Goal: Task Accomplishment & Management: Manage account settings

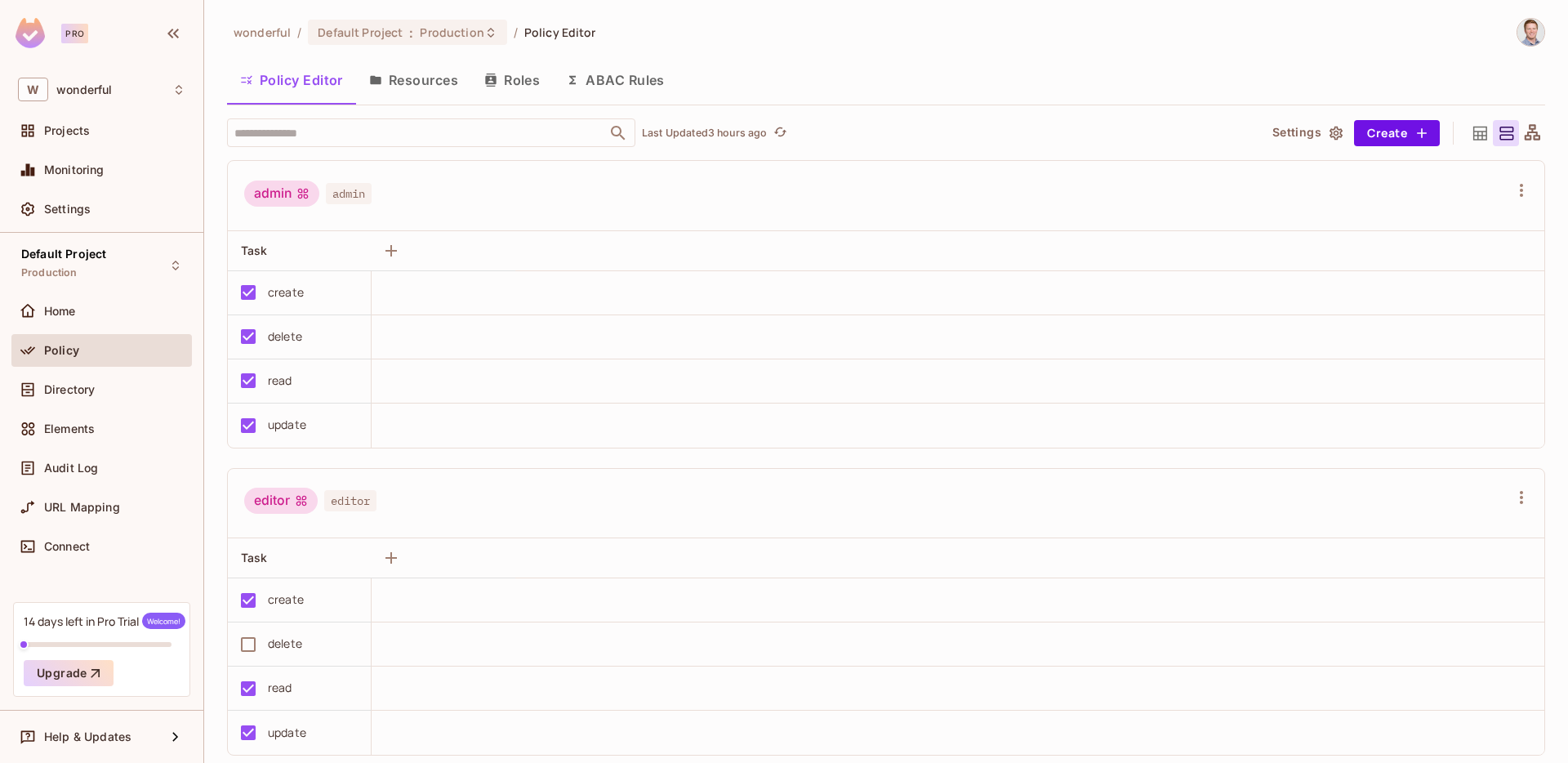
scroll to position [1, 0]
click at [1479, 127] on icon at bounding box center [1481, 133] width 21 height 21
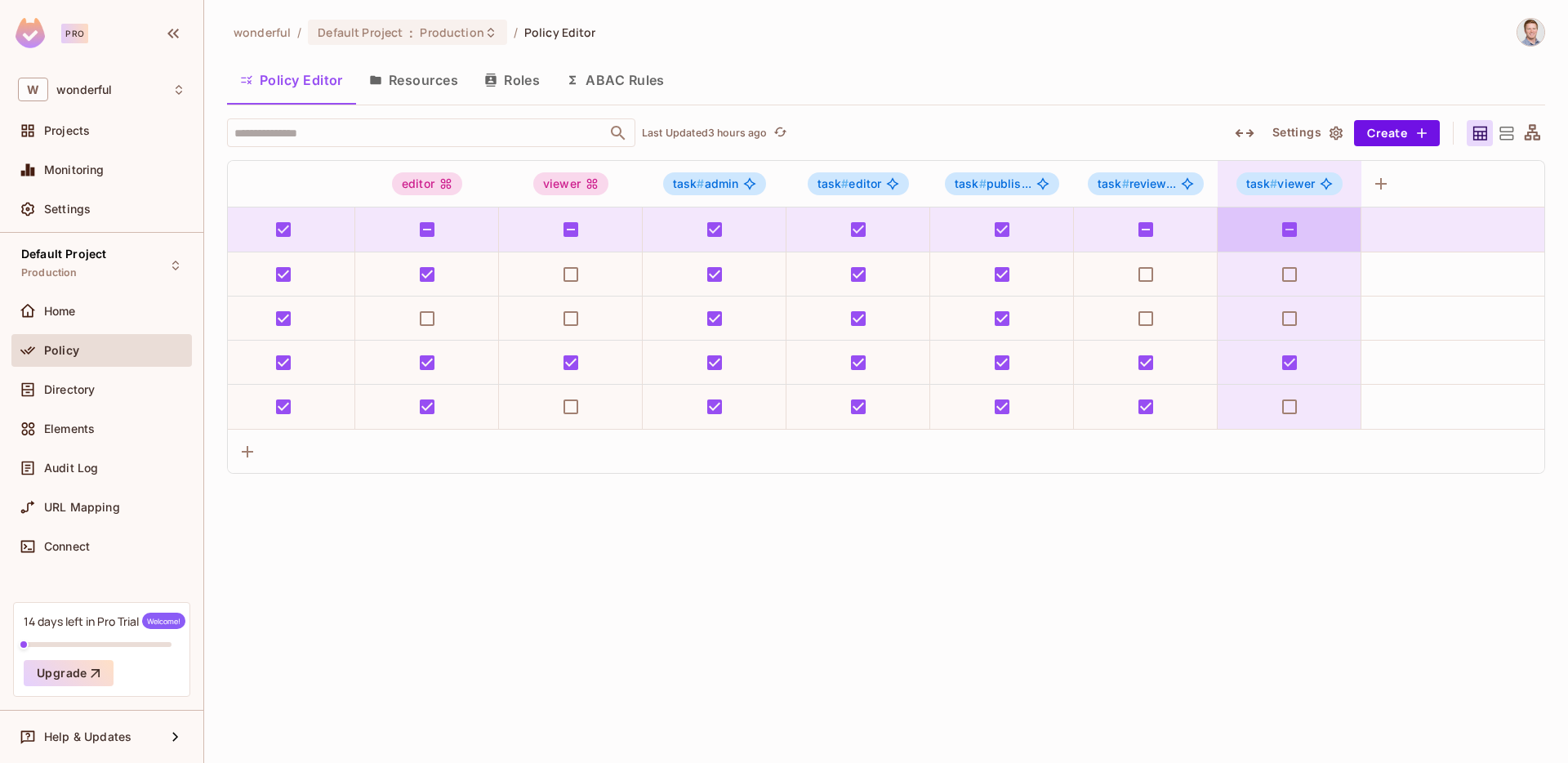
scroll to position [0, 0]
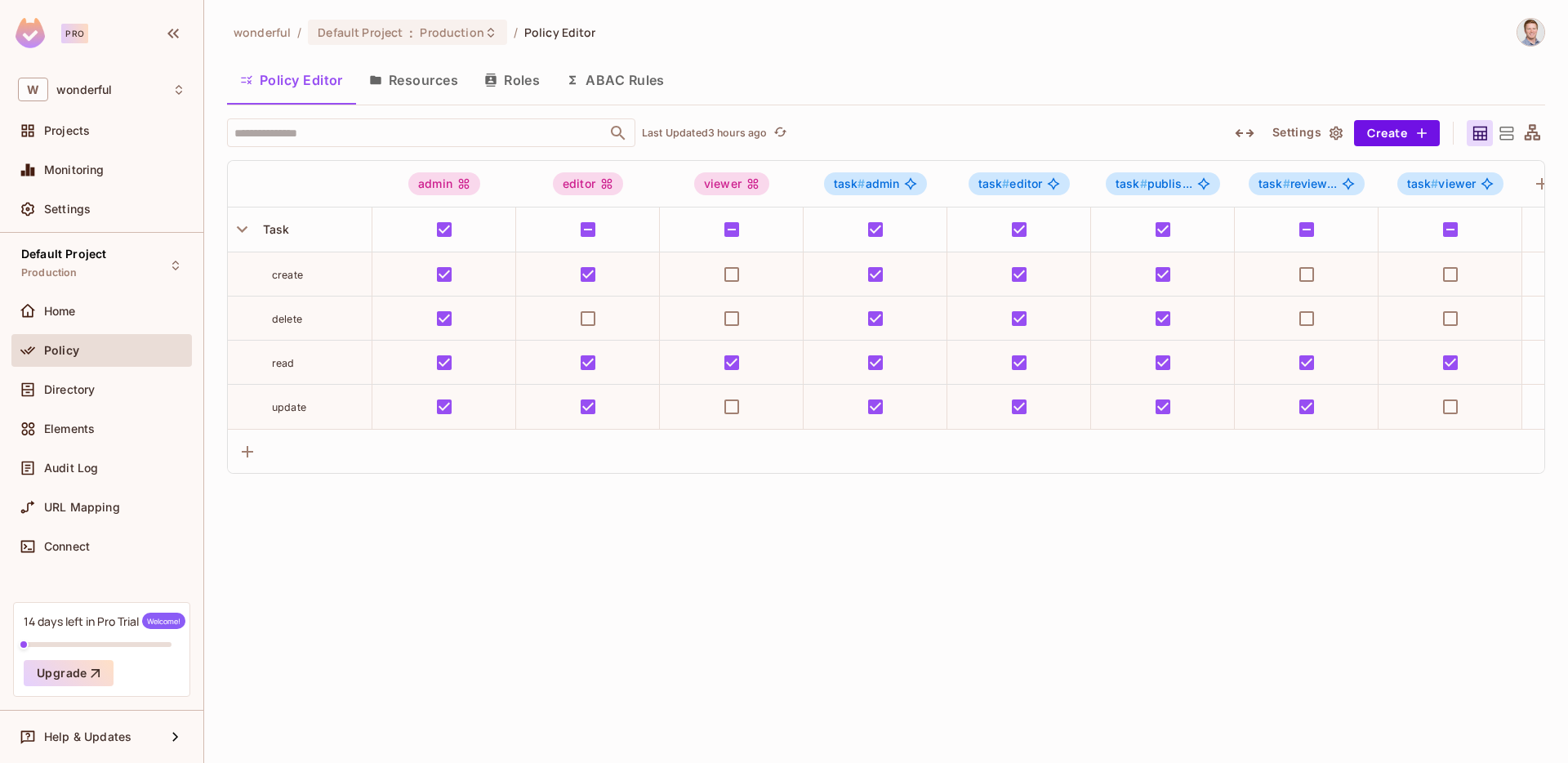
click at [625, 70] on button "ABAC Rules" at bounding box center [615, 80] width 125 height 41
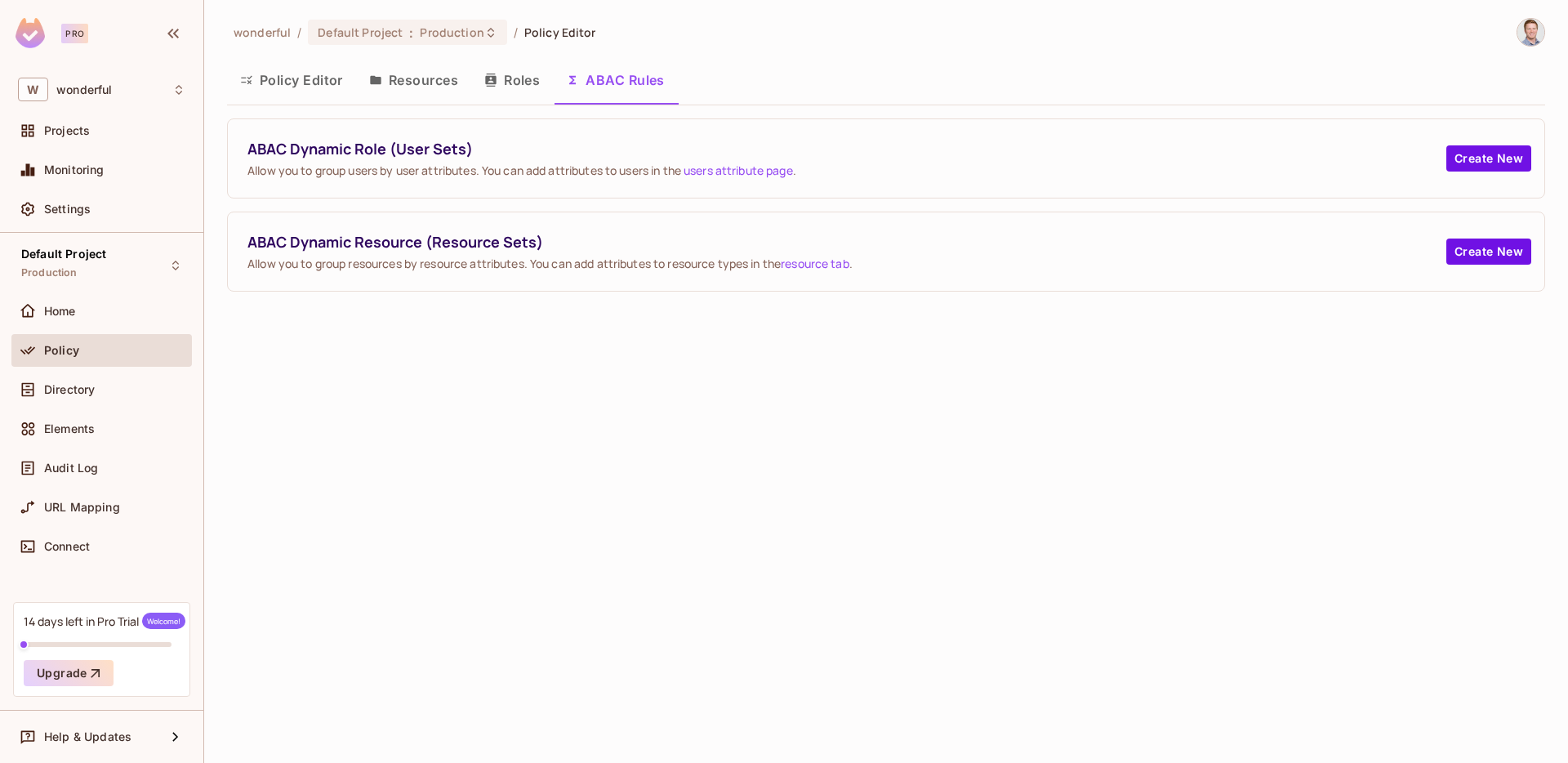
click at [513, 81] on button "Roles" at bounding box center [512, 80] width 81 height 41
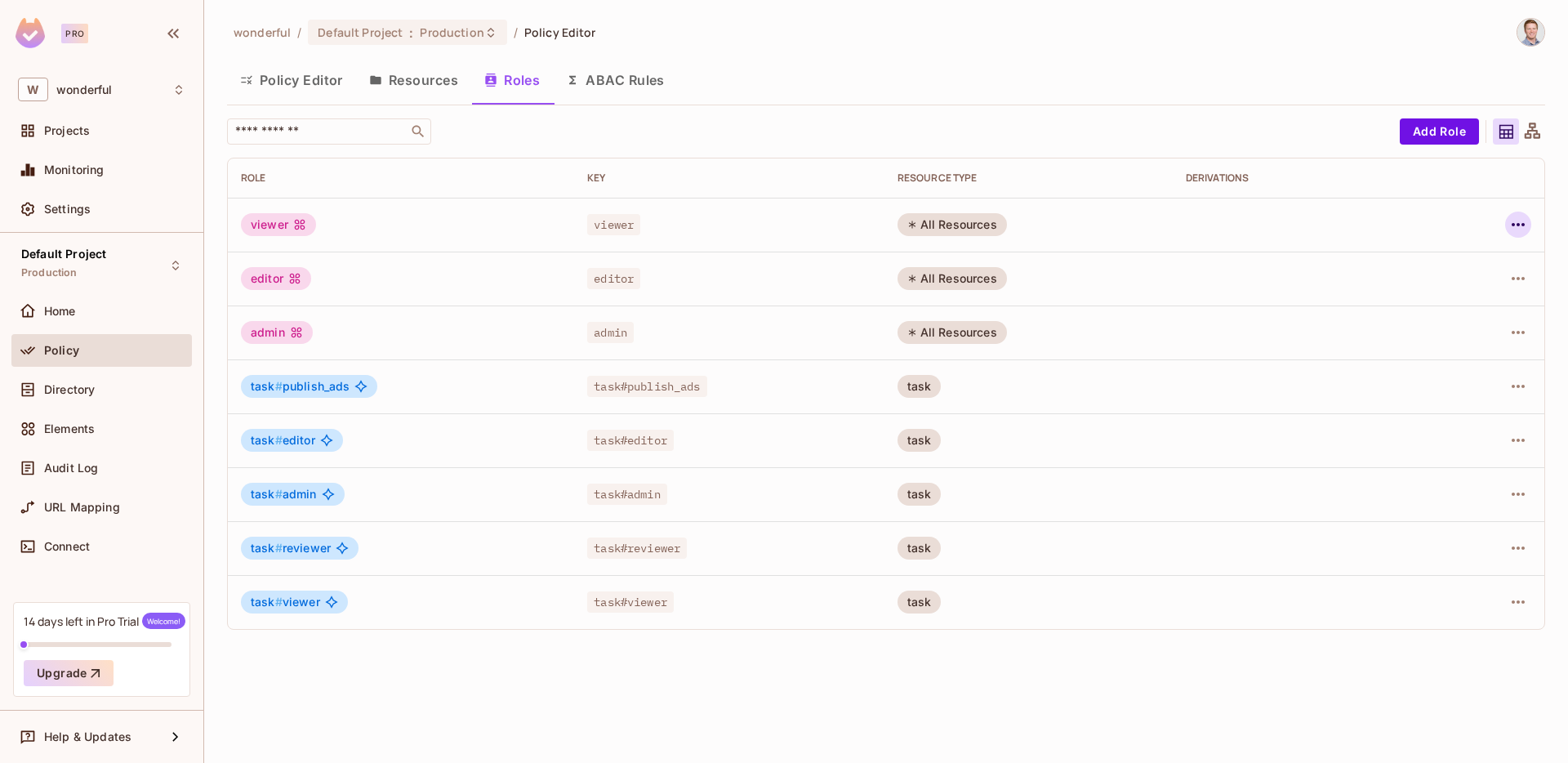
click at [1518, 228] on icon "button" at bounding box center [1518, 224] width 20 height 20
click at [1484, 220] on div at bounding box center [784, 382] width 1568 height 763
click at [420, 80] on button "Resources" at bounding box center [414, 80] width 115 height 41
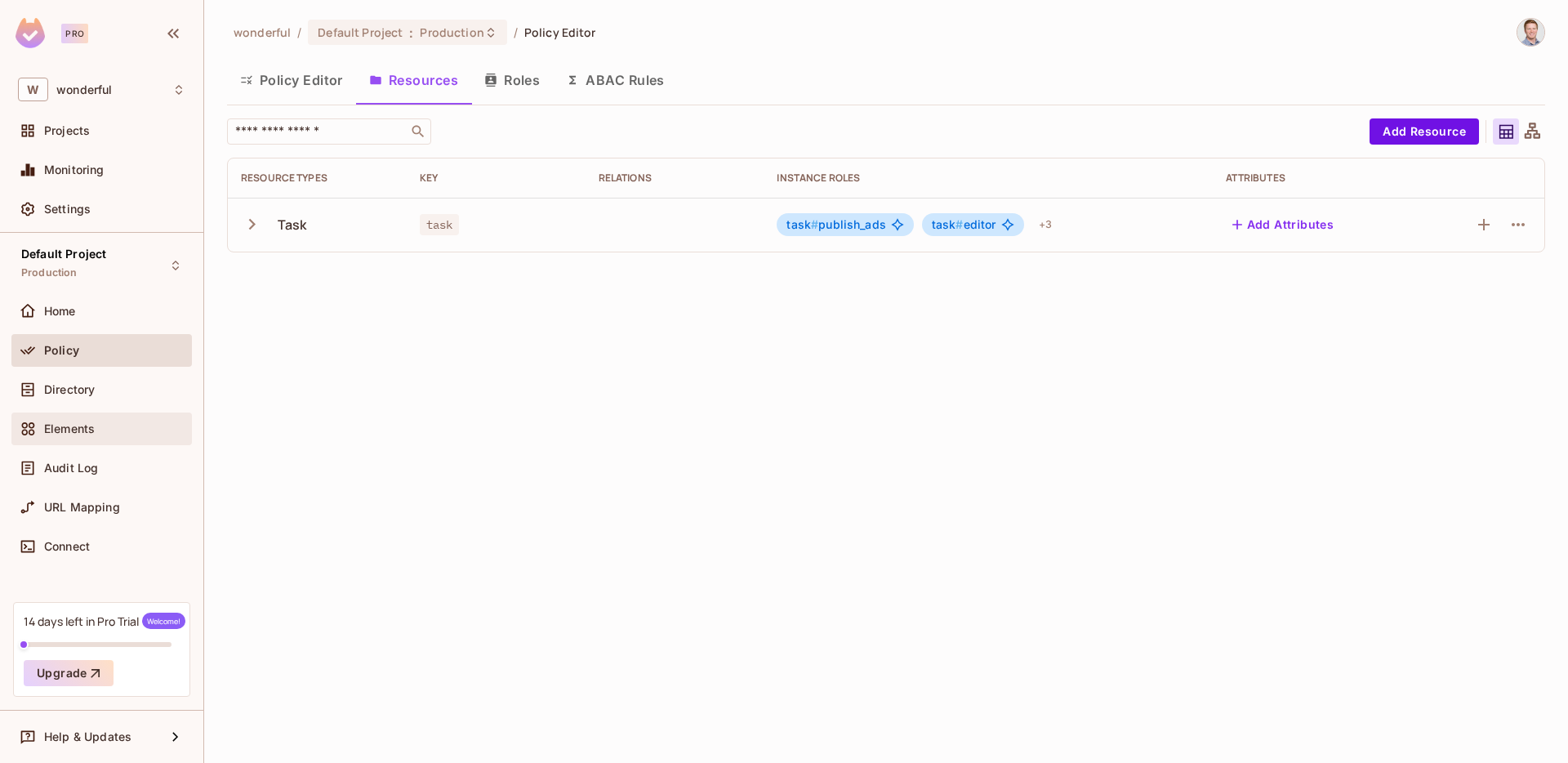
click at [82, 433] on span "Elements" at bounding box center [69, 428] width 51 height 13
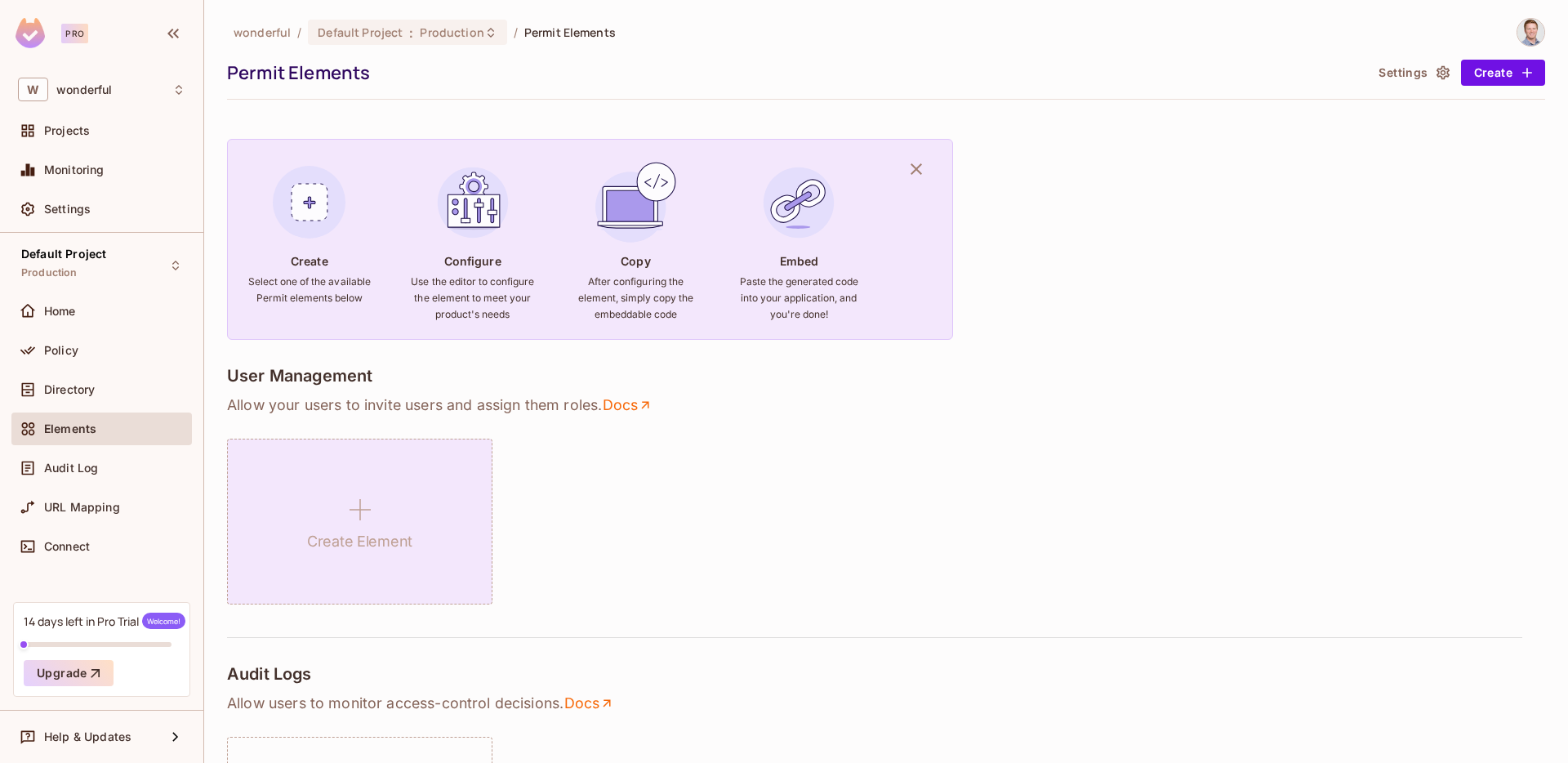
click at [395, 484] on div "Create Element" at bounding box center [359, 522] width 266 height 166
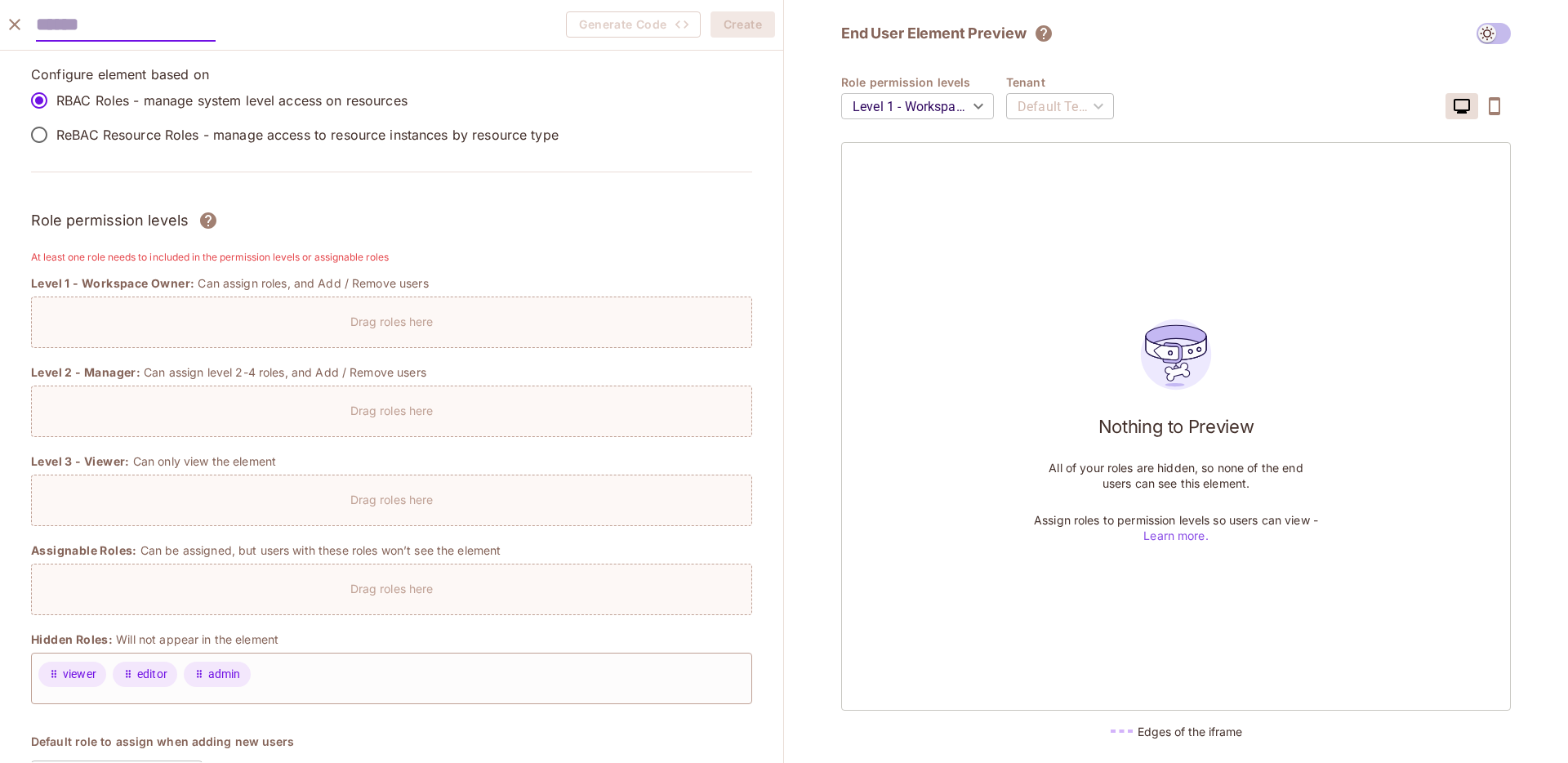
click at [379, 321] on p "Drag roles here" at bounding box center [392, 321] width 83 height 16
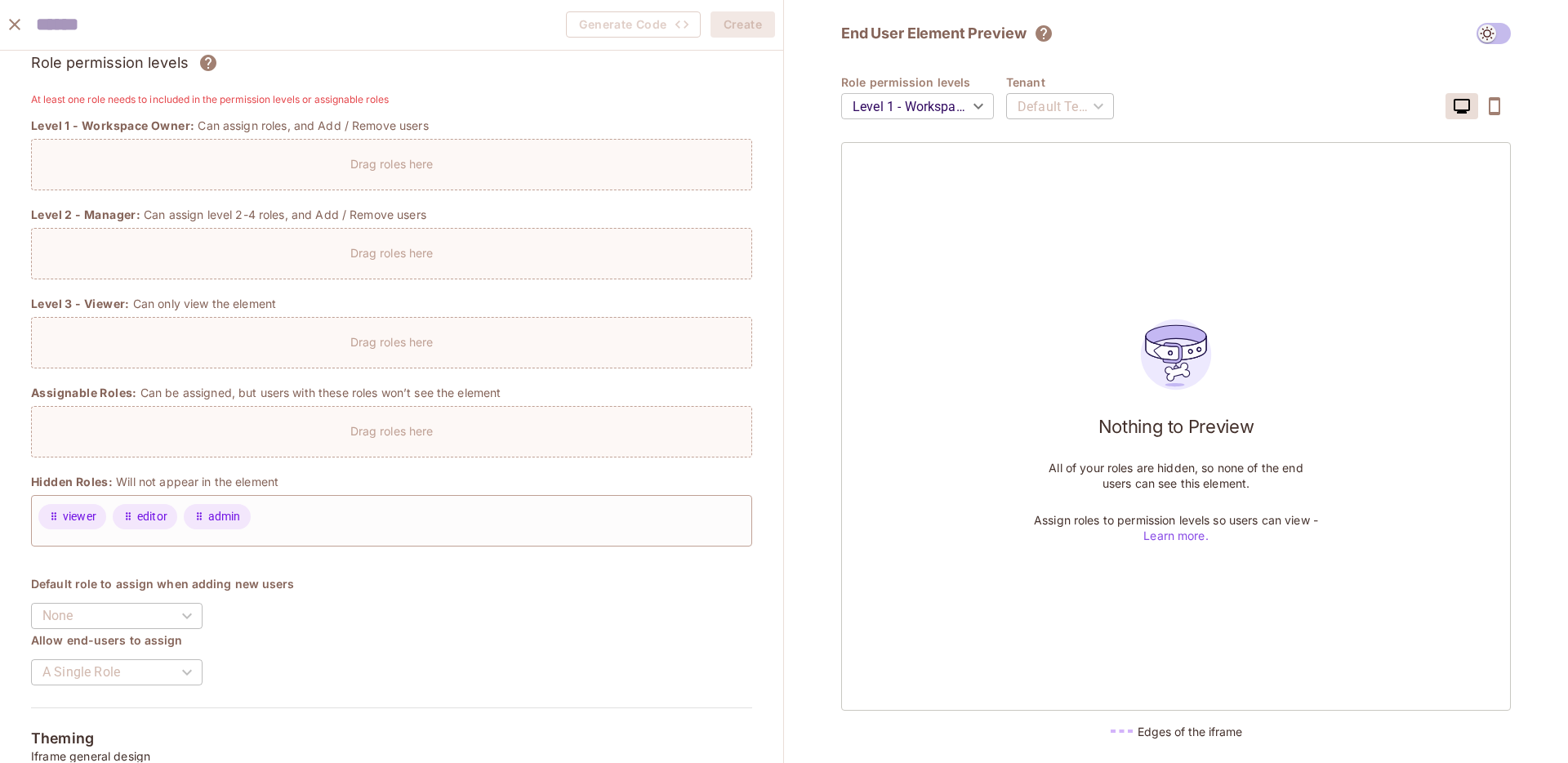
scroll to position [147, 0]
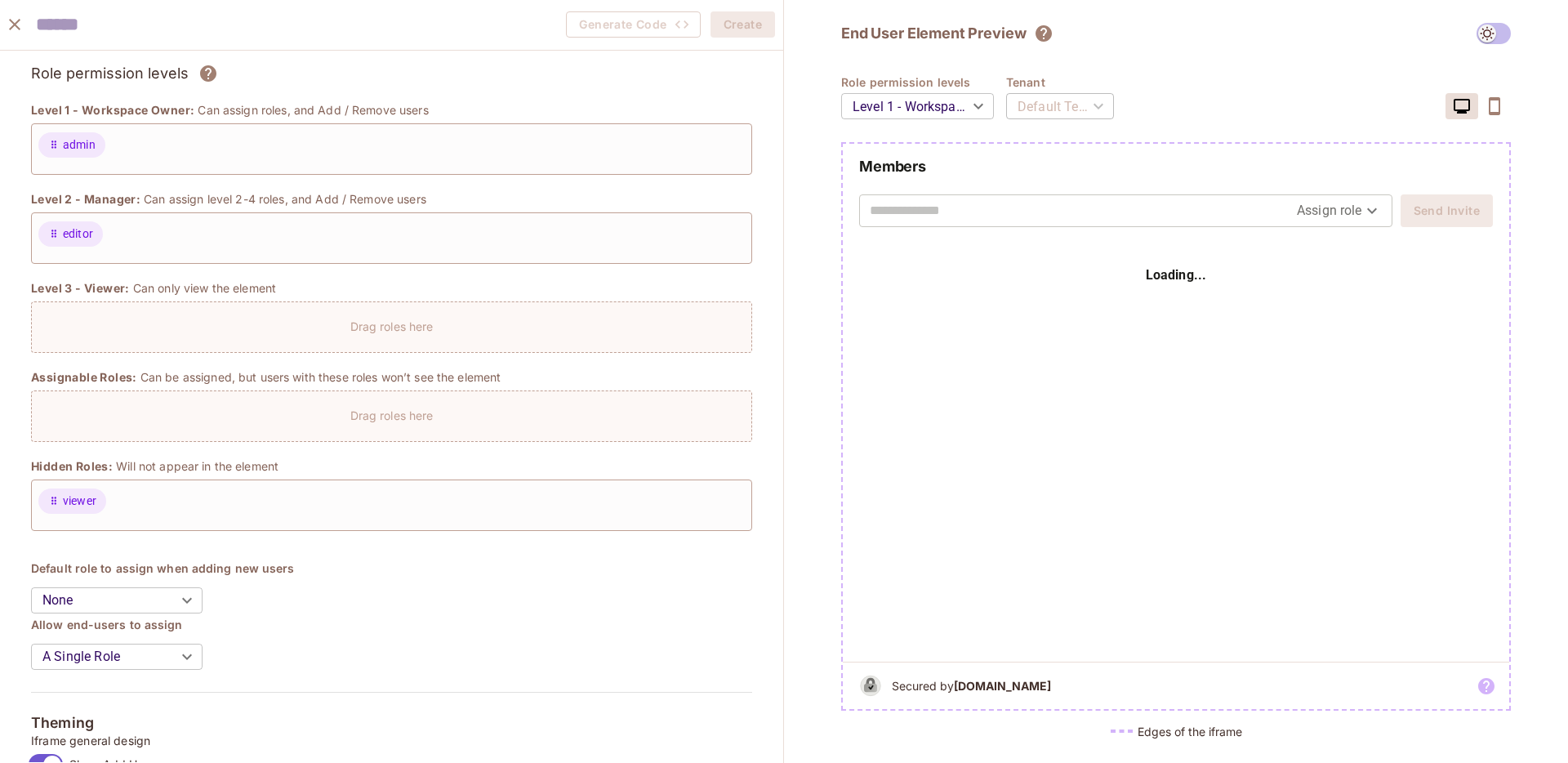
click at [930, 121] on body "Pro W wonderful Projects Monitoring Settings Default Project Production Home Po…" at bounding box center [784, 382] width 1568 height 763
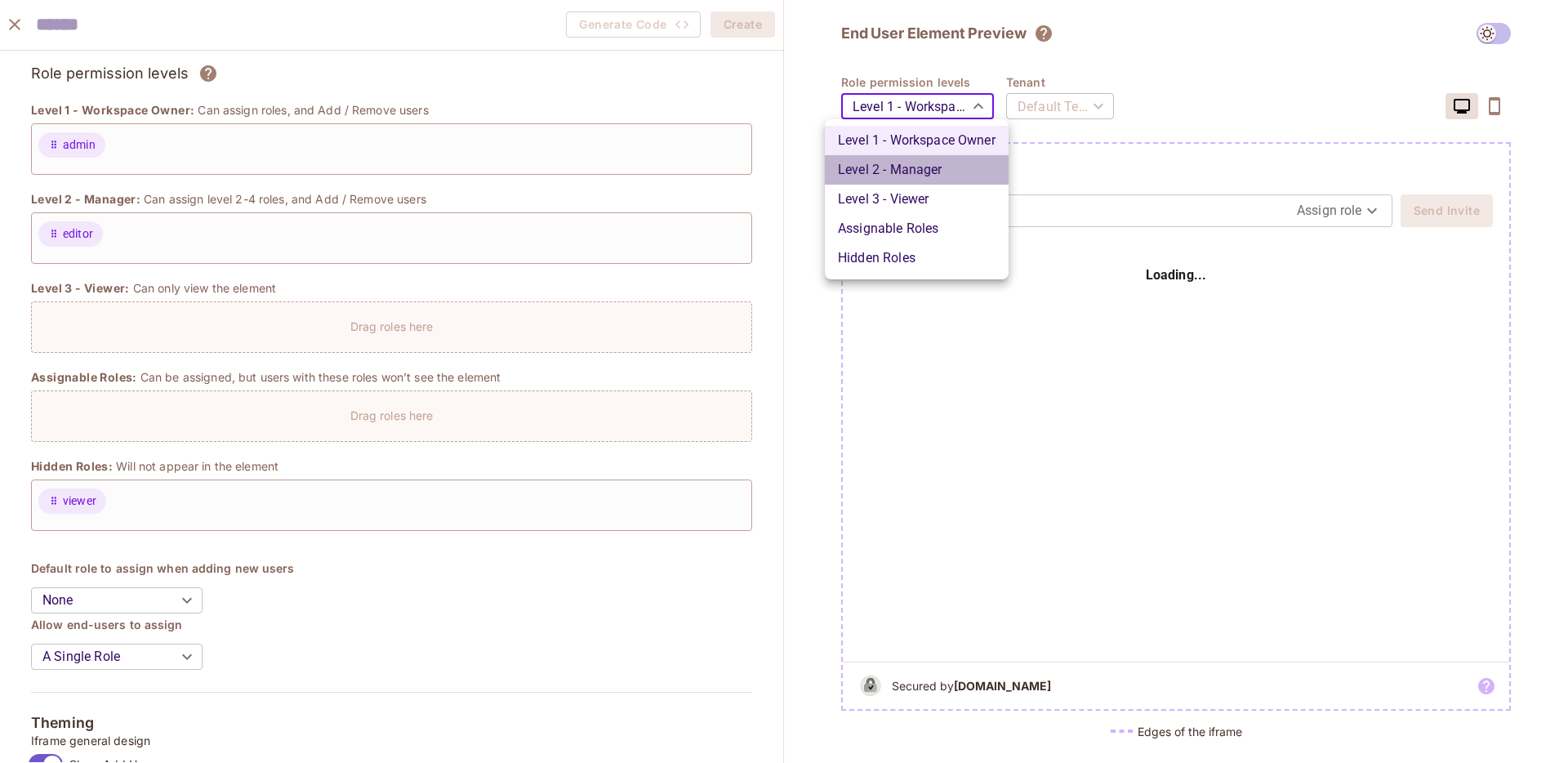
click at [948, 166] on li "Level 2 - Manager" at bounding box center [916, 170] width 183 height 29
click at [948, 100] on body "Pro W wonderful Projects Monitoring Settings Default Project Production Home Po…" at bounding box center [784, 382] width 1568 height 763
click at [941, 194] on li "Level 3 - Viewer" at bounding box center [916, 199] width 183 height 29
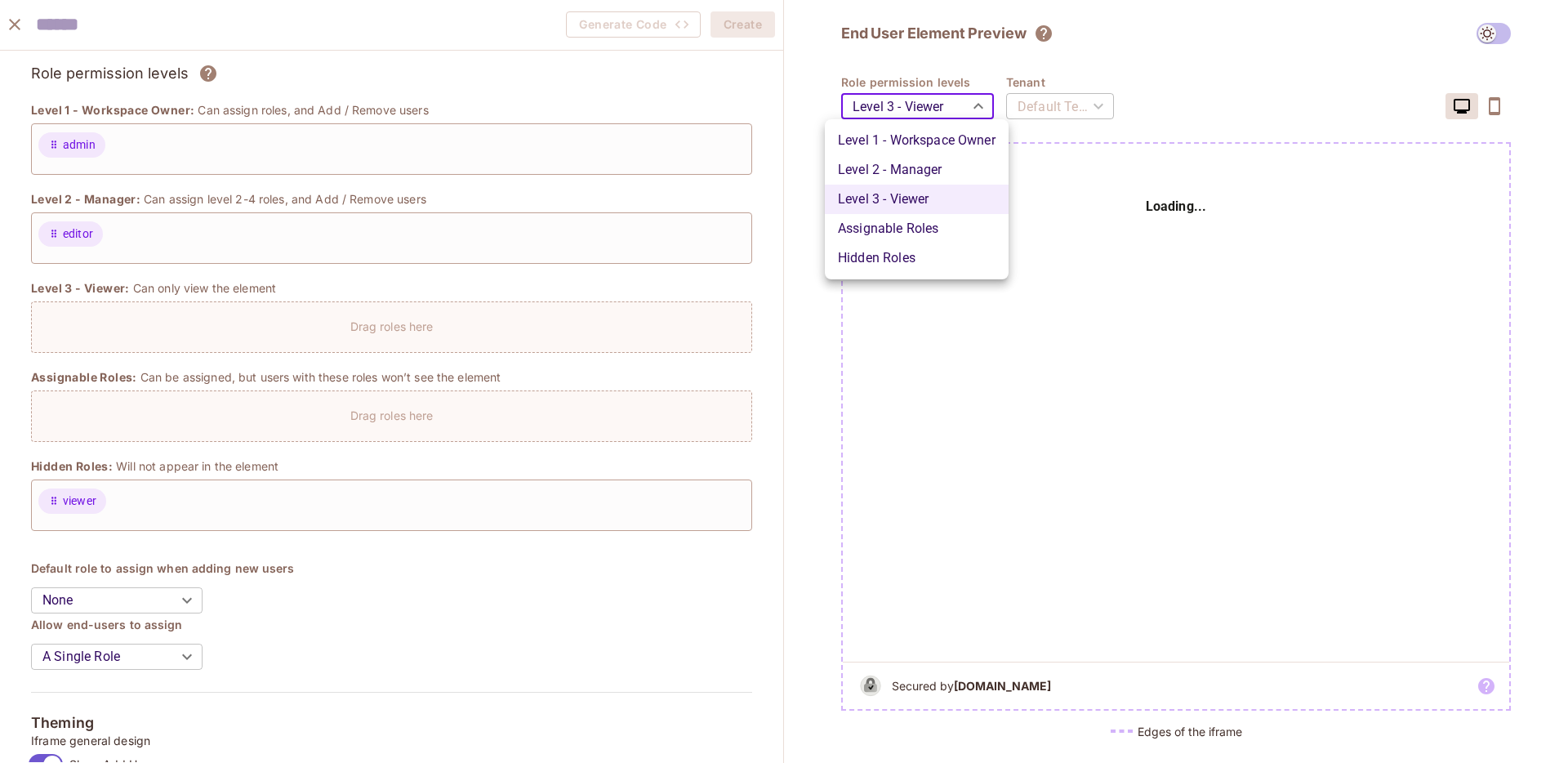
click at [948, 108] on body "Pro W wonderful Projects Monitoring Settings Default Project Production Home Po…" at bounding box center [784, 382] width 1568 height 763
click at [945, 144] on li "Level 1 - Workspace Owner" at bounding box center [916, 140] width 183 height 29
type input "*******"
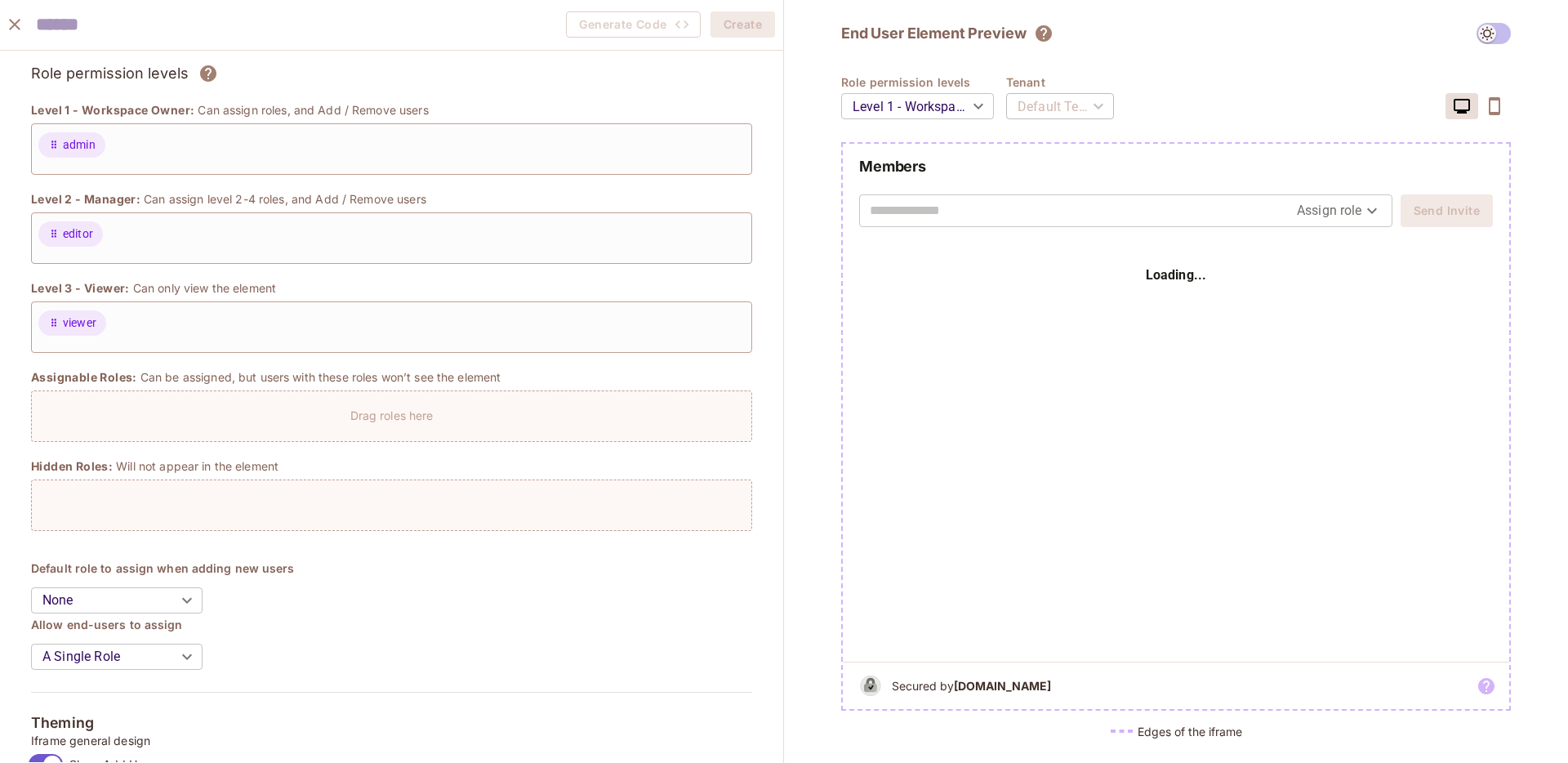
click at [319, 419] on div "Drag roles here" at bounding box center [392, 411] width 720 height 23
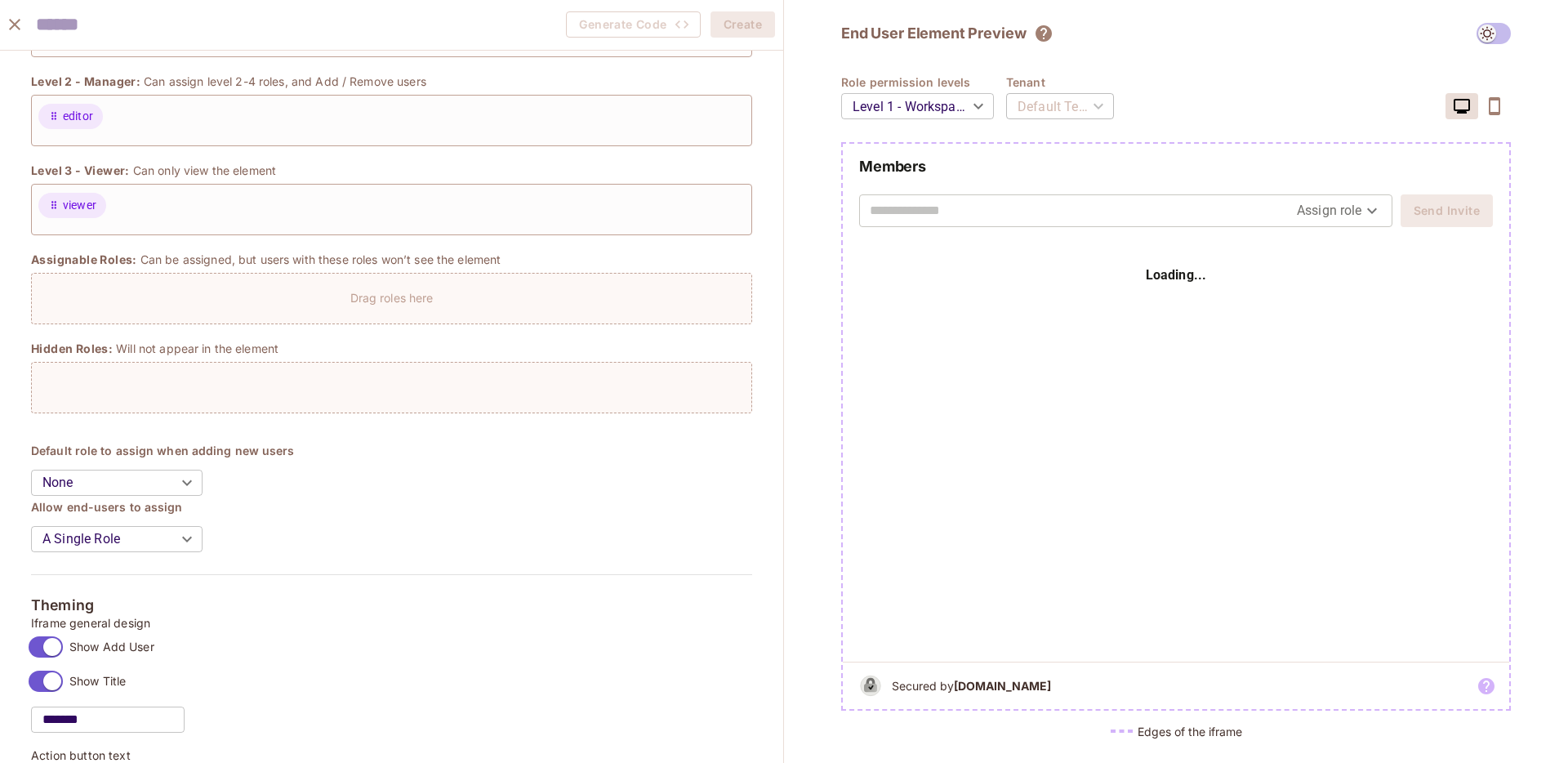
scroll to position [292, 0]
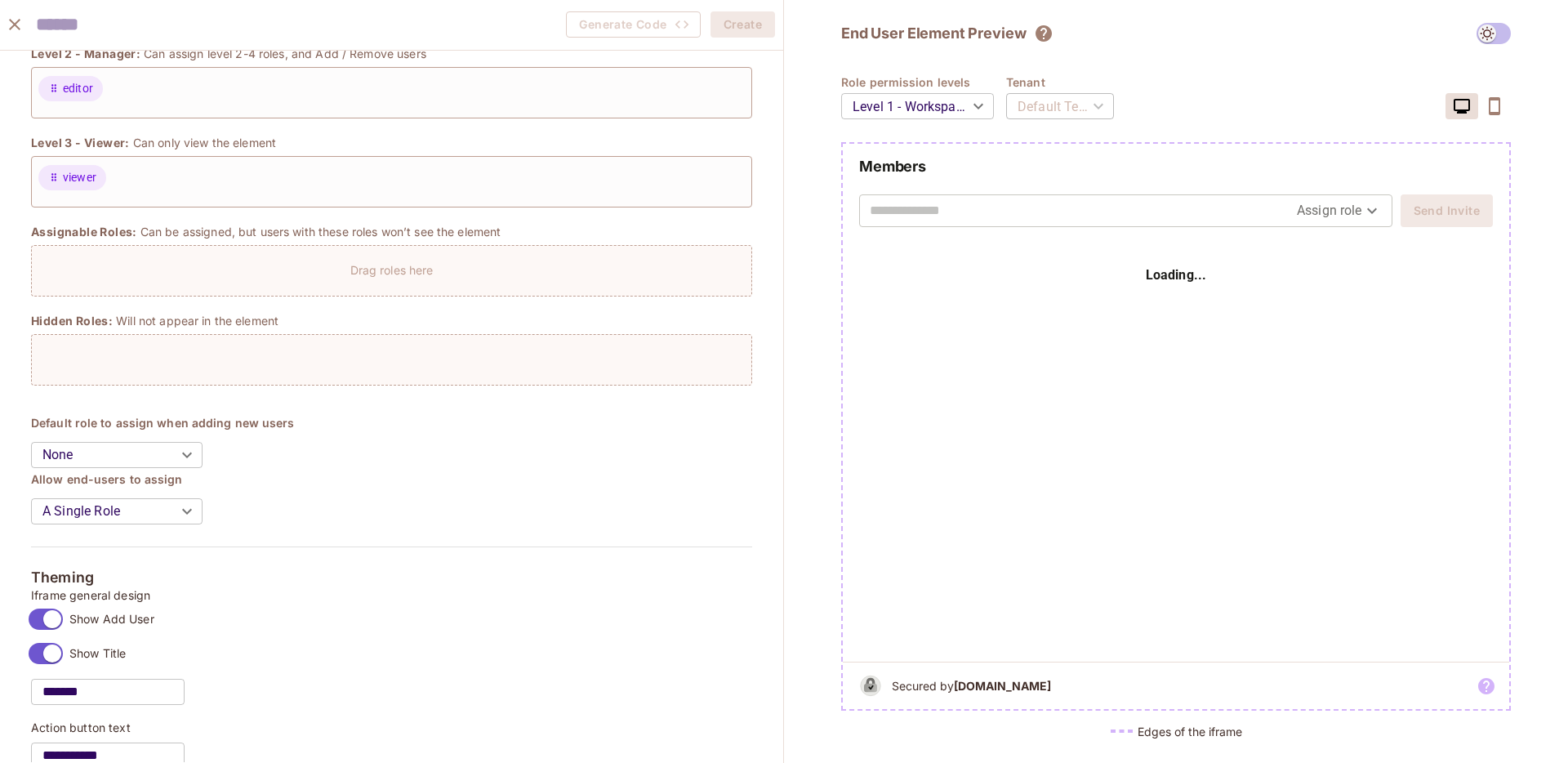
click at [171, 449] on body "Pro W wonderful Projects Monitoring Settings Default Project Production Home Po…" at bounding box center [784, 382] width 1568 height 763
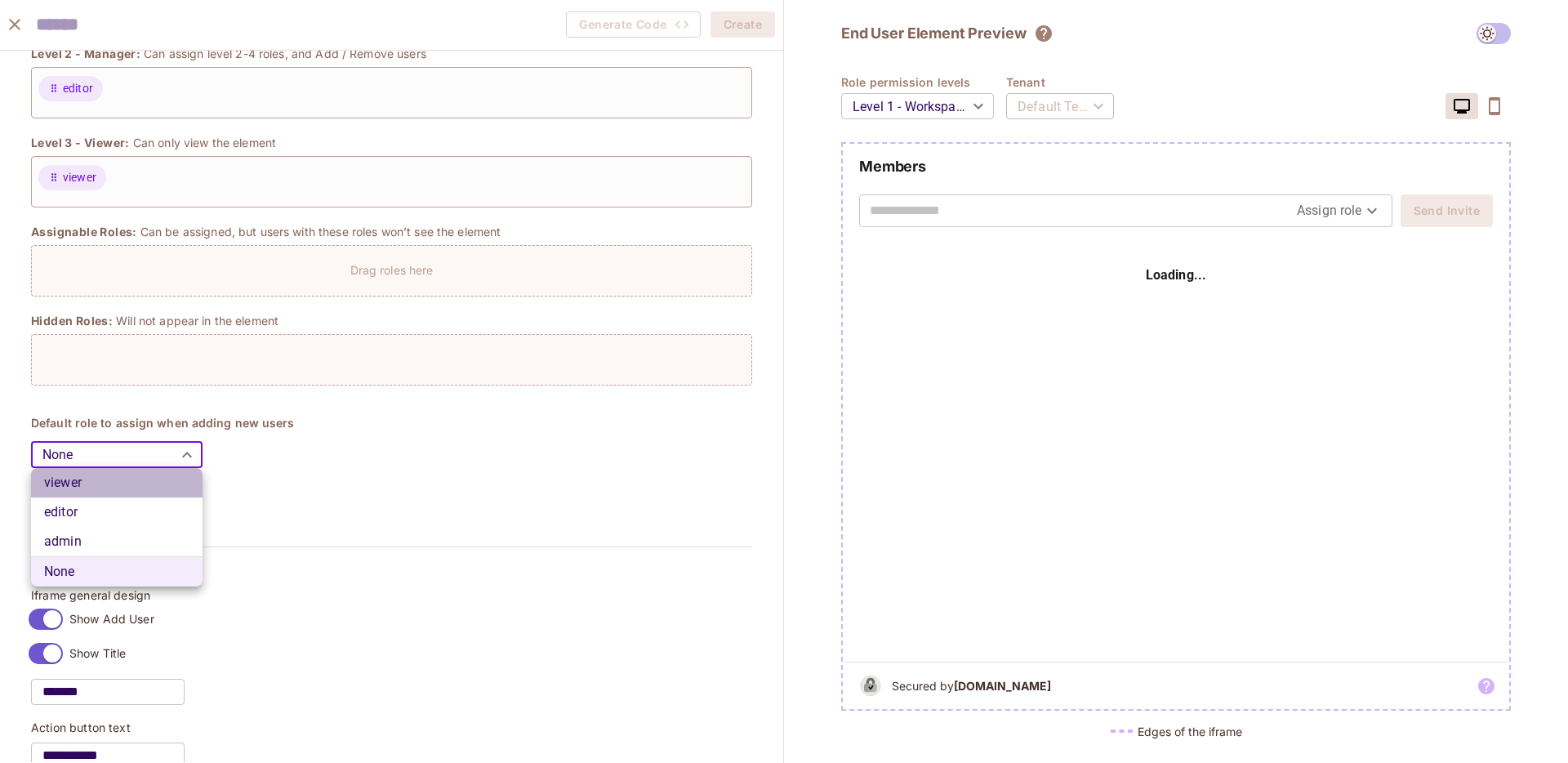
click at [166, 486] on li "viewer" at bounding box center [117, 483] width 171 height 29
type input "******"
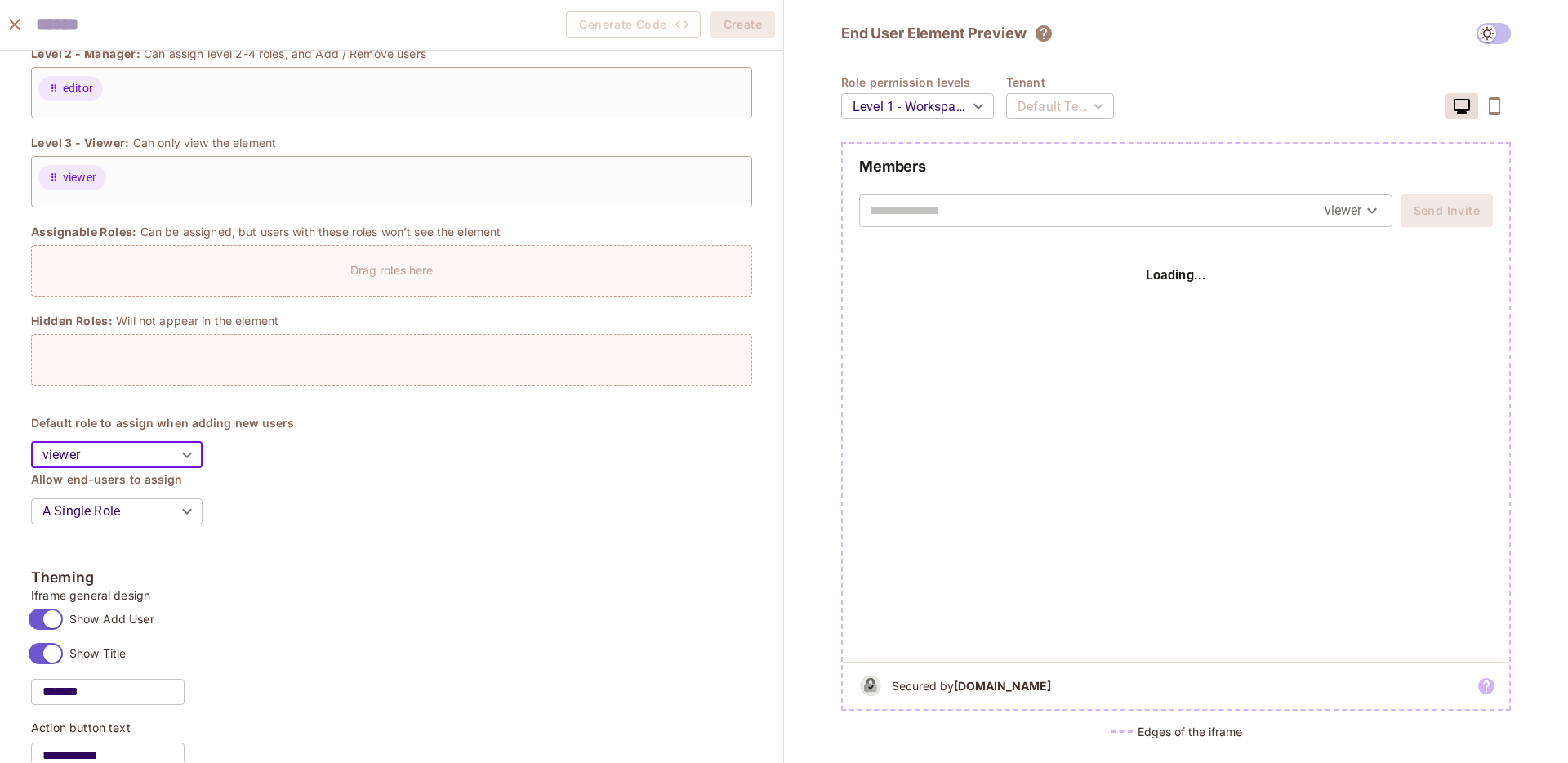
click at [170, 519] on body "Pro W wonderful Projects Monitoring Settings Default Project Production Home Po…" at bounding box center [784, 382] width 1568 height 763
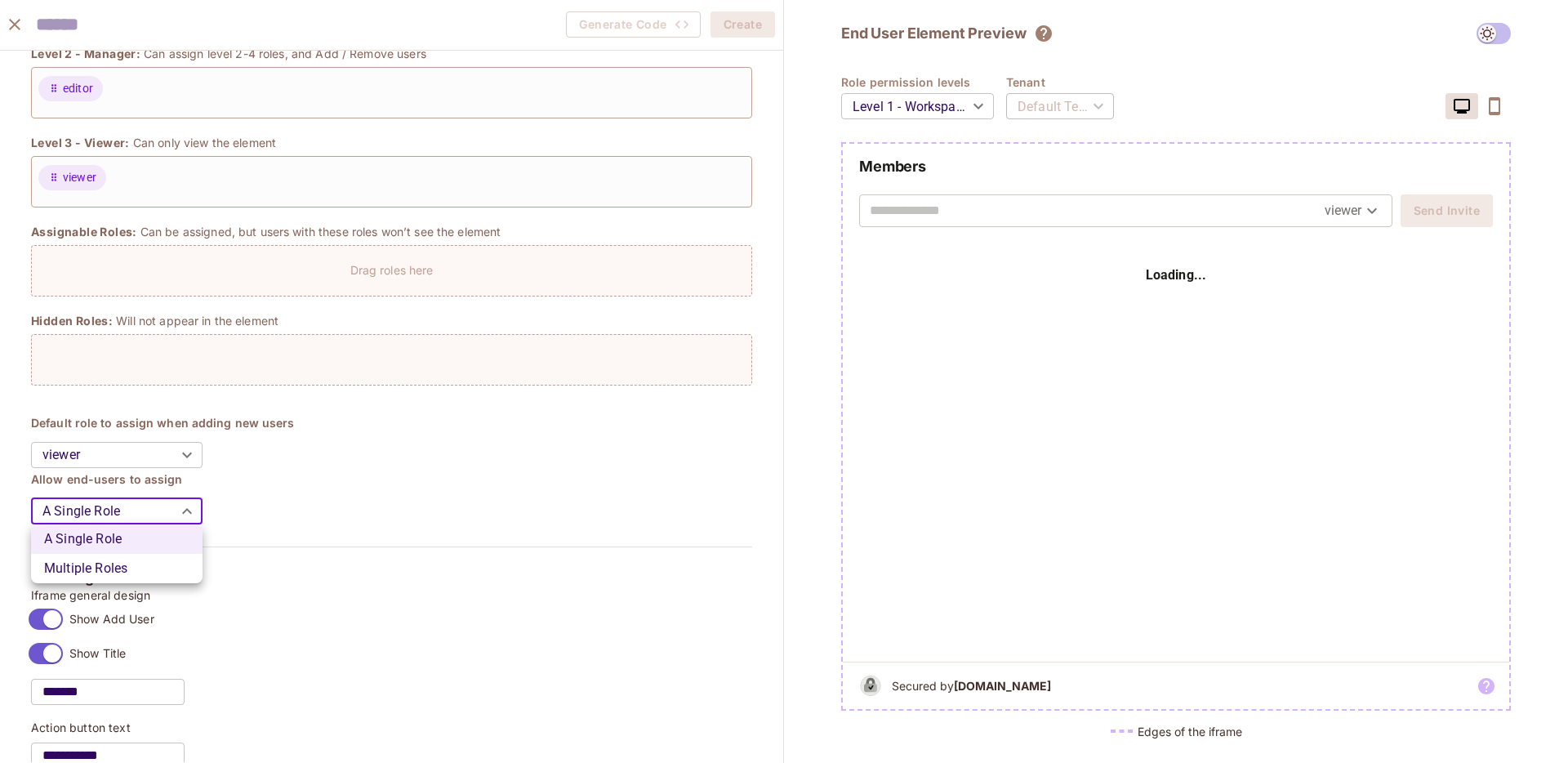
click at [158, 568] on li "Multiple Roles" at bounding box center [117, 568] width 171 height 29
click at [165, 509] on body "Pro W wonderful Projects Monitoring Settings Default Project Production Home Po…" at bounding box center [784, 382] width 1568 height 763
click at [161, 534] on li "A Single Role" at bounding box center [117, 539] width 171 height 29
type input "******"
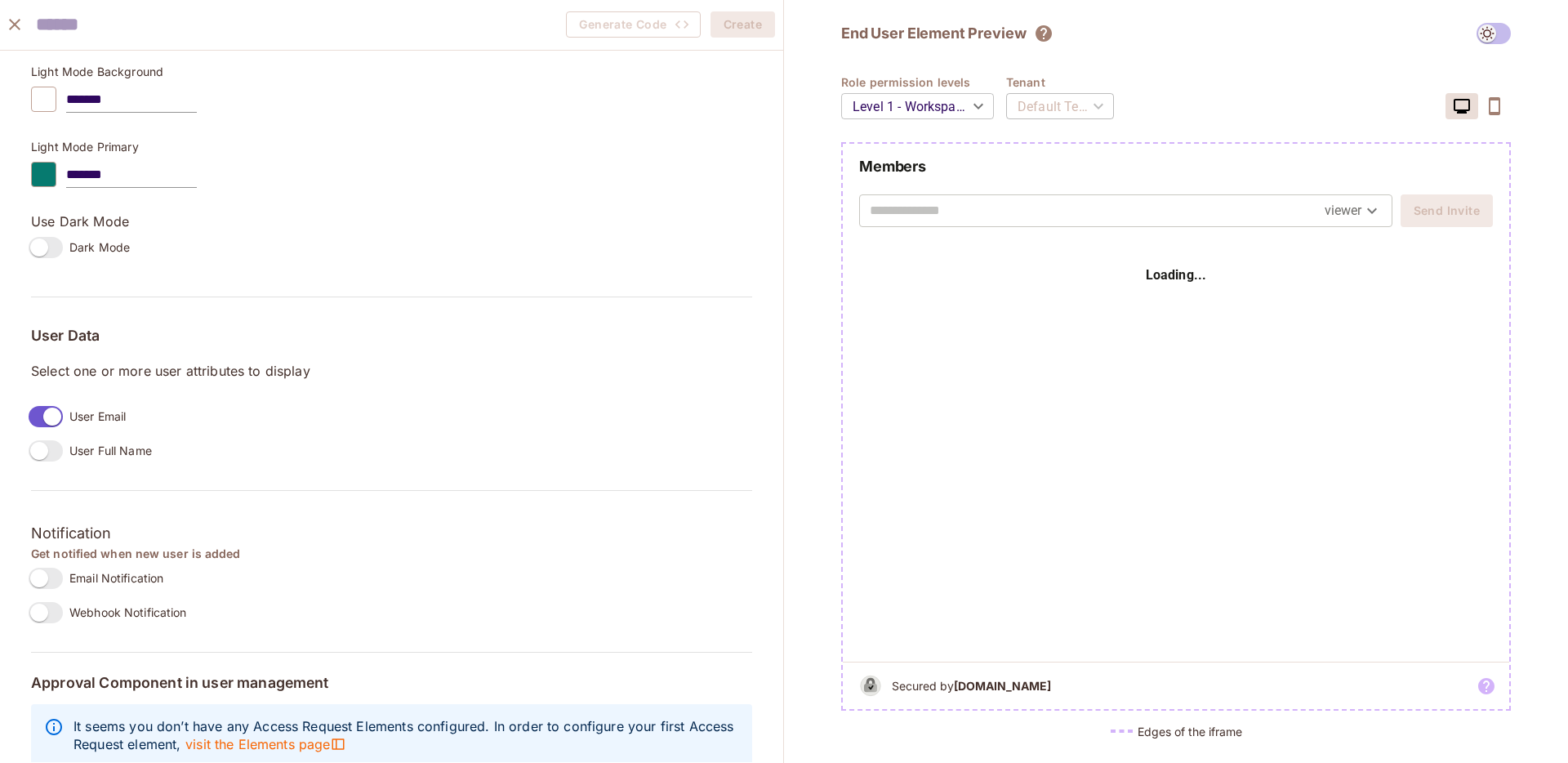
scroll to position [1039, 0]
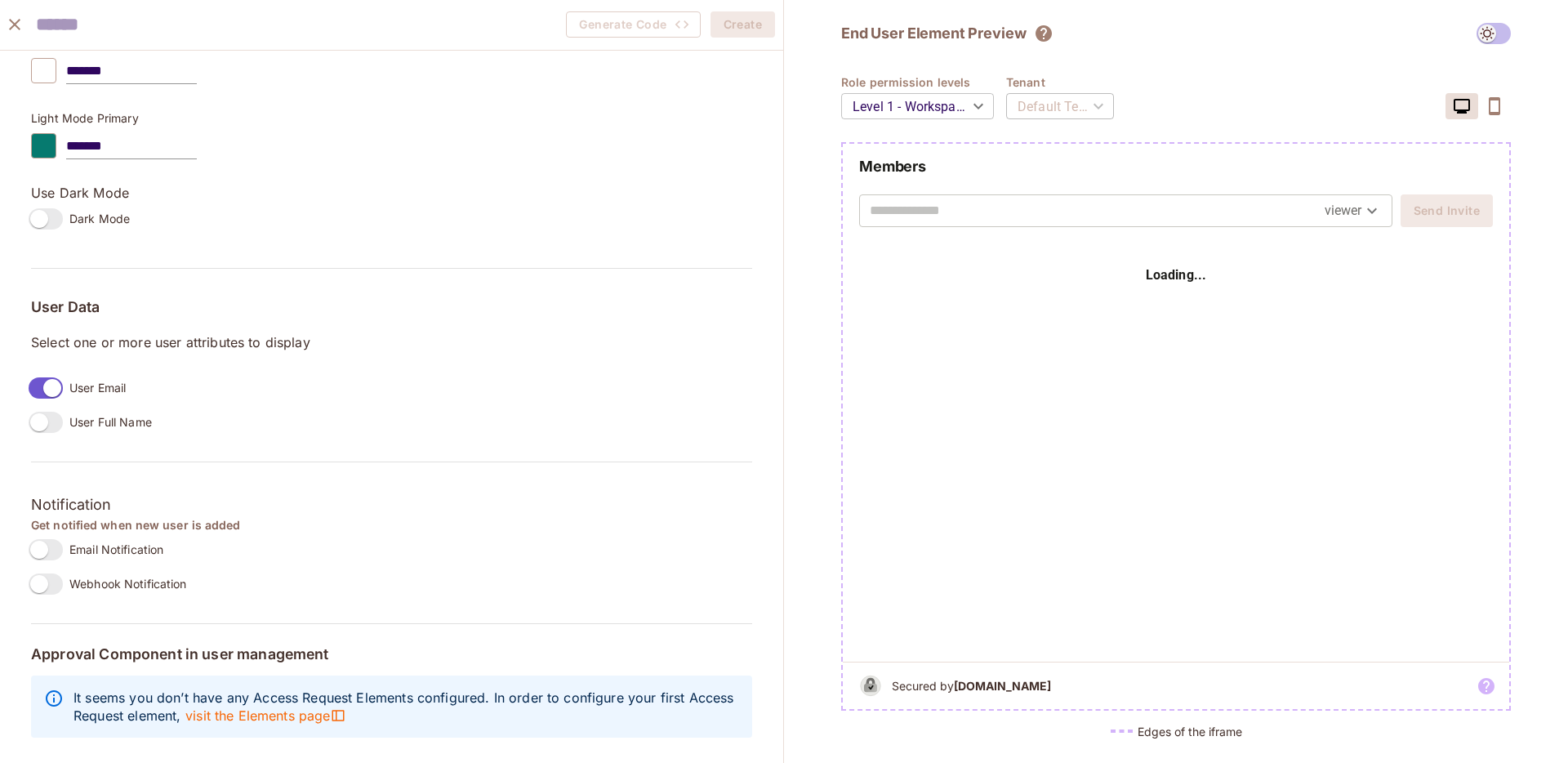
click at [935, 102] on body "Pro W wonderful Projects Monitoring Settings Default Project Production Home Po…" at bounding box center [784, 382] width 1568 height 763
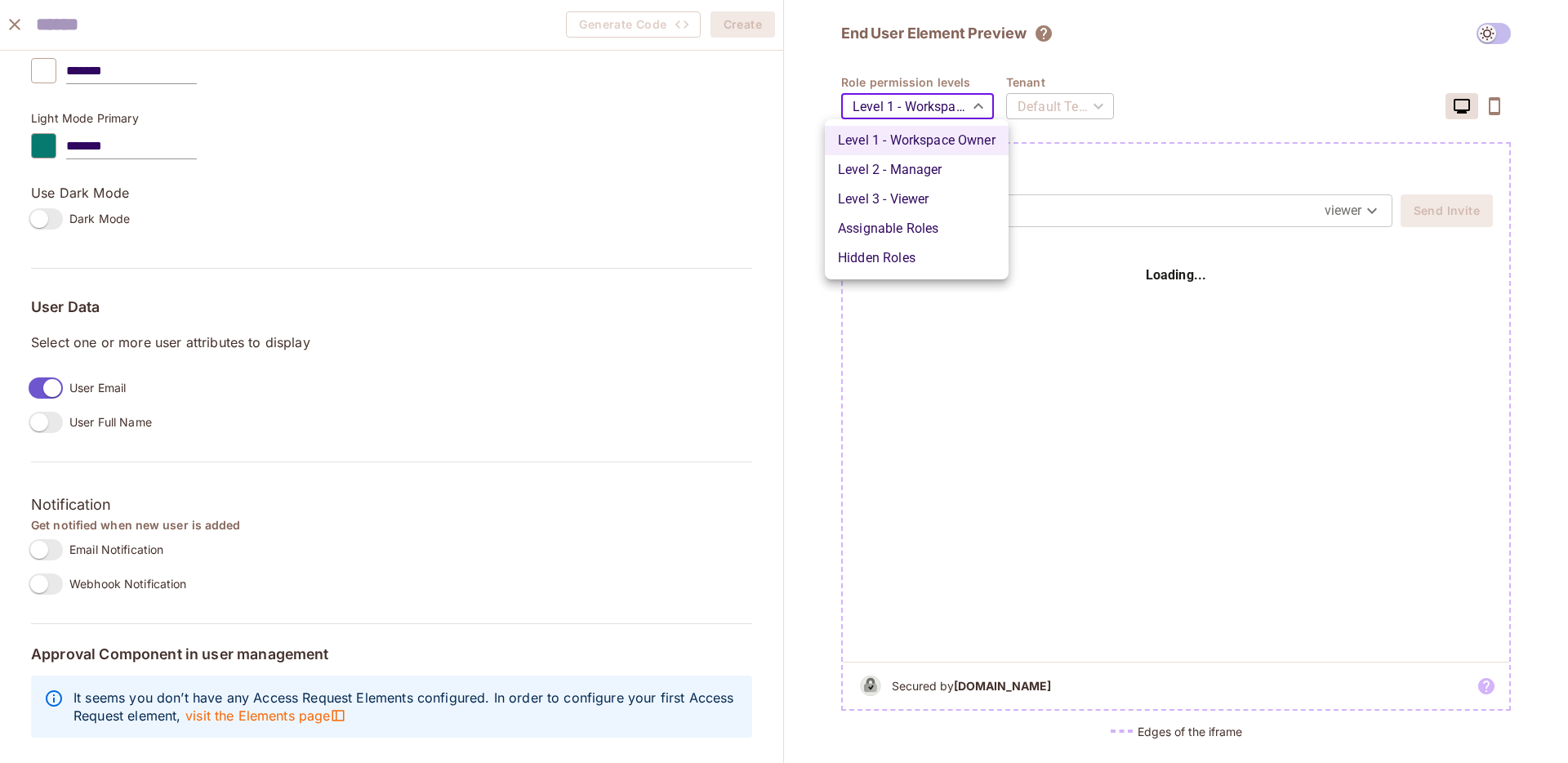
click at [916, 228] on li "Assignable Roles" at bounding box center [916, 228] width 183 height 29
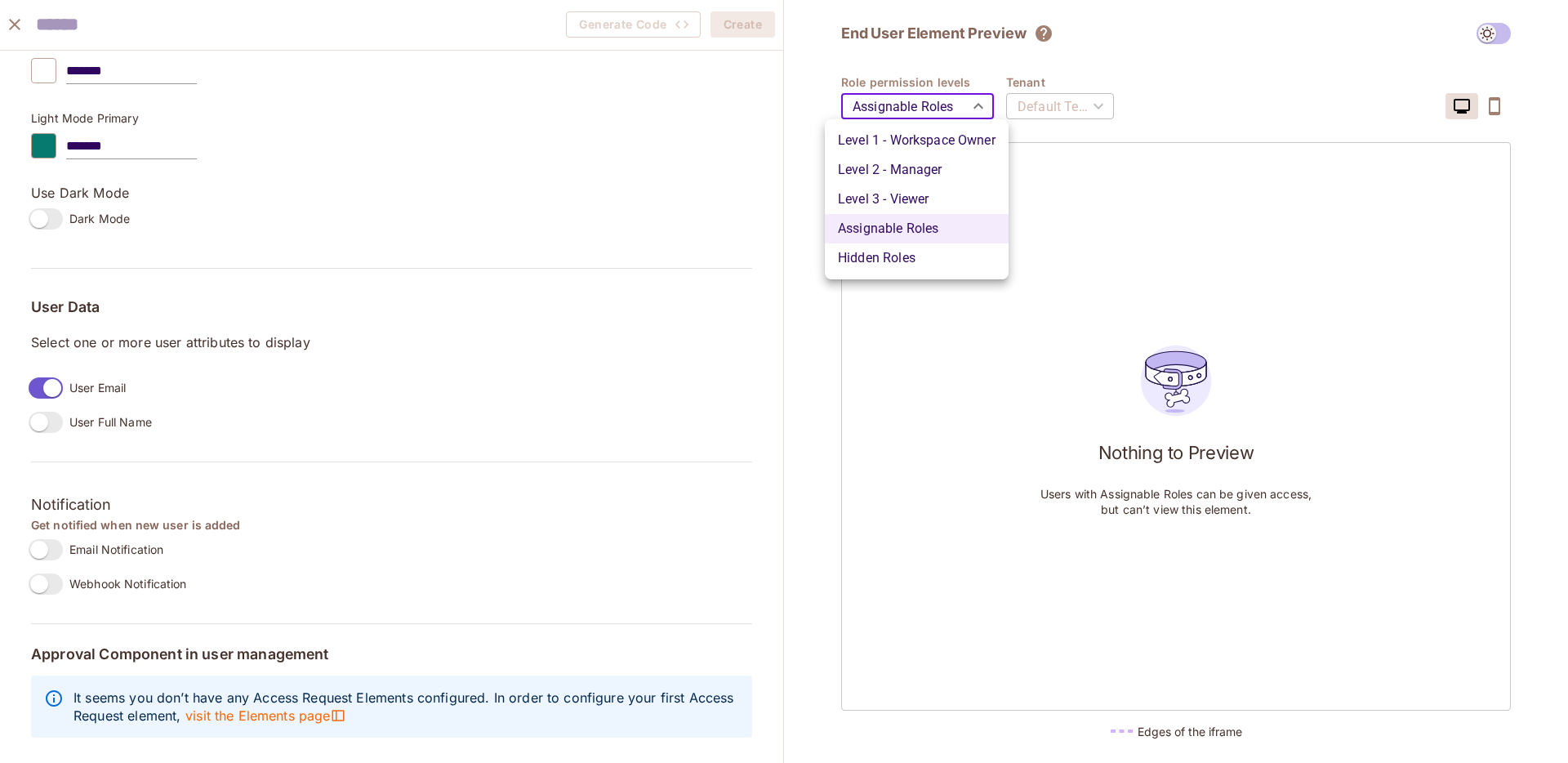
click at [954, 109] on body "Pro W wonderful Projects Monitoring Settings Default Project Production Home Po…" at bounding box center [784, 382] width 1568 height 763
click at [919, 256] on li "Hidden Roles" at bounding box center [916, 258] width 183 height 29
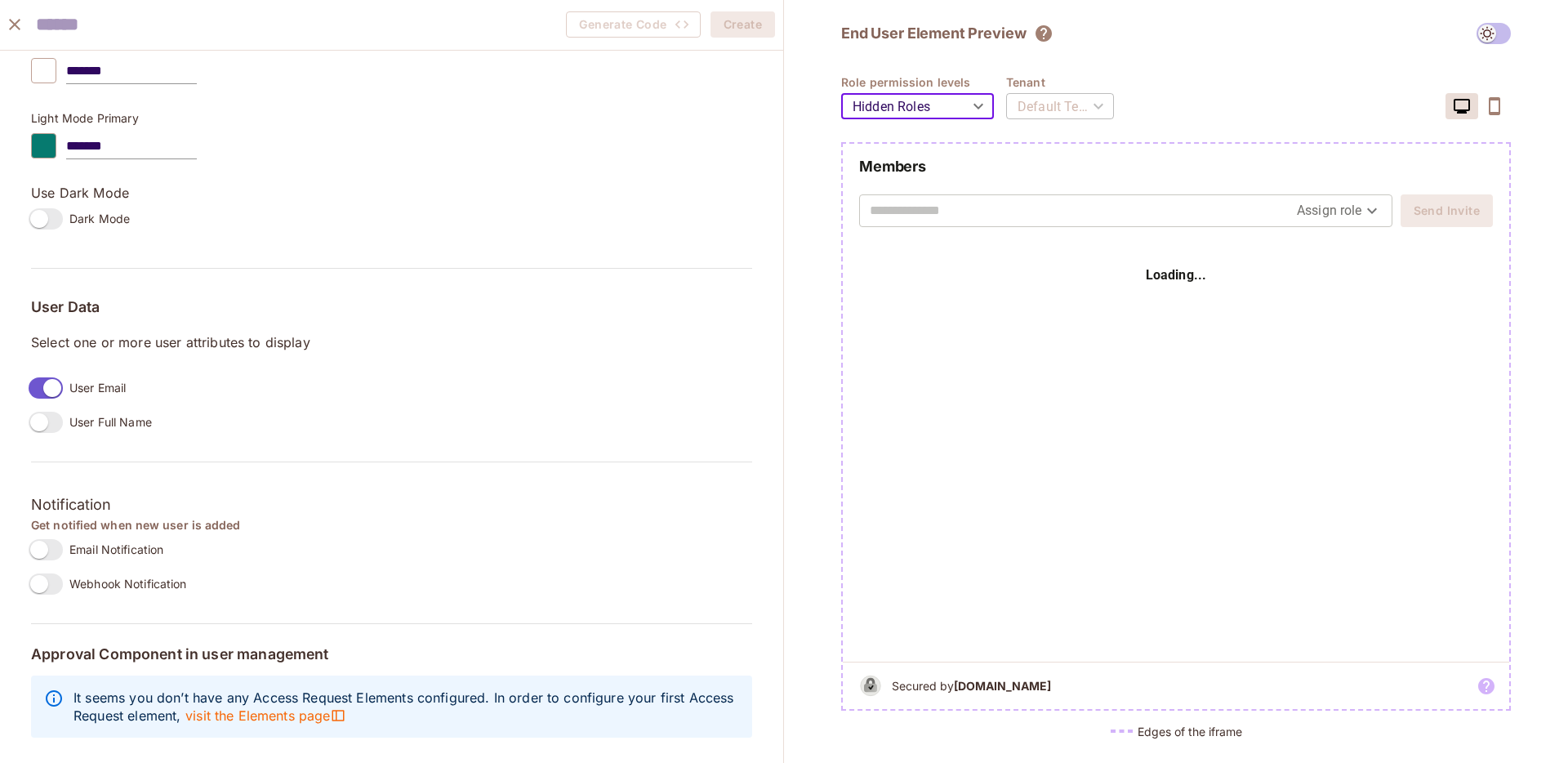
click at [948, 109] on body "Pro W wonderful Projects Monitoring Settings Default Project Production Home Po…" at bounding box center [784, 382] width 1568 height 763
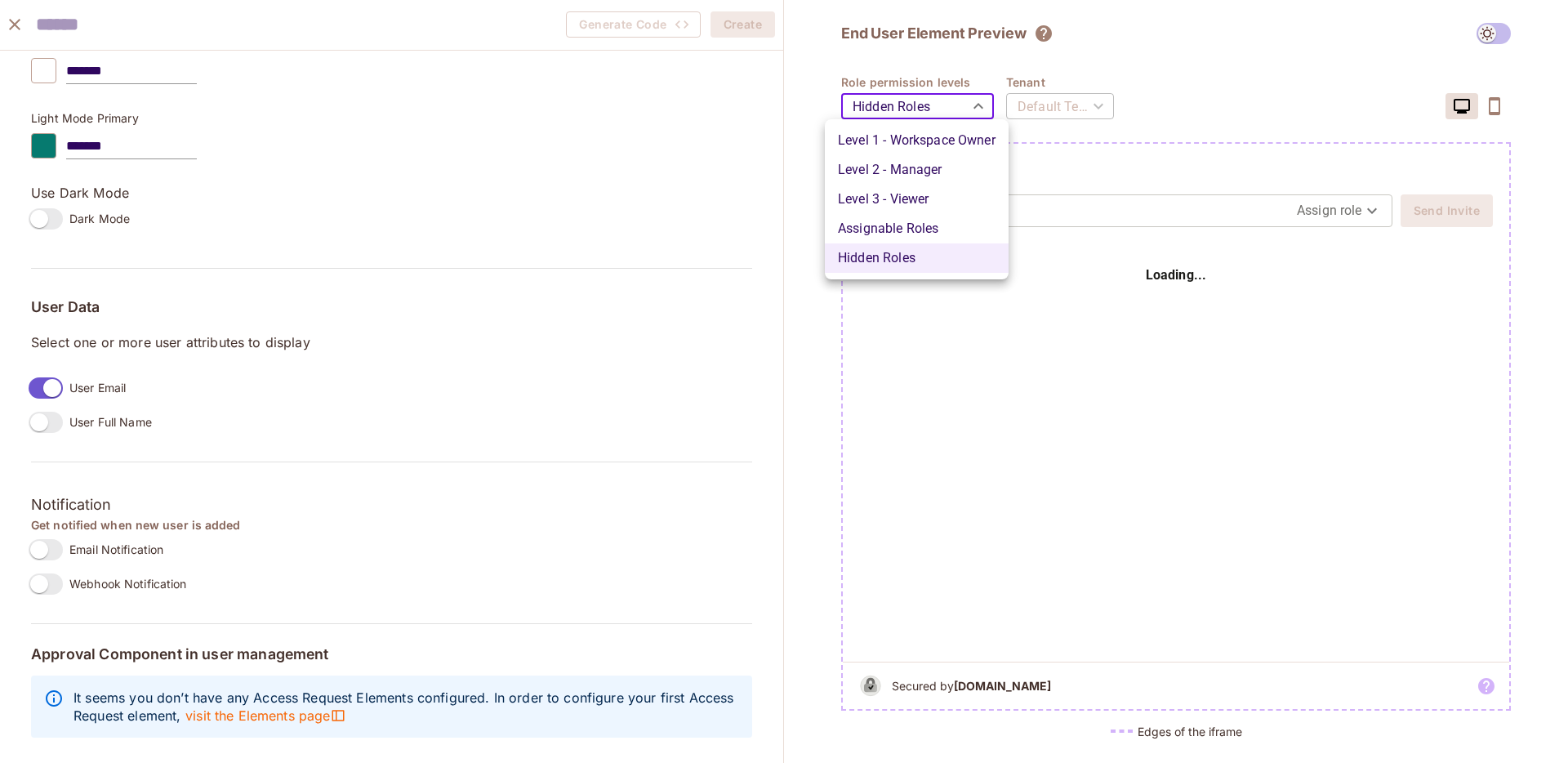
click at [930, 184] on li "Level 3 - Viewer" at bounding box center [916, 199] width 183 height 29
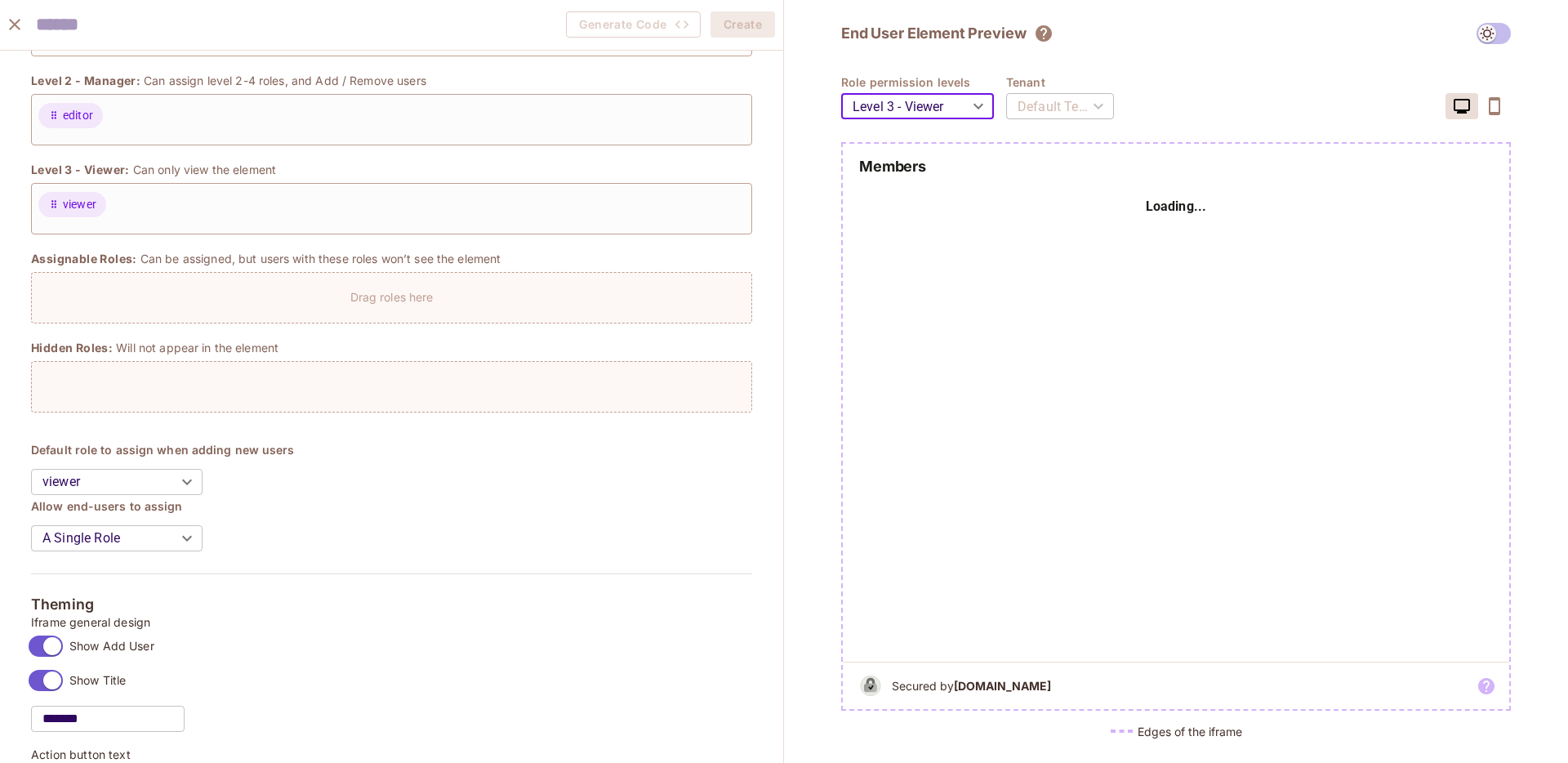
scroll to position [106, 0]
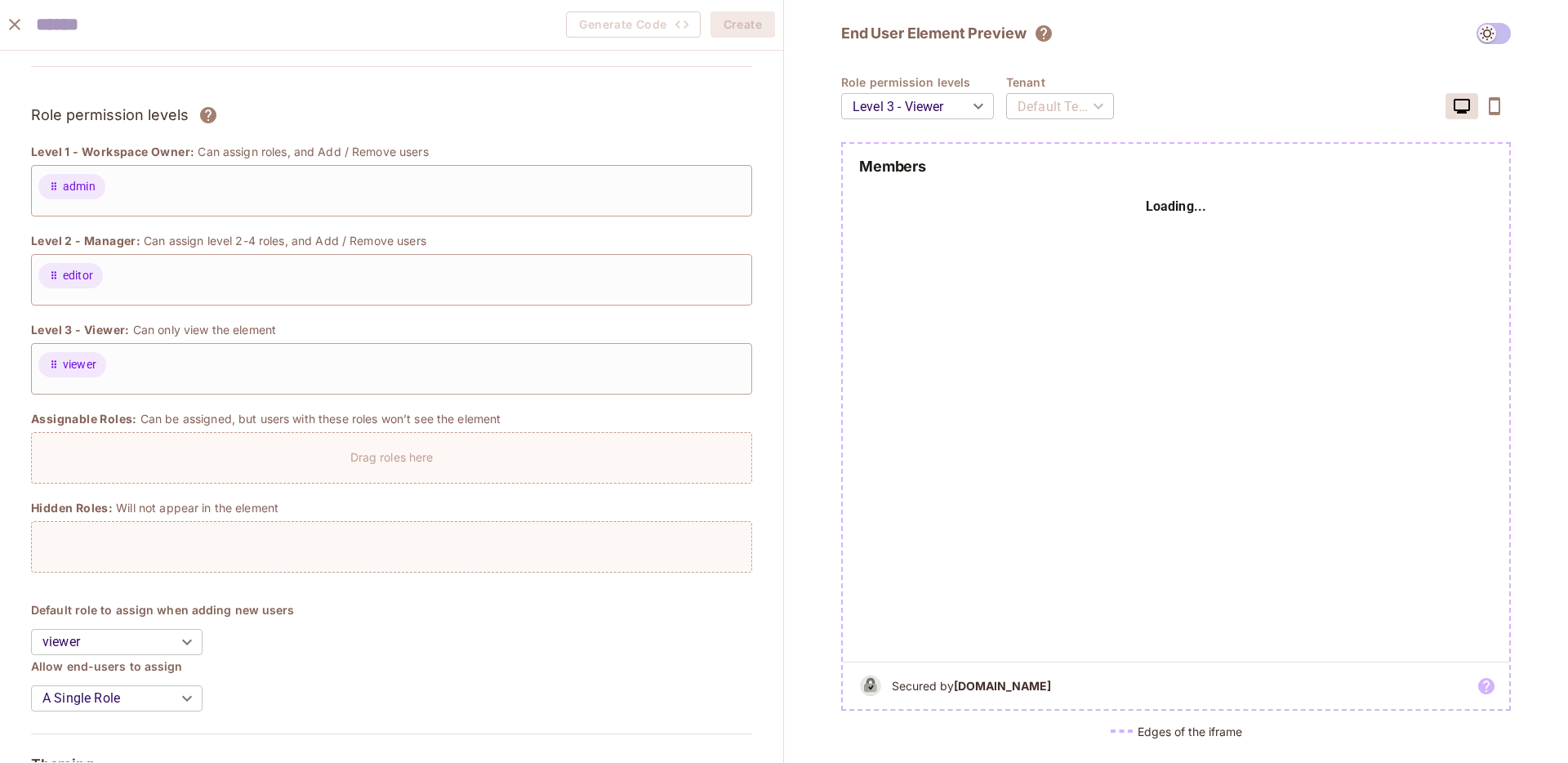
click at [1067, 101] on div "Default Tenant" at bounding box center [1060, 106] width 108 height 46
click at [1494, 100] on icon "button" at bounding box center [1494, 106] width 20 height 20
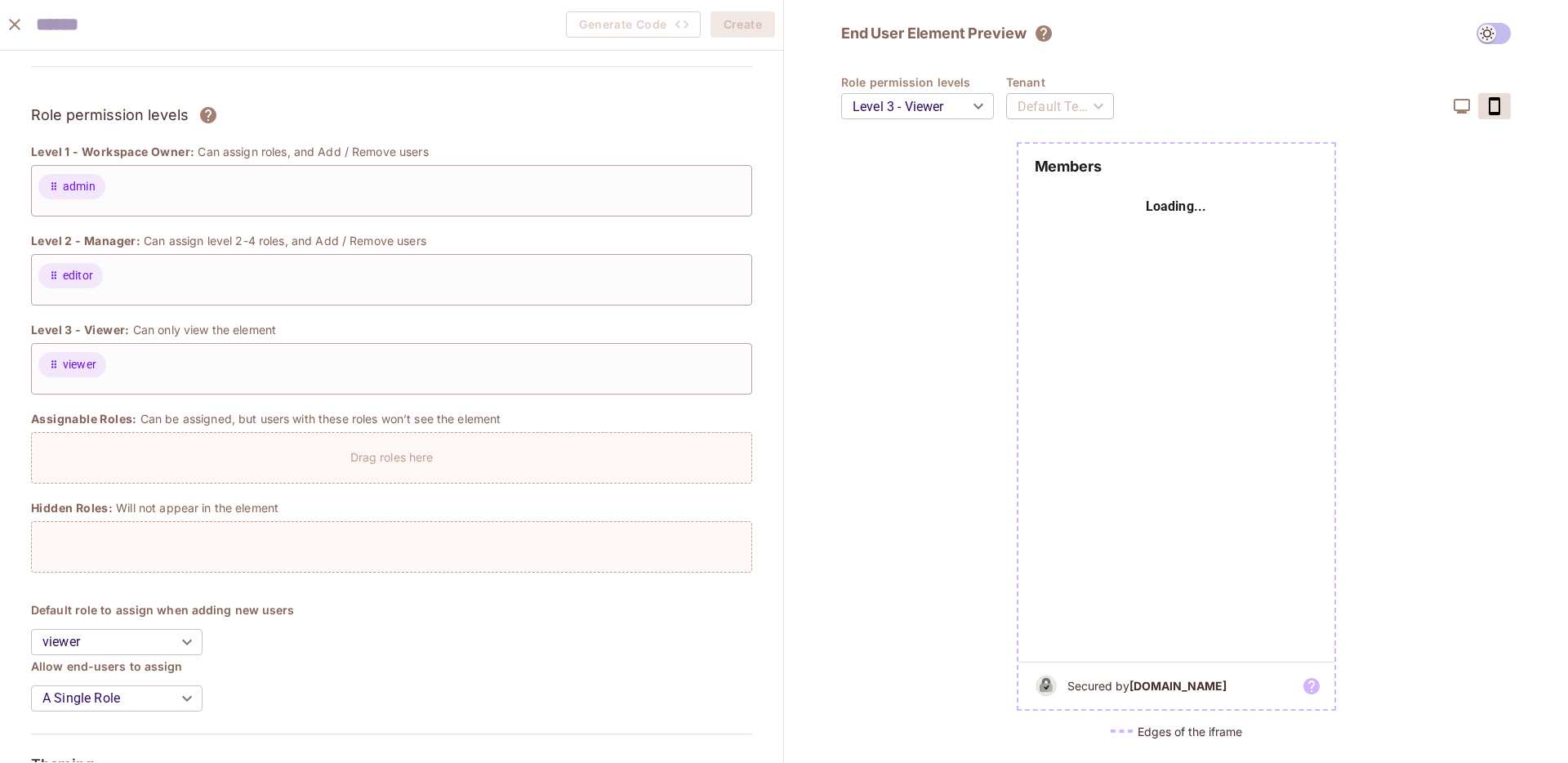
click at [1464, 106] on icon "button" at bounding box center [1462, 106] width 20 height 20
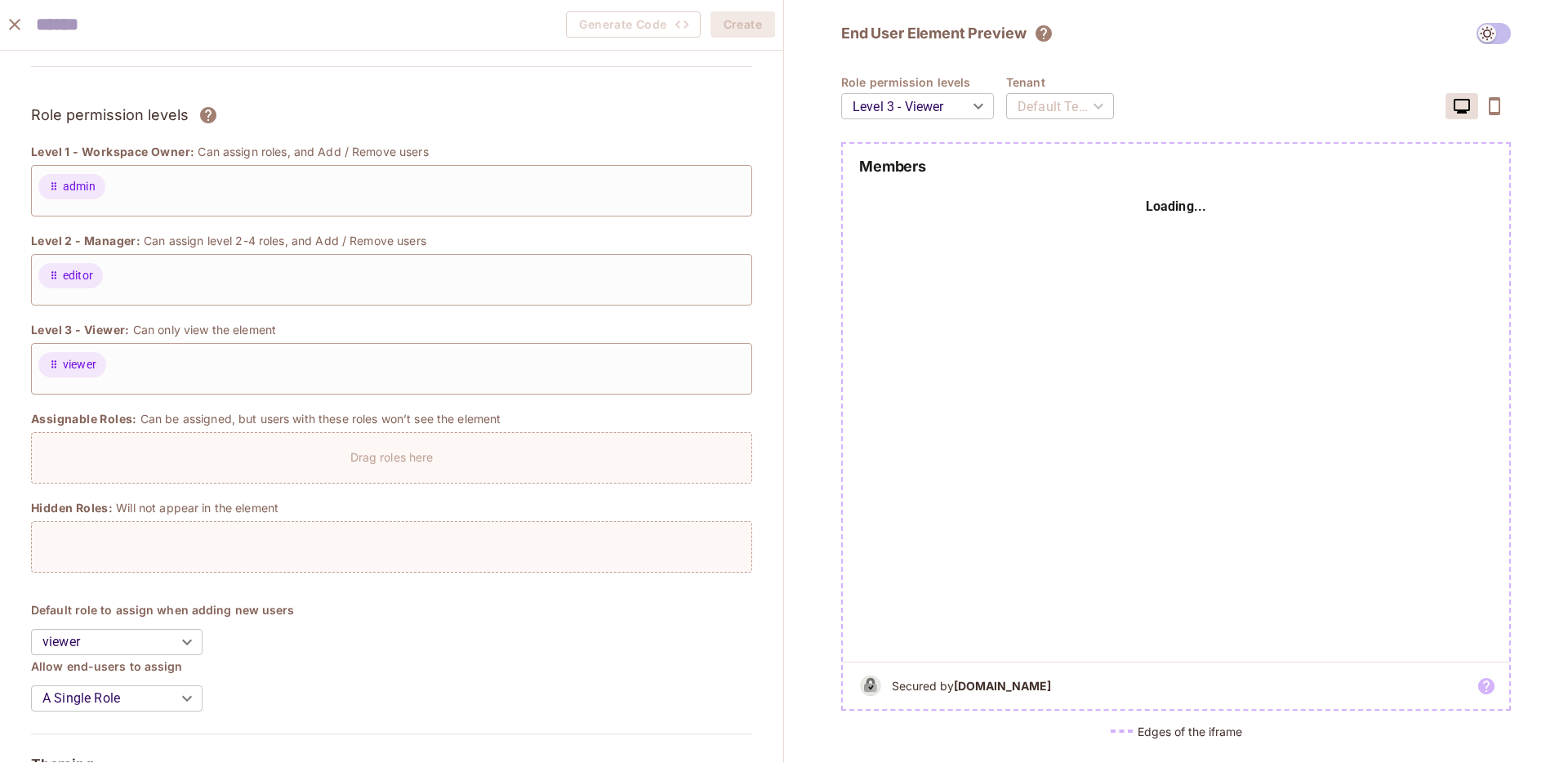
click at [920, 101] on body "Pro W wonderful Projects Monitoring Settings Default Project Production Home Po…" at bounding box center [784, 382] width 1568 height 763
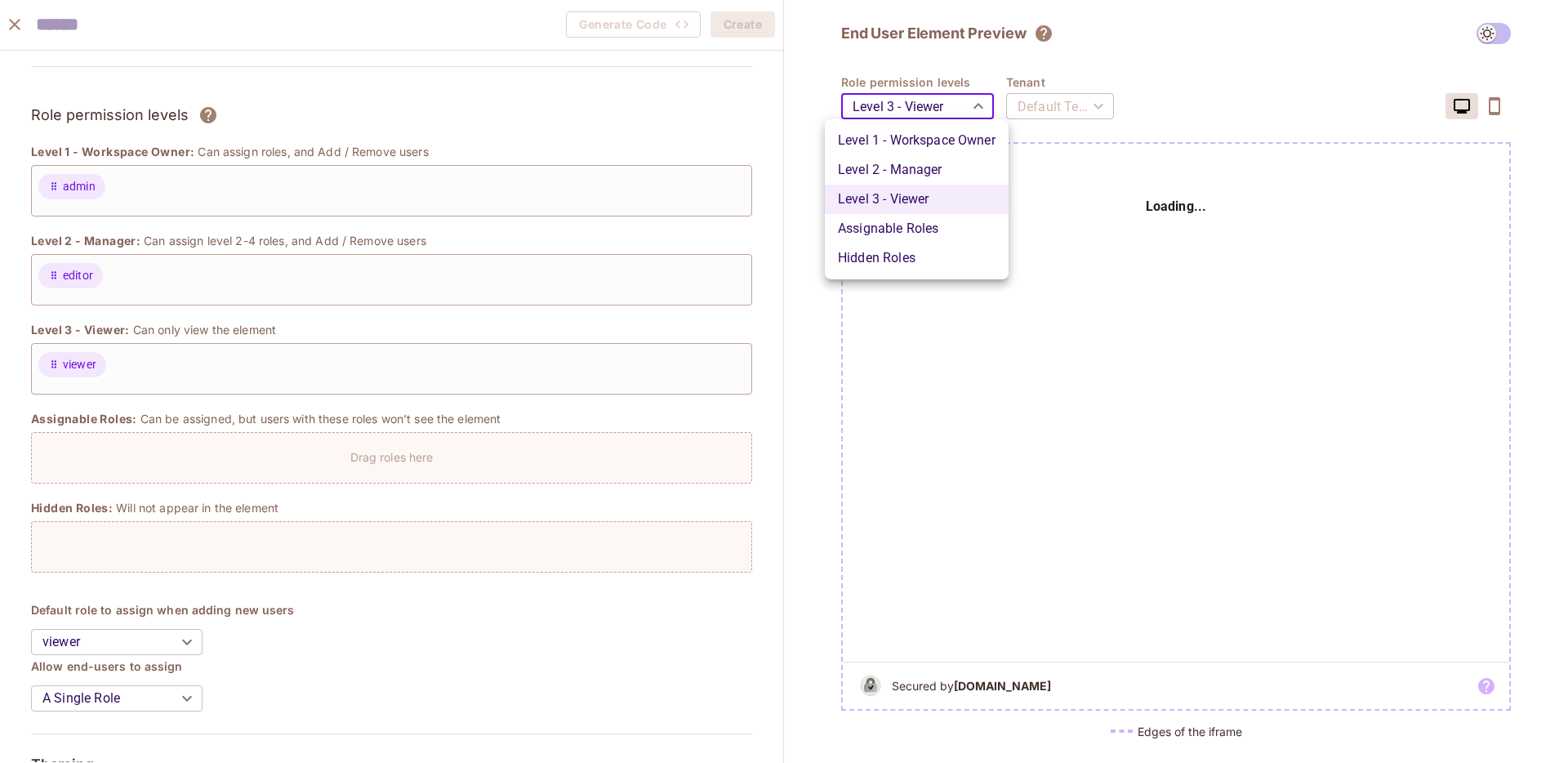
click at [909, 167] on li "Level 2 - Manager" at bounding box center [916, 170] width 183 height 29
type input "*******"
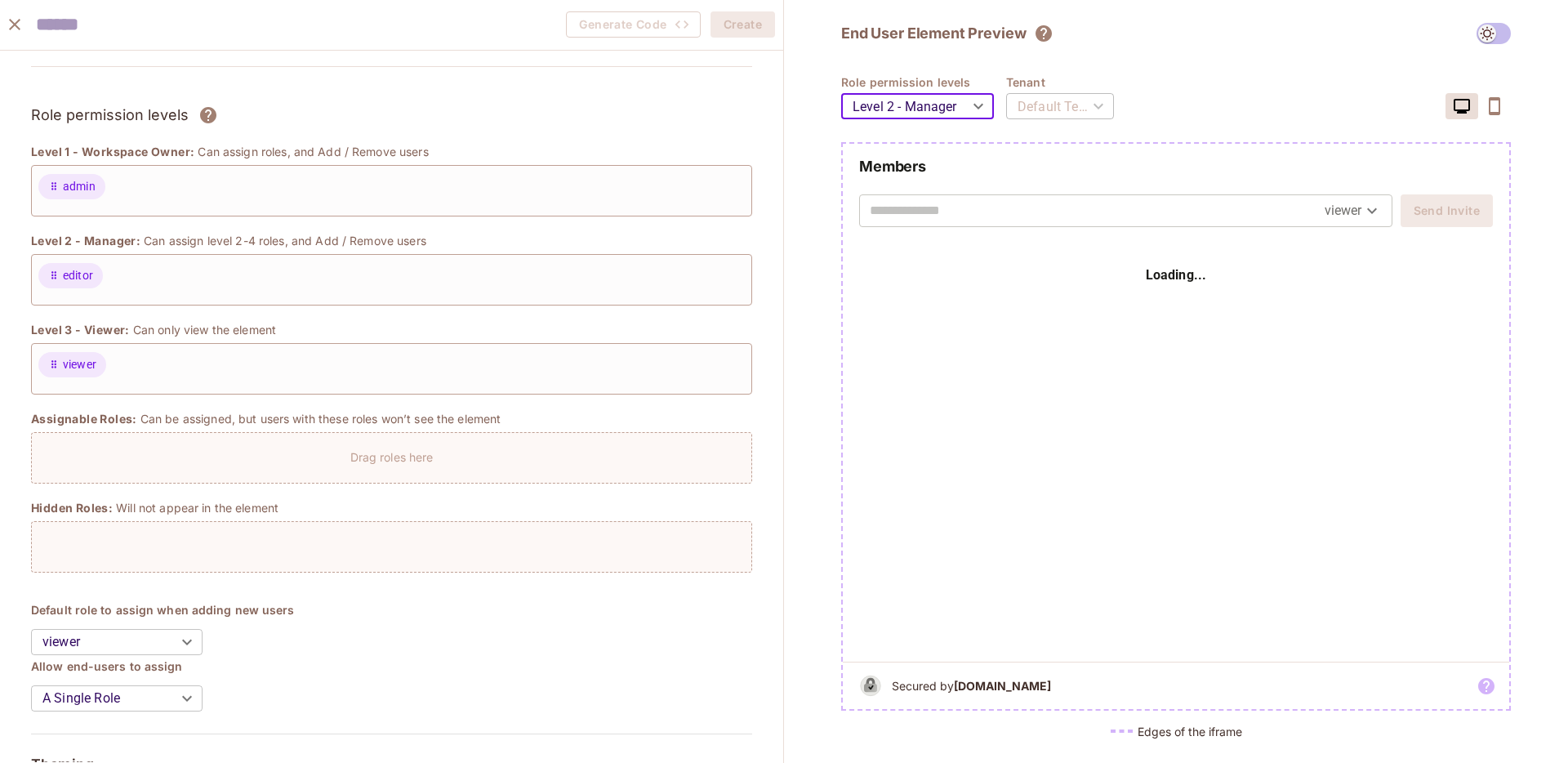
click at [1286, 215] on input "text" at bounding box center [1097, 210] width 455 height 26
type input "**********"
click at [1469, 209] on button "Send Invite" at bounding box center [1447, 211] width 93 height 33
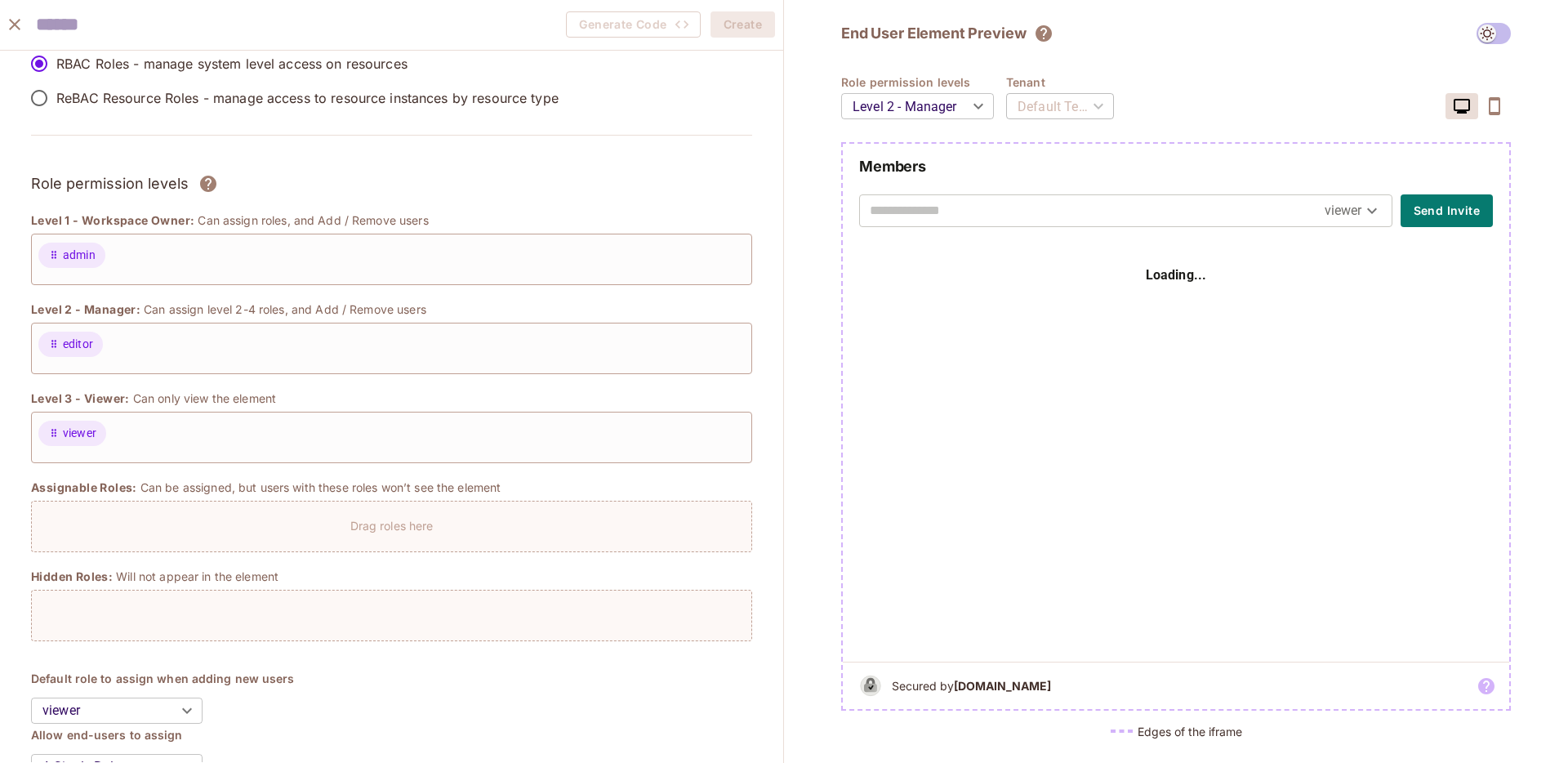
scroll to position [0, 0]
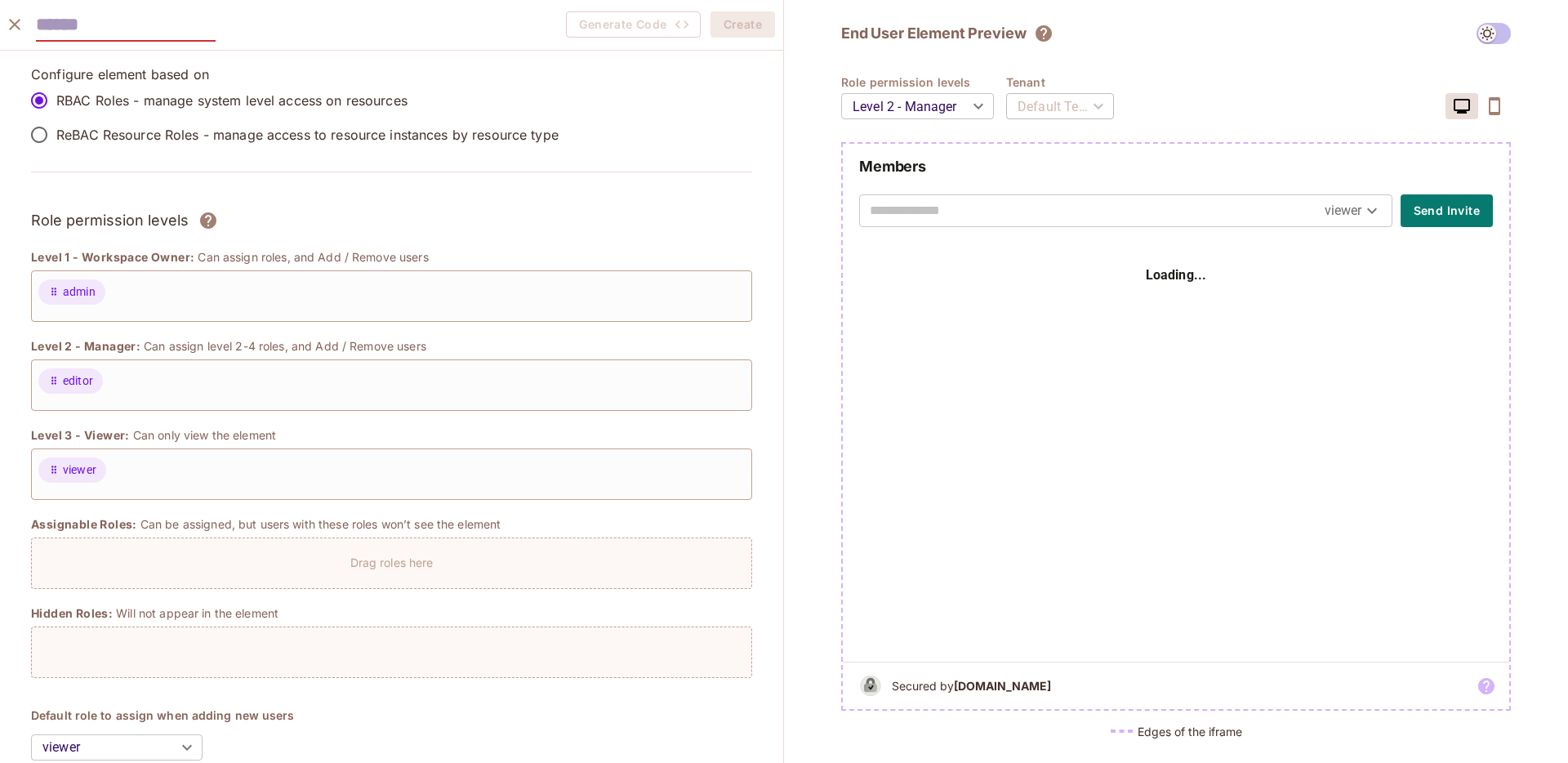
click at [66, 25] on input "text" at bounding box center [126, 24] width 180 height 34
type input "****"
click at [751, 21] on button "Create" at bounding box center [742, 24] width 65 height 26
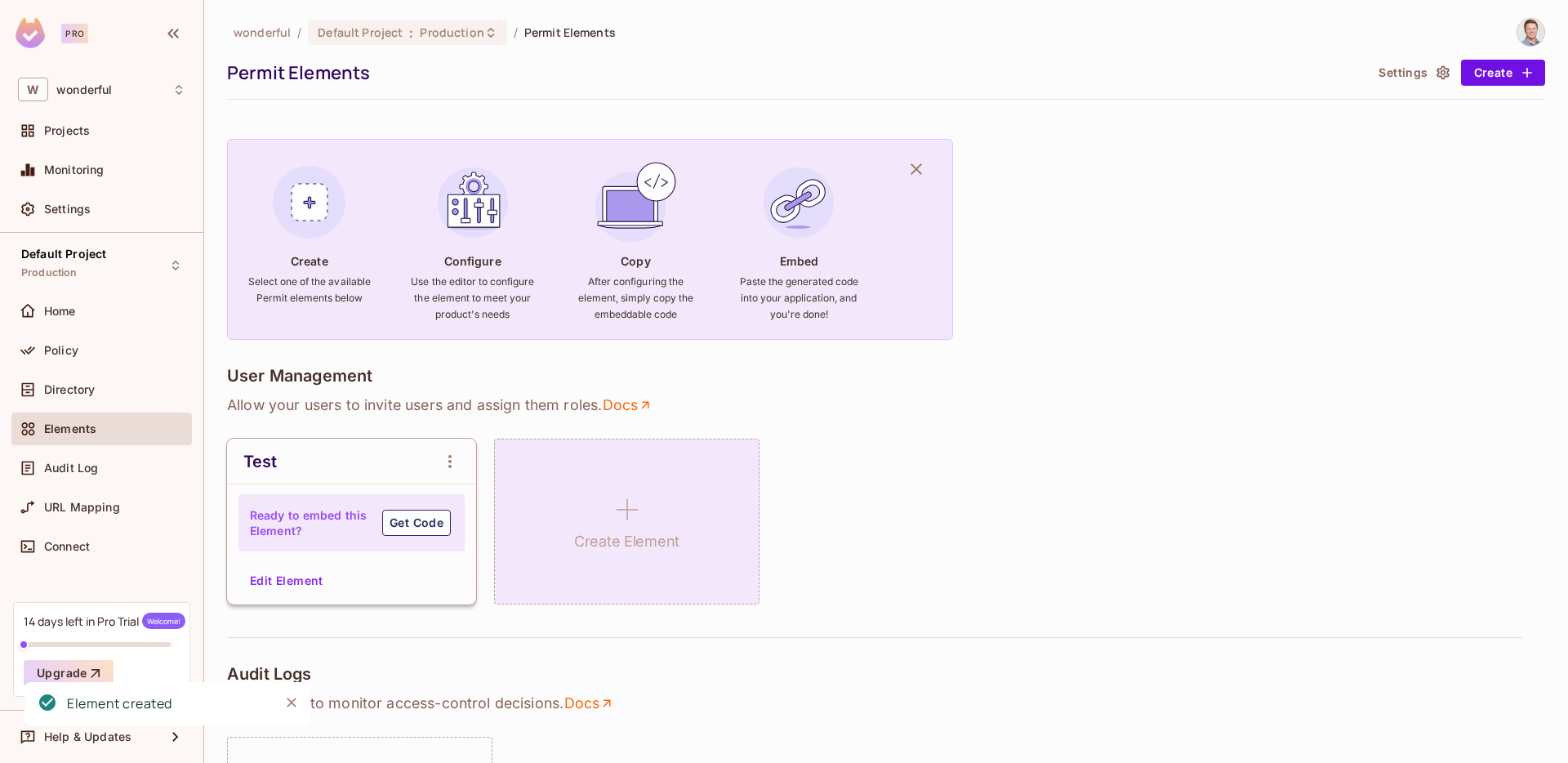
click at [590, 512] on div "Create Element" at bounding box center [627, 522] width 266 height 166
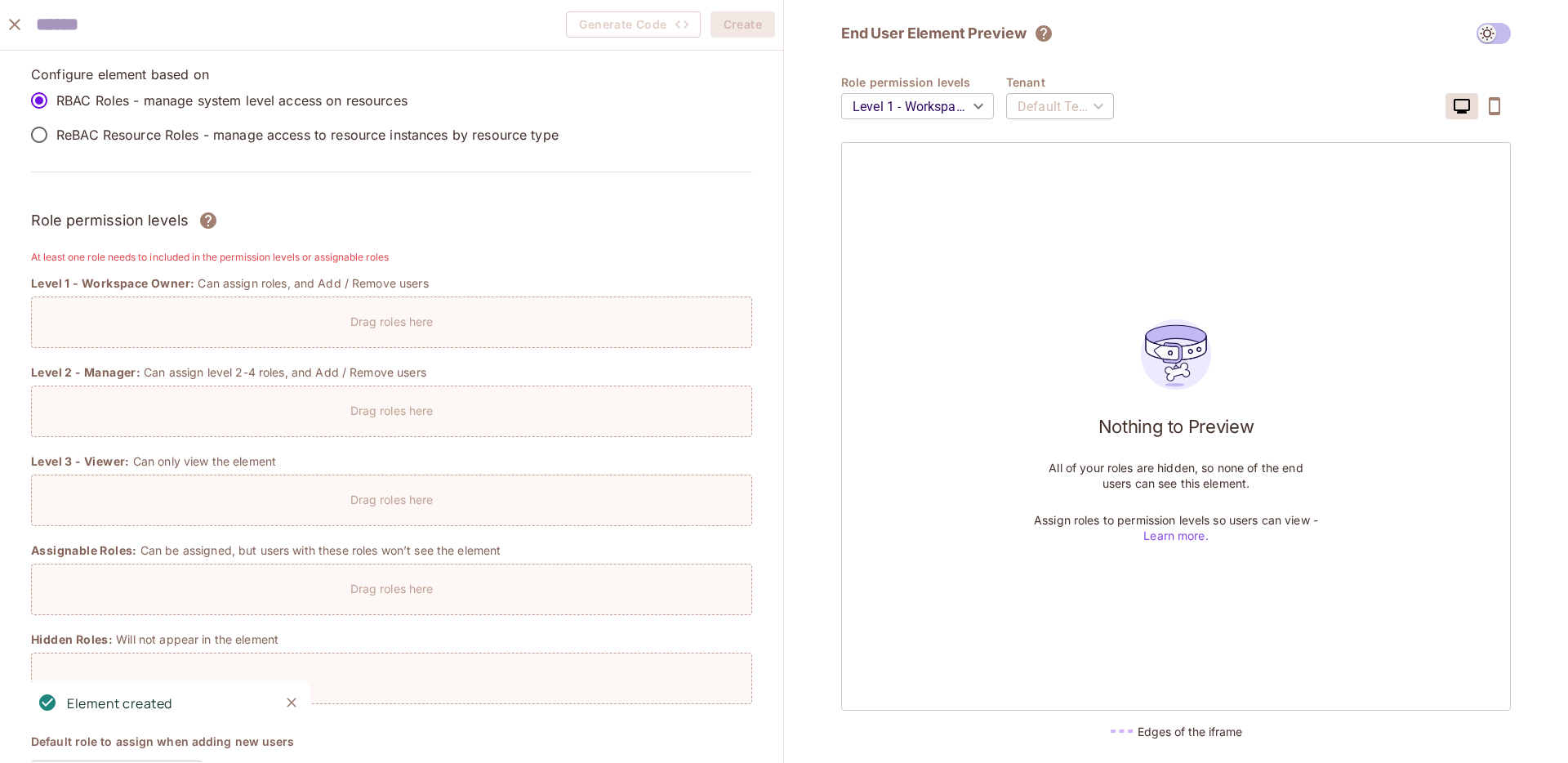
click at [147, 126] on p "ReBAC Resource Roles - manage access to resource instances by resource type" at bounding box center [307, 134] width 502 height 18
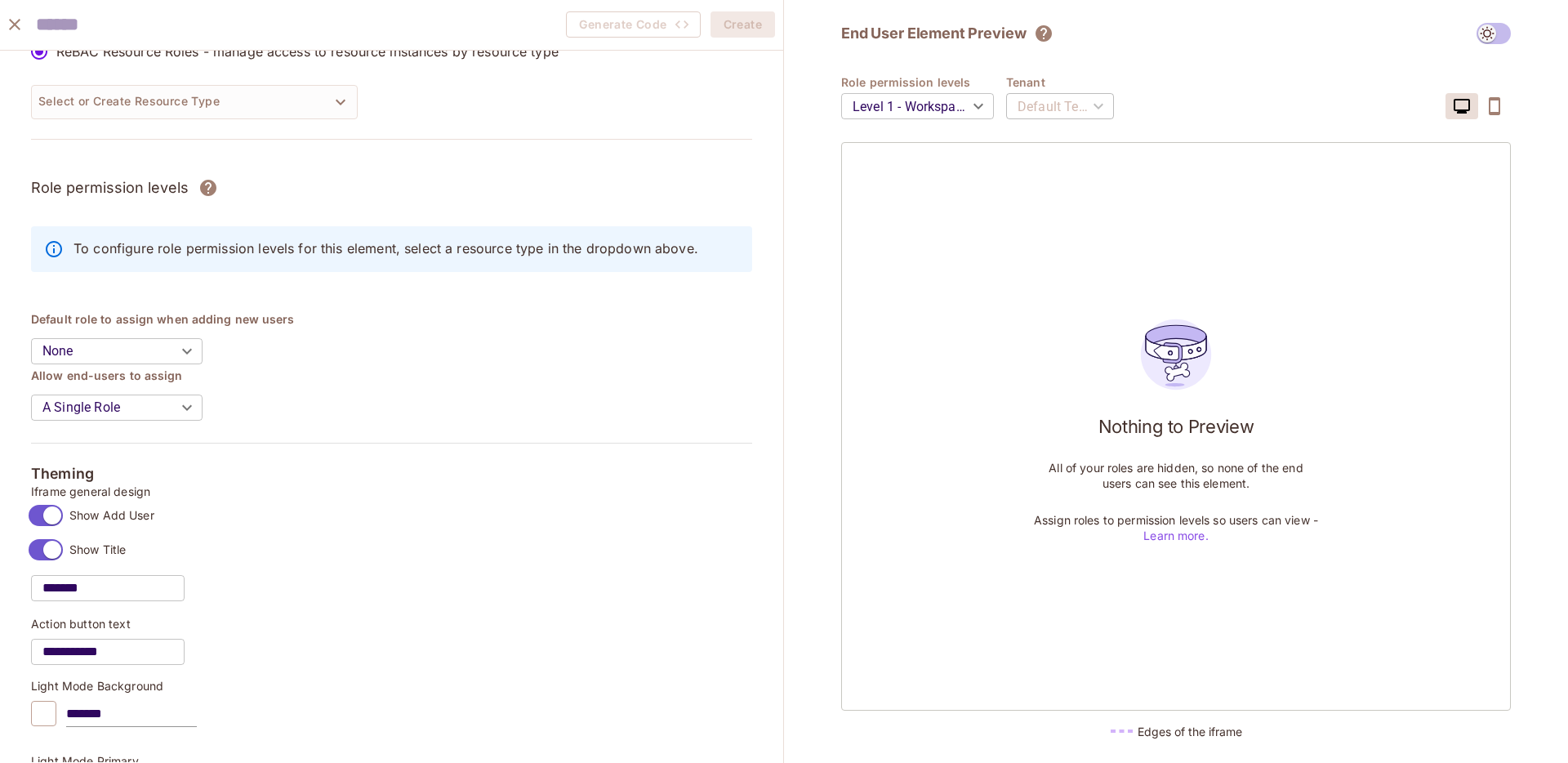
scroll to position [47, 0]
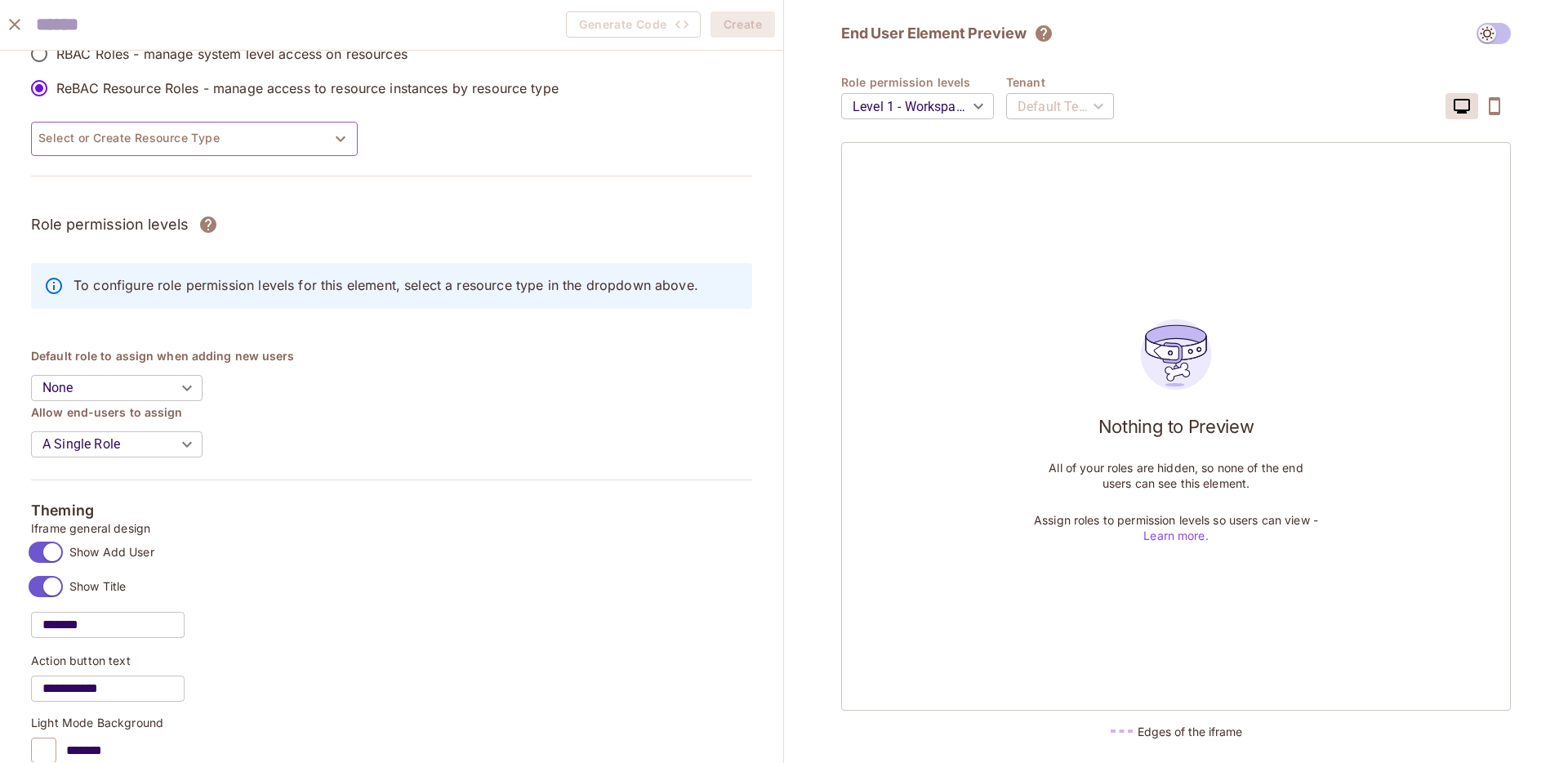
click at [286, 139] on button "Select or Create Resource Type" at bounding box center [195, 139] width 327 height 35
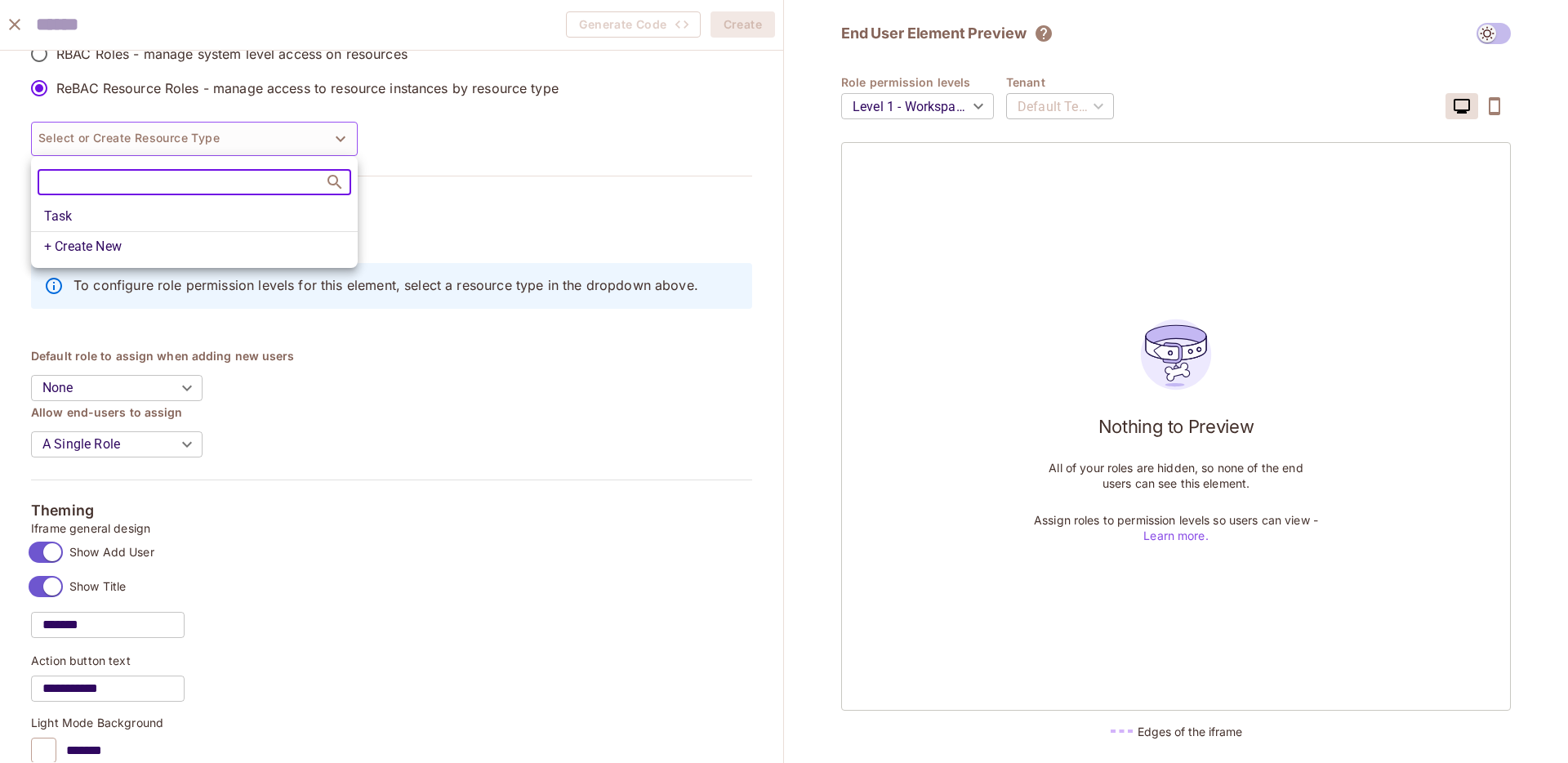
click at [261, 215] on li "Task" at bounding box center [195, 216] width 327 height 29
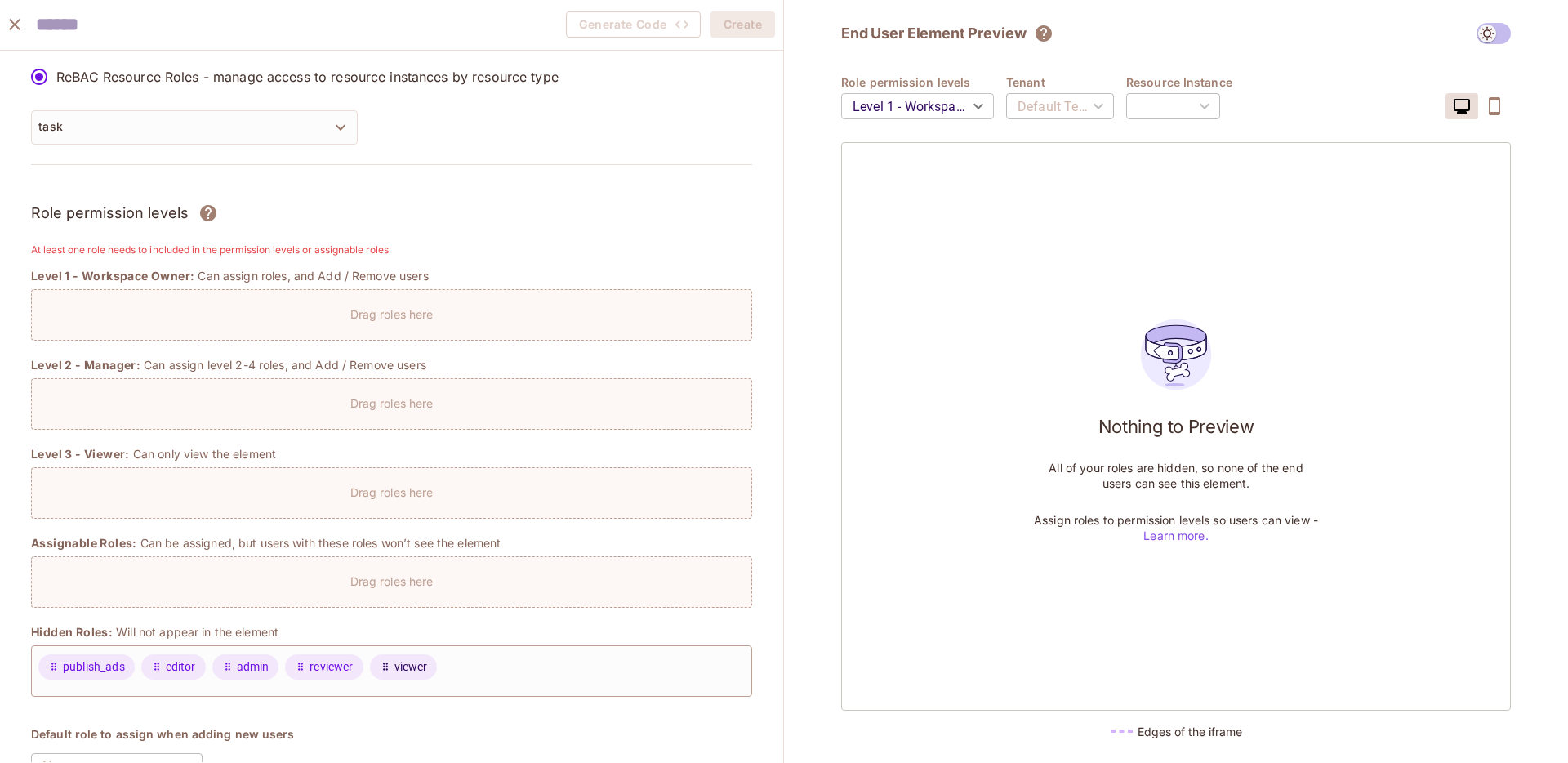
scroll to position [61, 0]
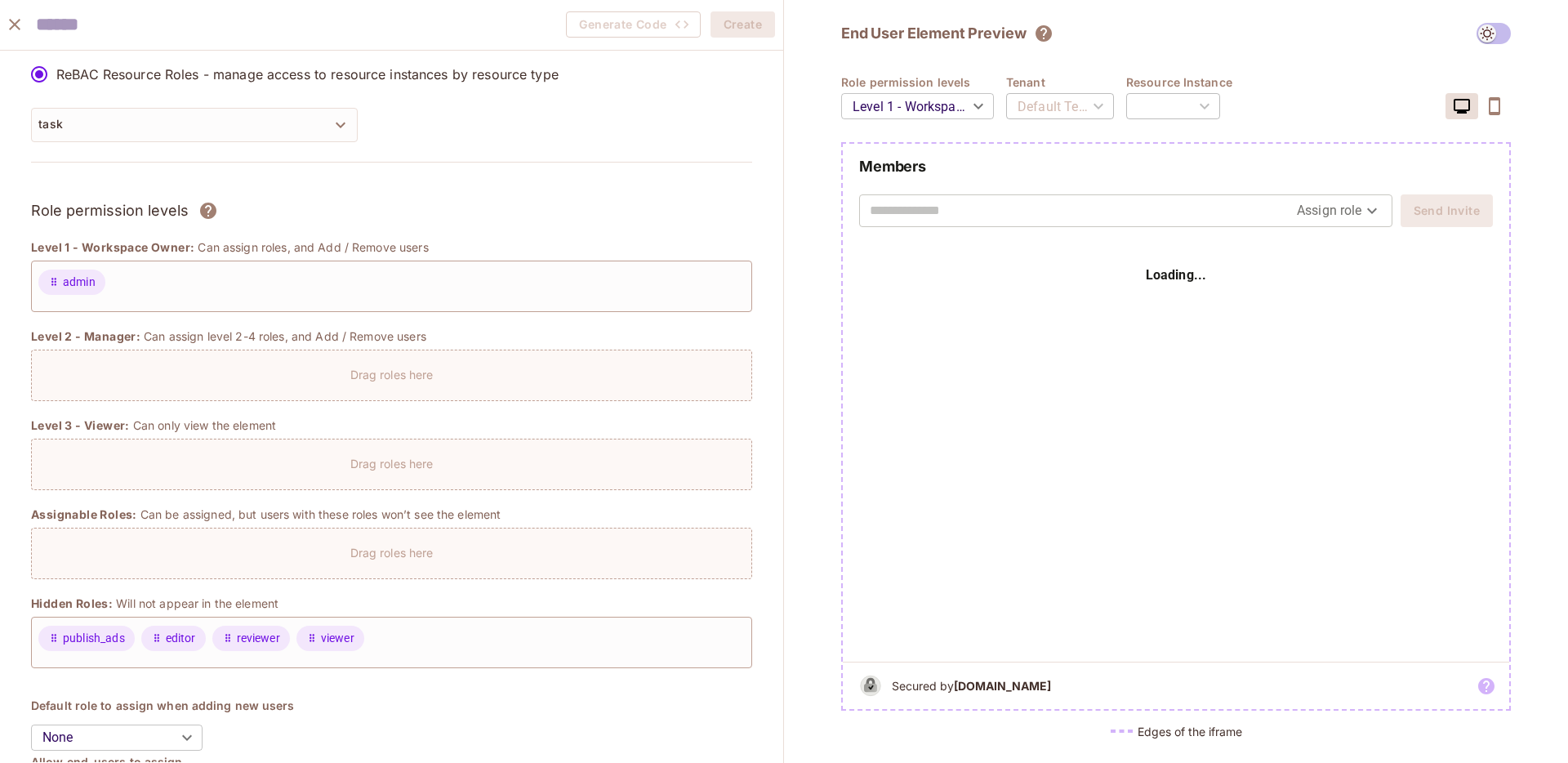
click at [1069, 103] on div "Default Tenant" at bounding box center [1060, 106] width 108 height 46
click at [1096, 105] on div "Default Tenant" at bounding box center [1060, 106] width 108 height 46
click at [1173, 102] on div "​" at bounding box center [1173, 106] width 94 height 46
click at [1219, 112] on div "Resource Instance ​ ​" at bounding box center [1179, 97] width 106 height 45
click at [1341, 212] on body "Pro W wonderful Projects Monitoring Settings Default Project Production Home Po…" at bounding box center [784, 382] width 1568 height 763
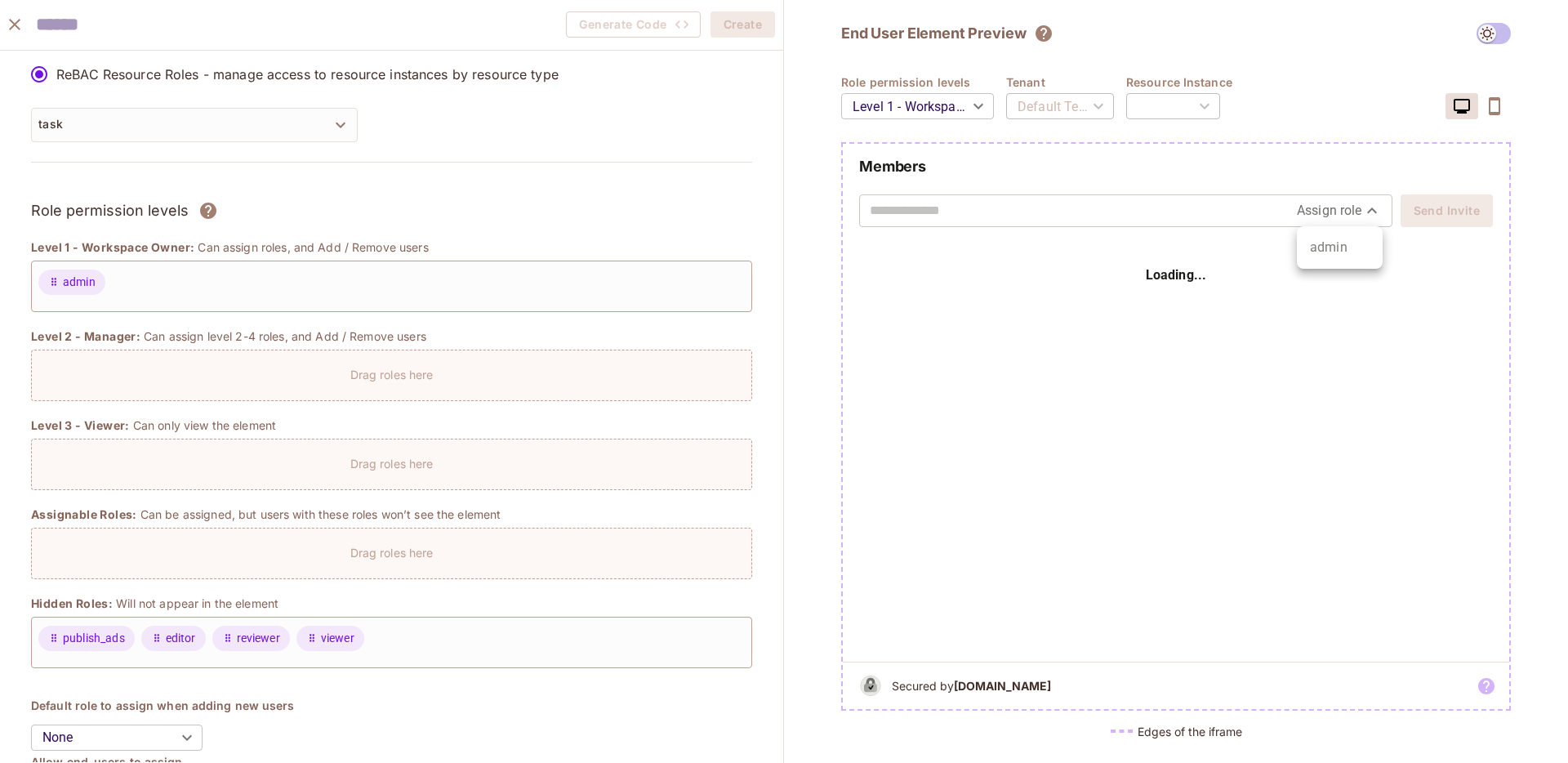
click at [1339, 253] on li "admin" at bounding box center [1340, 247] width 86 height 29
type input "*****"
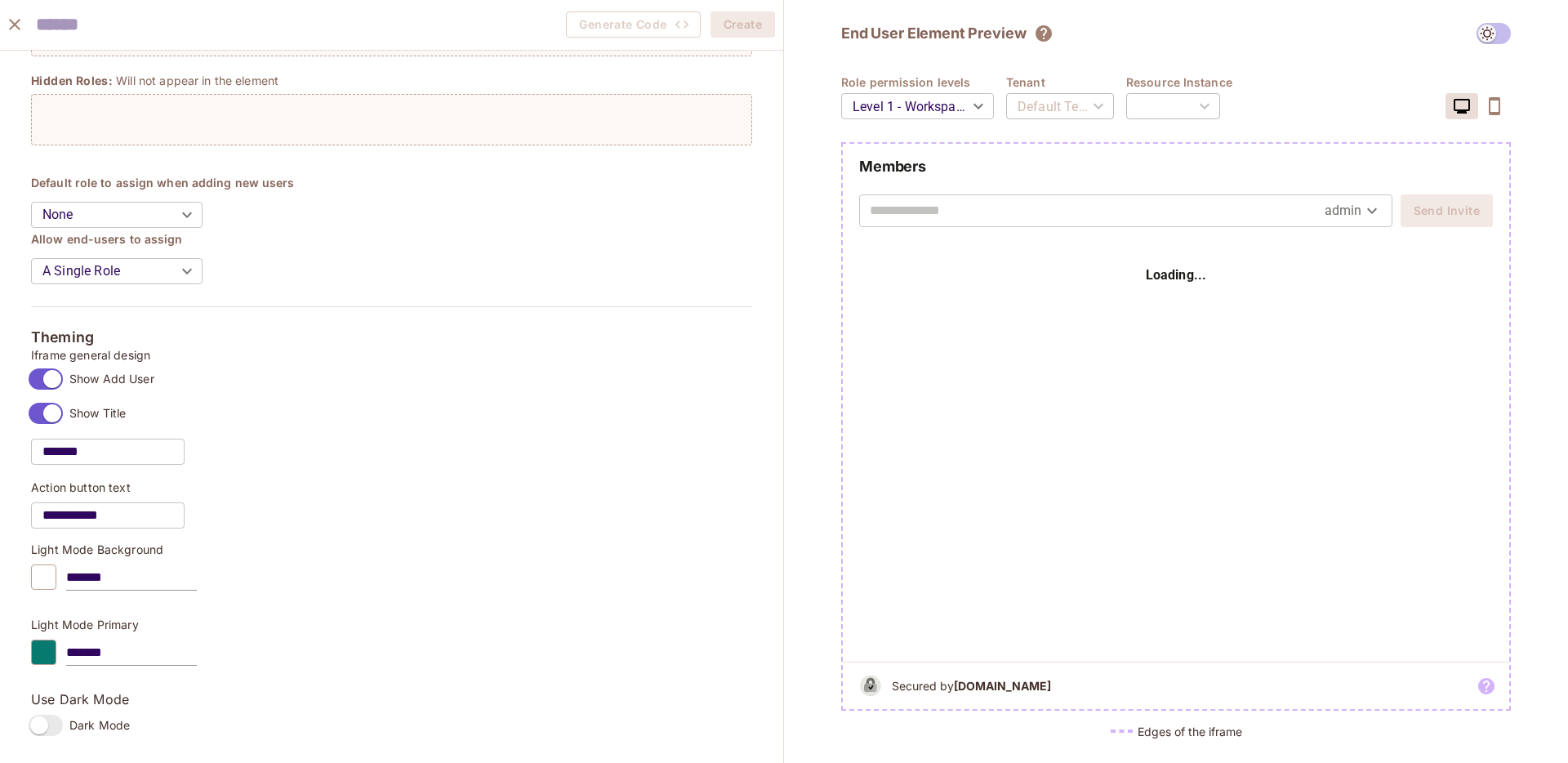
scroll to position [587, 0]
click at [1268, 211] on input "text" at bounding box center [1097, 210] width 455 height 26
click at [1239, 164] on h2 "Members" at bounding box center [1176, 166] width 633 height 20
click at [1148, 93] on div "​" at bounding box center [1173, 106] width 94 height 46
click at [1159, 98] on div "​" at bounding box center [1173, 106] width 94 height 46
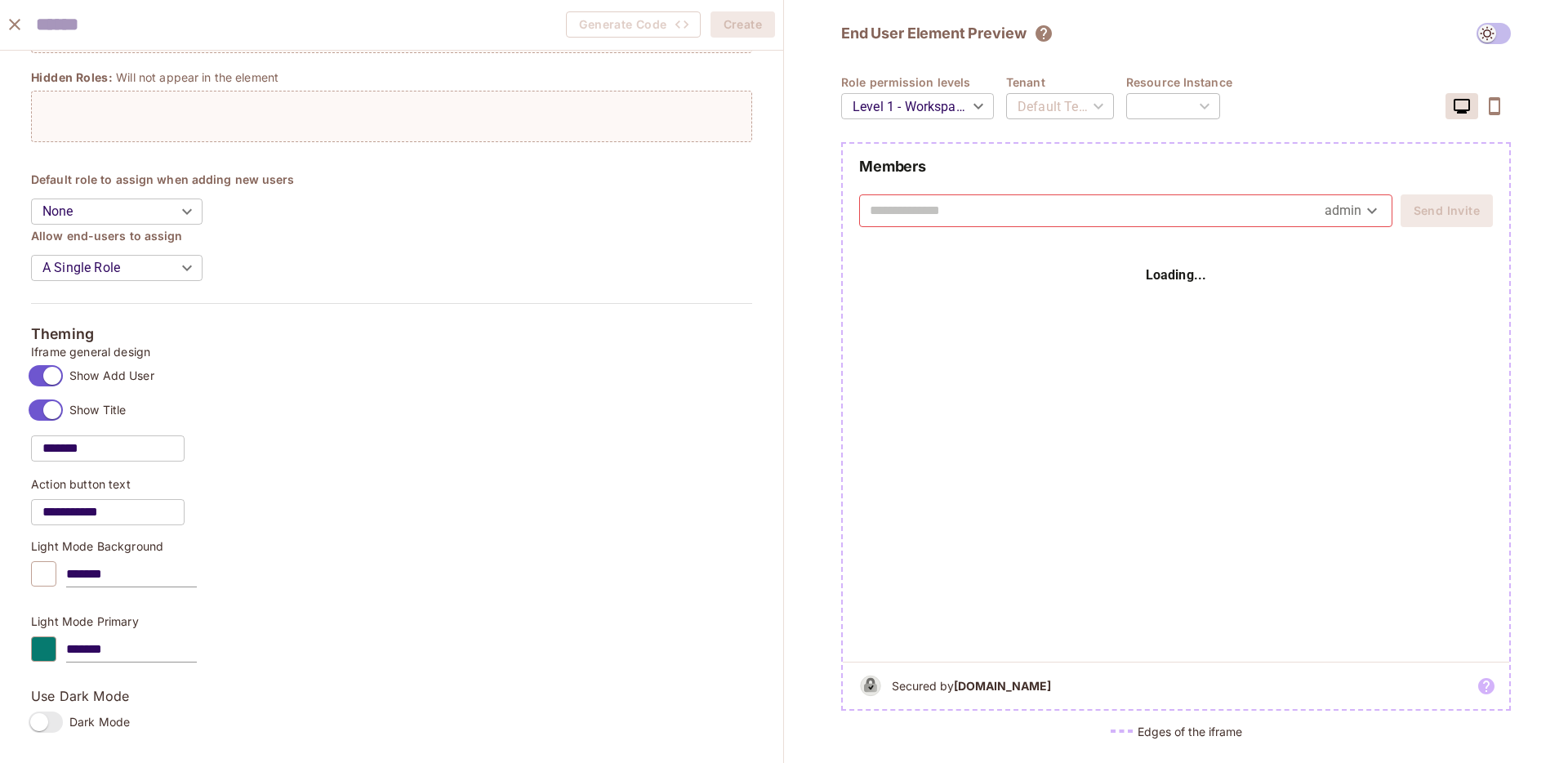
click at [1181, 106] on div "​" at bounding box center [1173, 106] width 94 height 46
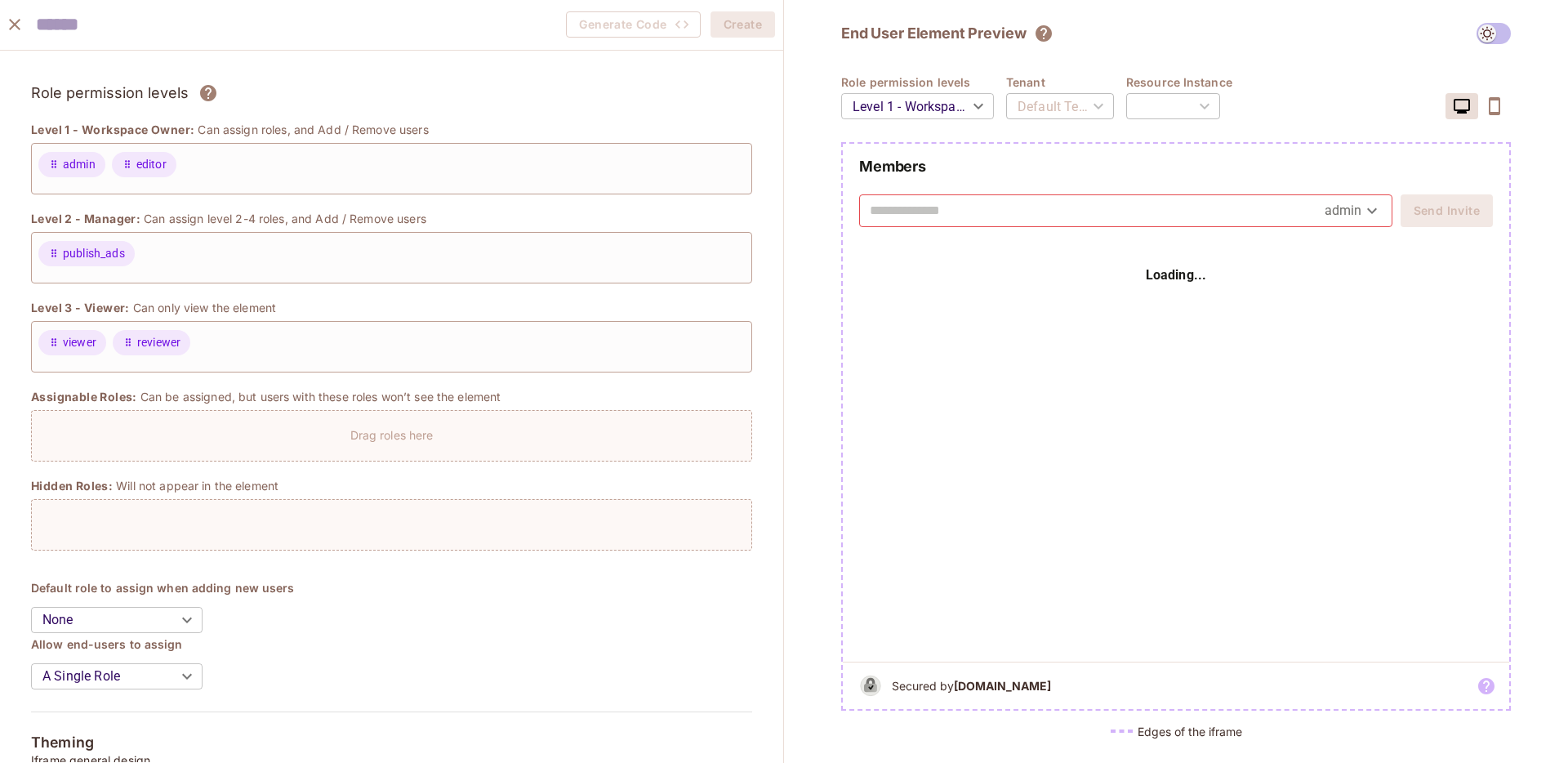
scroll to position [0, 0]
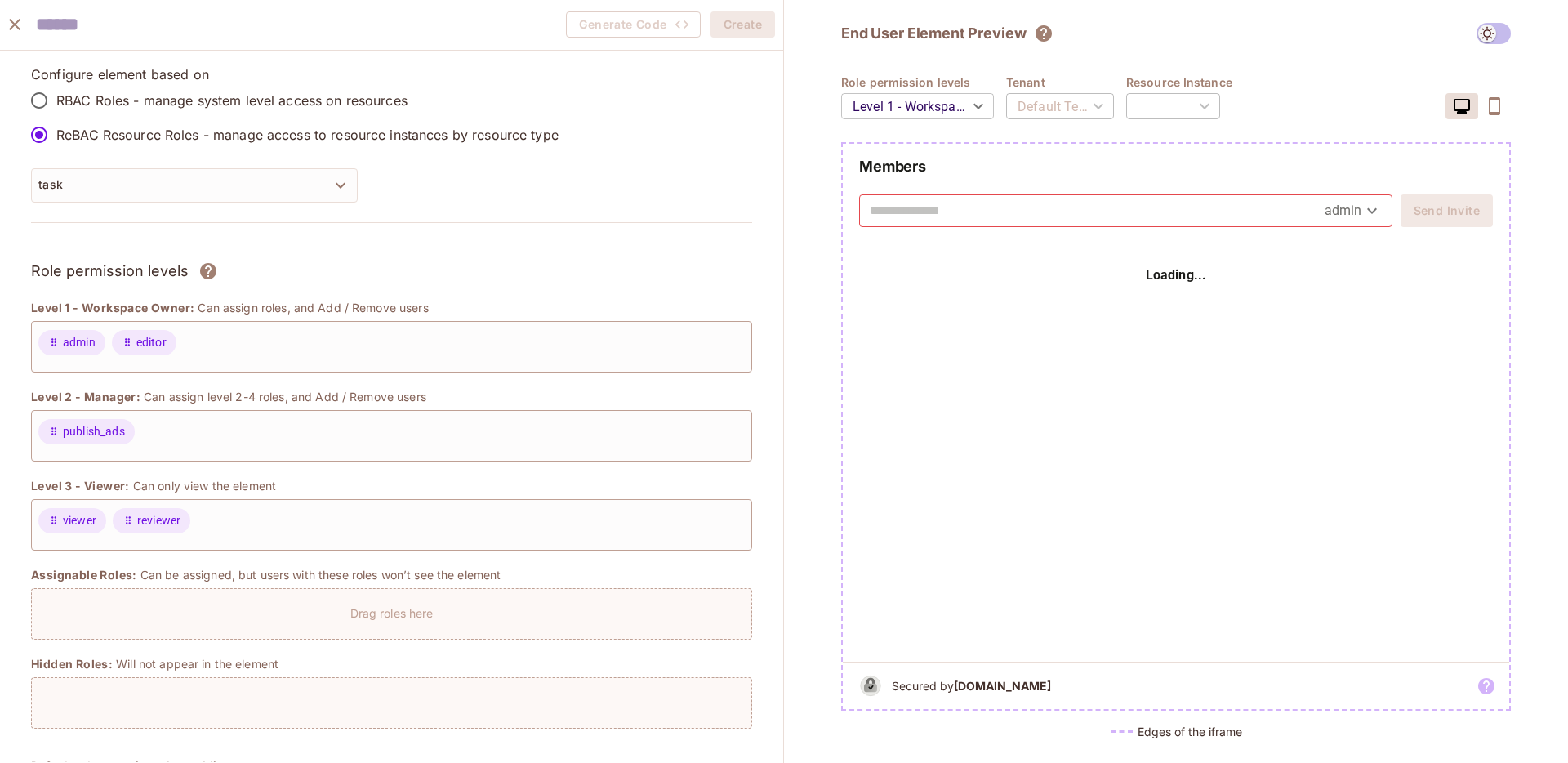
click at [151, 25] on input "text" at bounding box center [126, 24] width 180 height 34
type input "**********"
click at [748, 22] on button "Create" at bounding box center [742, 24] width 65 height 26
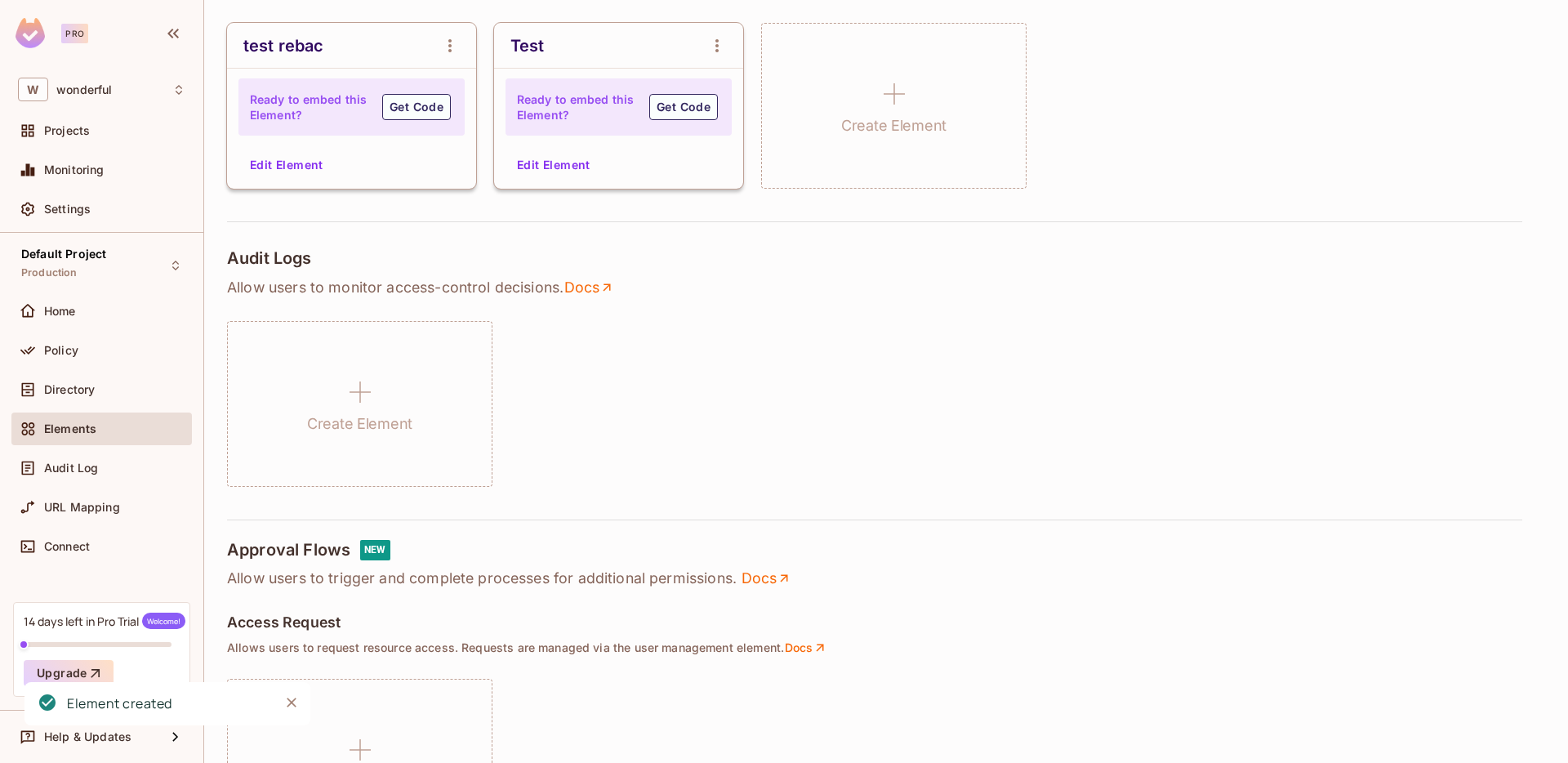
scroll to position [426, 0]
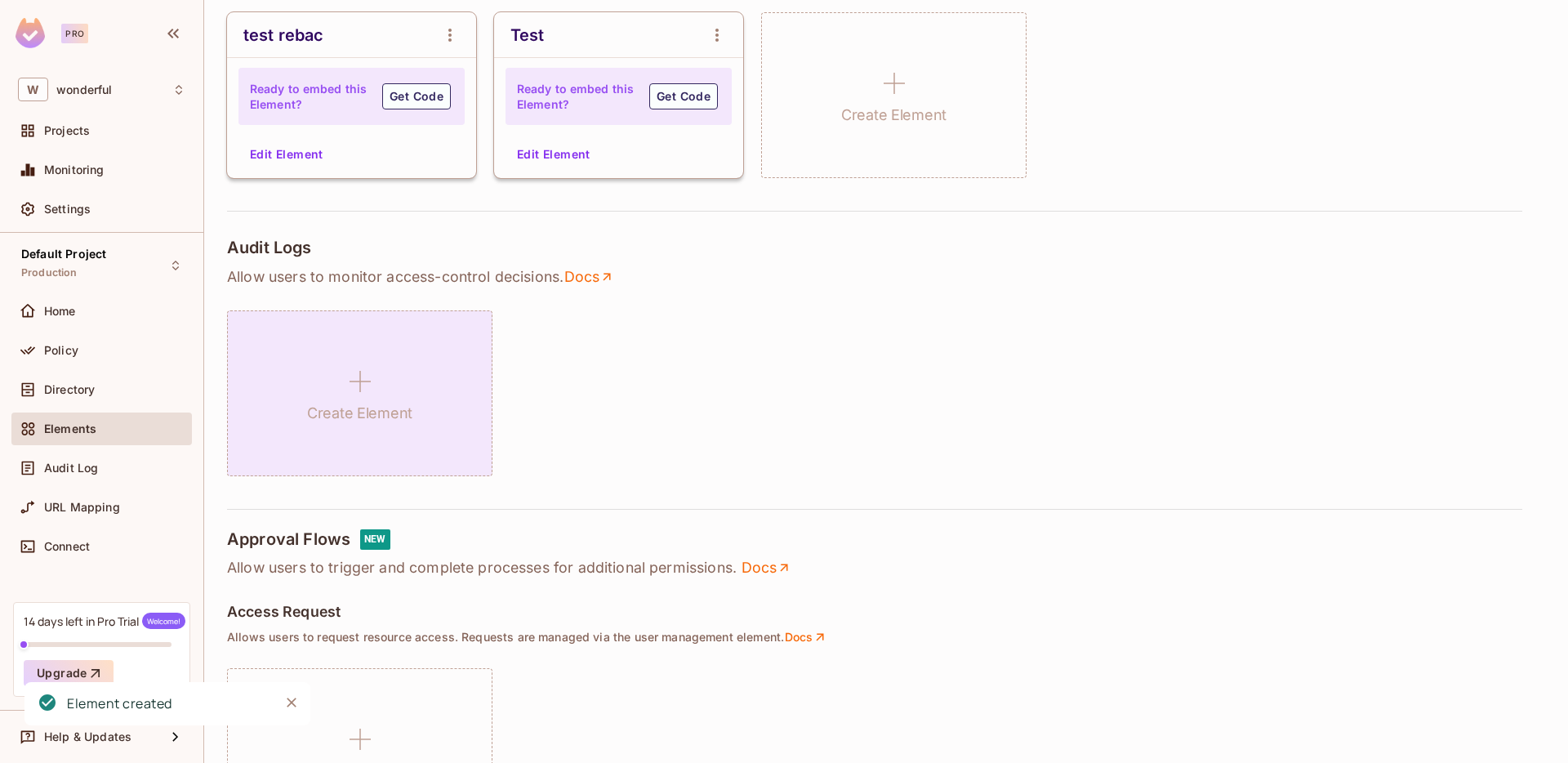
click at [420, 372] on div "Create Element" at bounding box center [359, 394] width 266 height 166
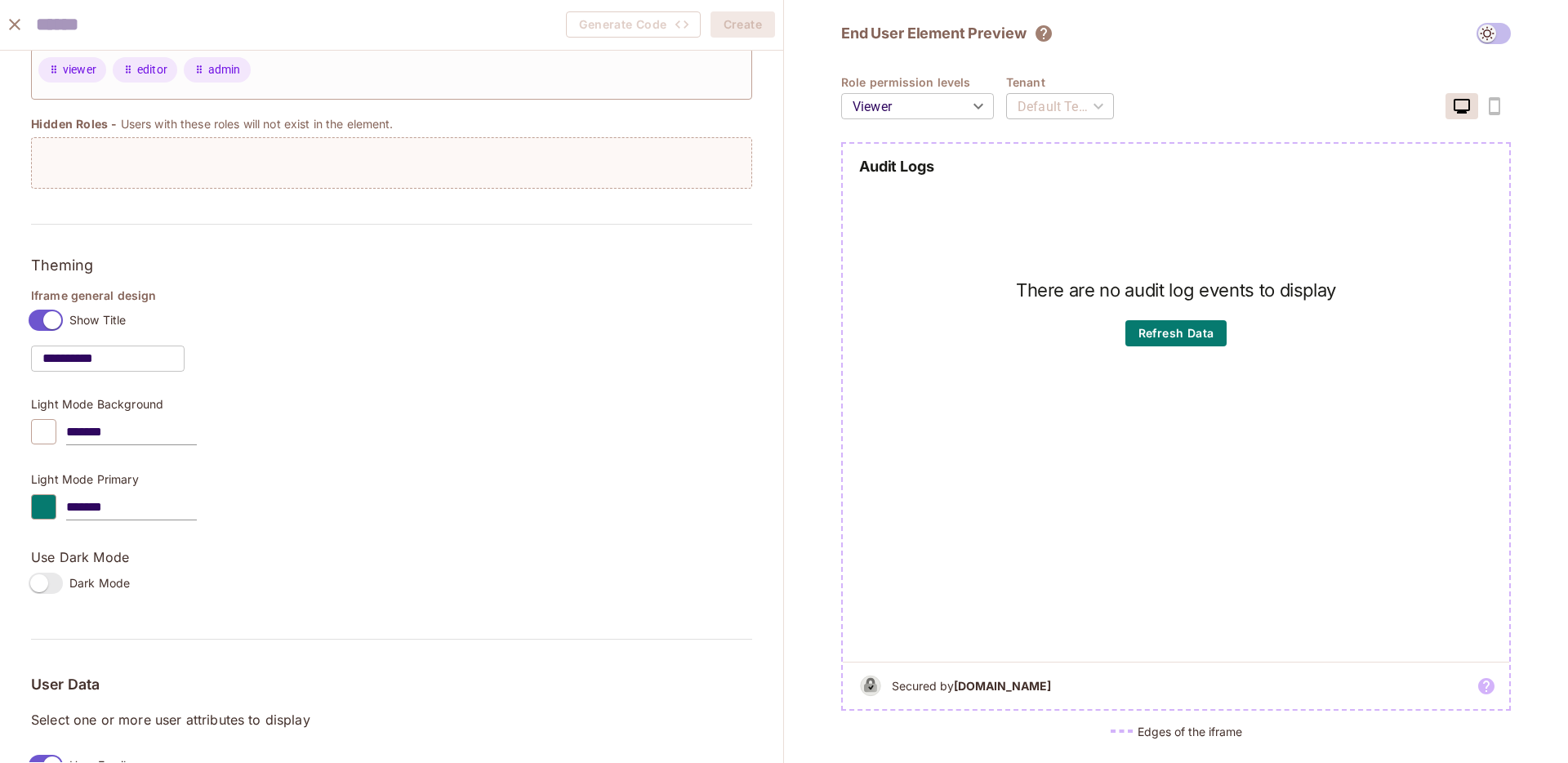
scroll to position [0, 0]
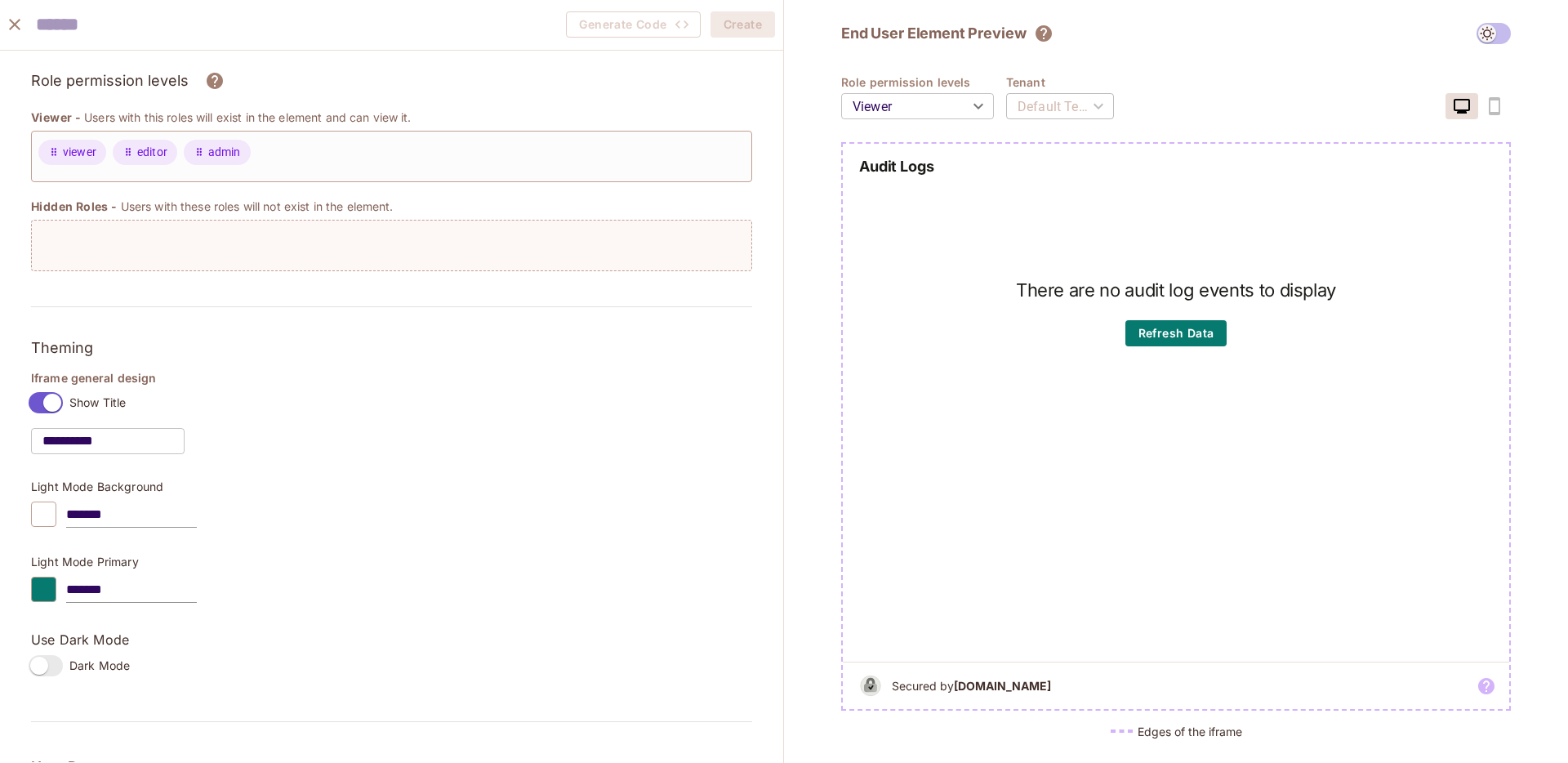
click at [938, 100] on body "Pro W wonderful Projects Monitoring Settings Default Project Production Home Po…" at bounding box center [784, 382] width 1568 height 763
click at [924, 172] on li "Hidden Roles" at bounding box center [917, 170] width 152 height 29
click at [945, 102] on body "Pro W wonderful Projects Monitoring Settings Default Project Production Home Po…" at bounding box center [784, 382] width 1568 height 763
click at [941, 135] on li "Viewer" at bounding box center [917, 140] width 152 height 29
type input "*******"
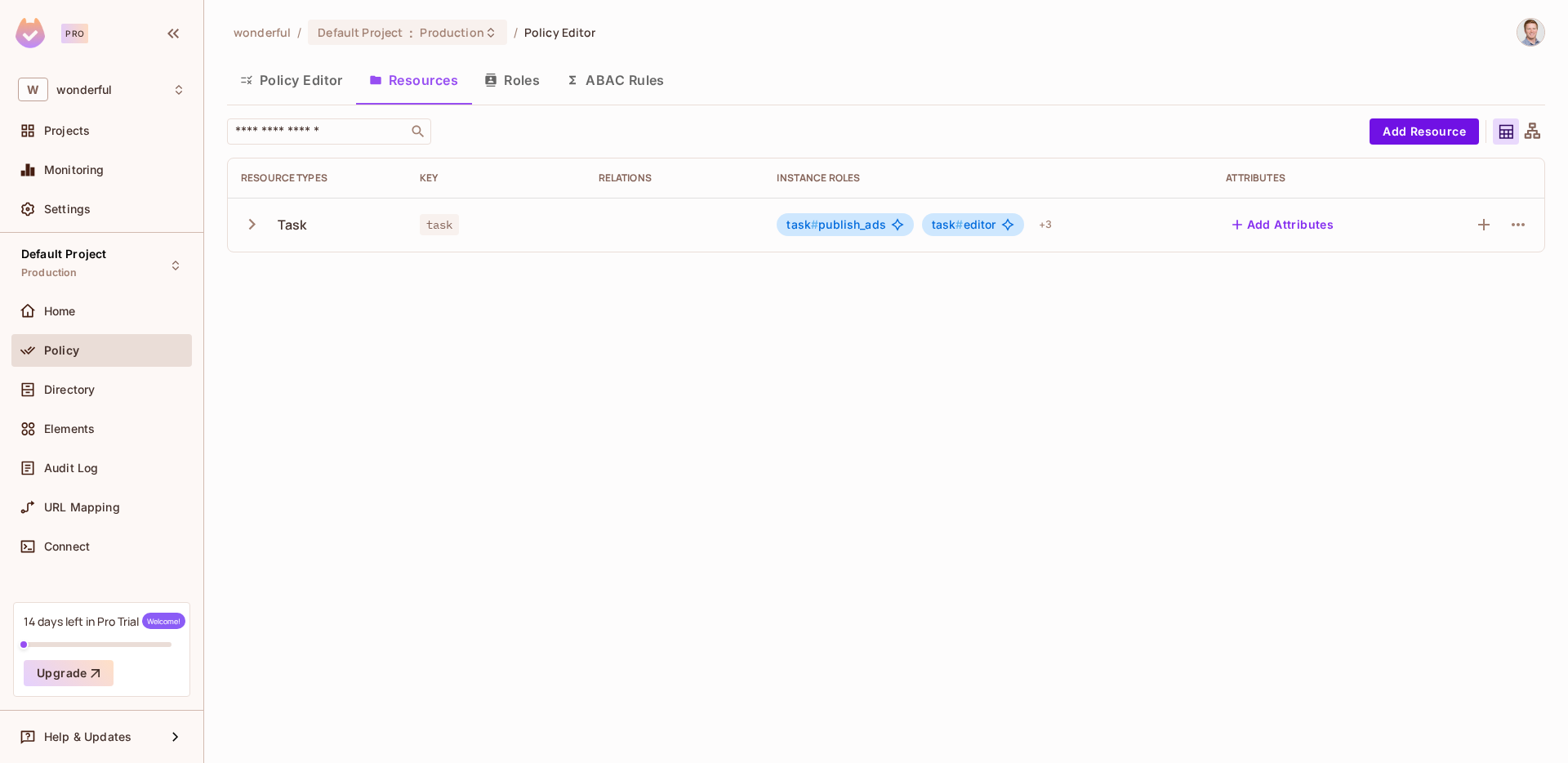
click at [86, 449] on div "Elements" at bounding box center [101, 432] width 181 height 39
click at [86, 431] on span "Elements" at bounding box center [69, 428] width 51 height 13
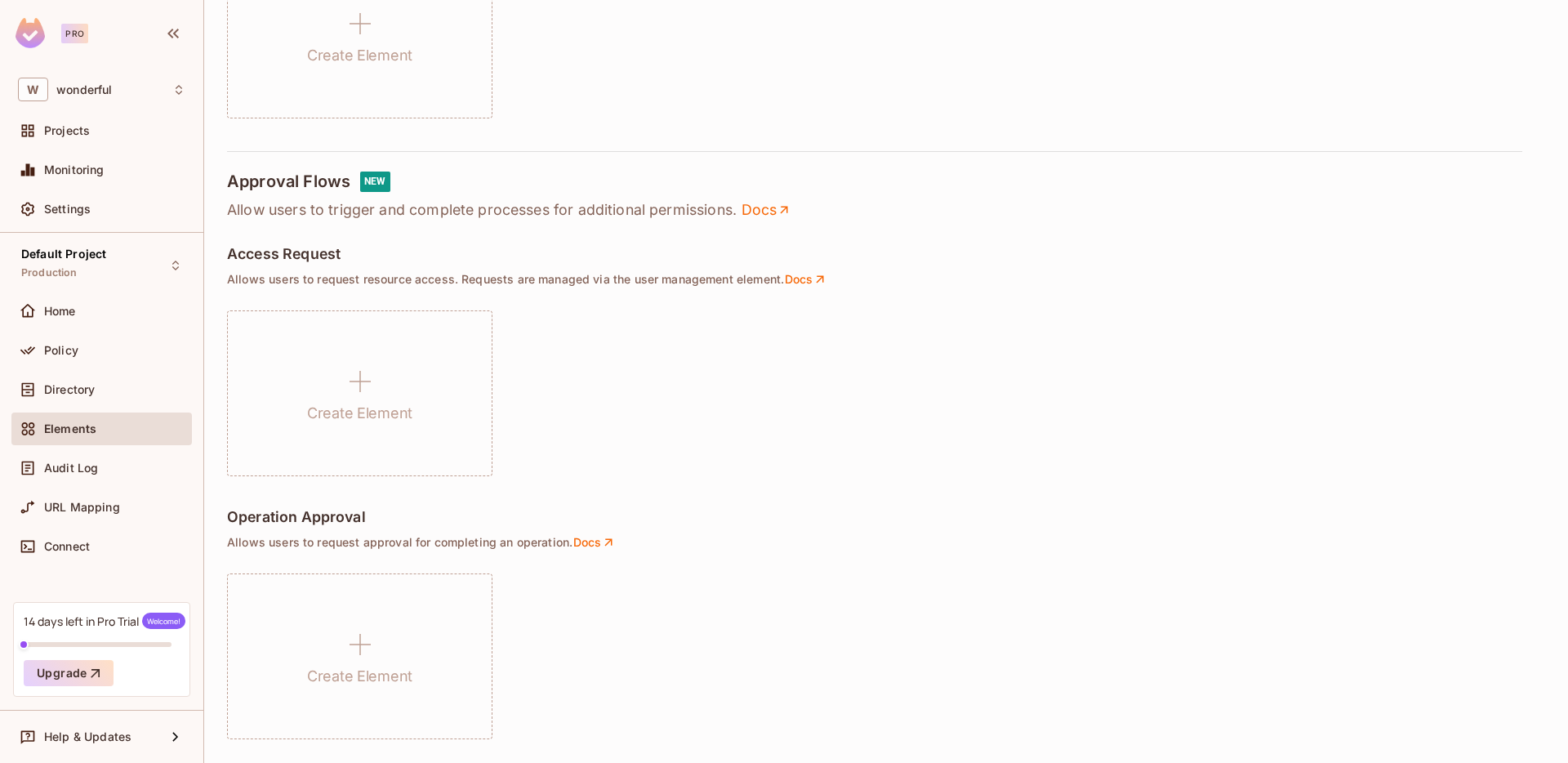
scroll to position [781, 0]
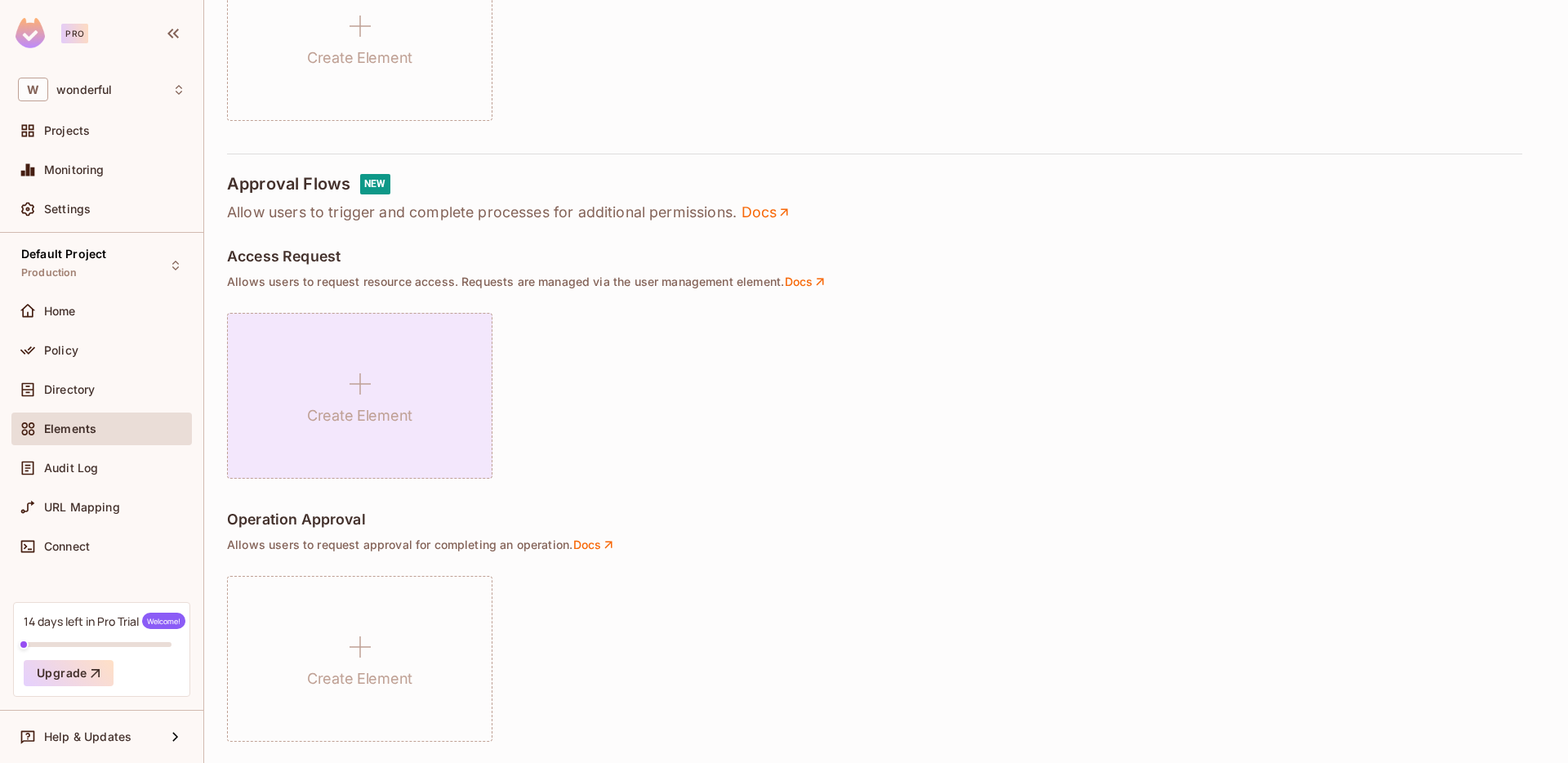
click at [366, 418] on h1 "Create Element" at bounding box center [360, 415] width 106 height 24
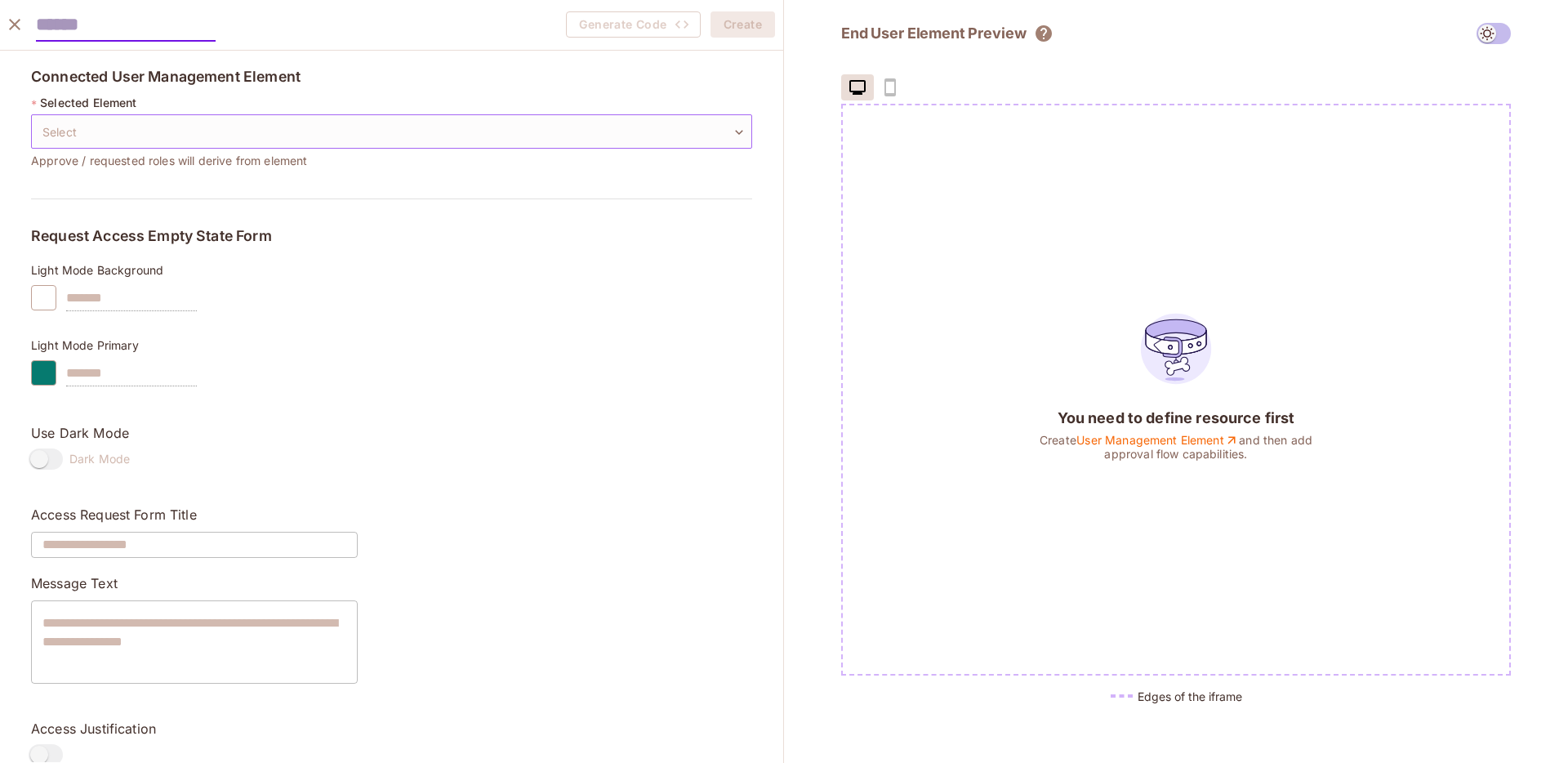
click at [234, 138] on body "Pro W wonderful Projects Monitoring Settings Default Project Production Home Po…" at bounding box center [784, 382] width 1568 height 763
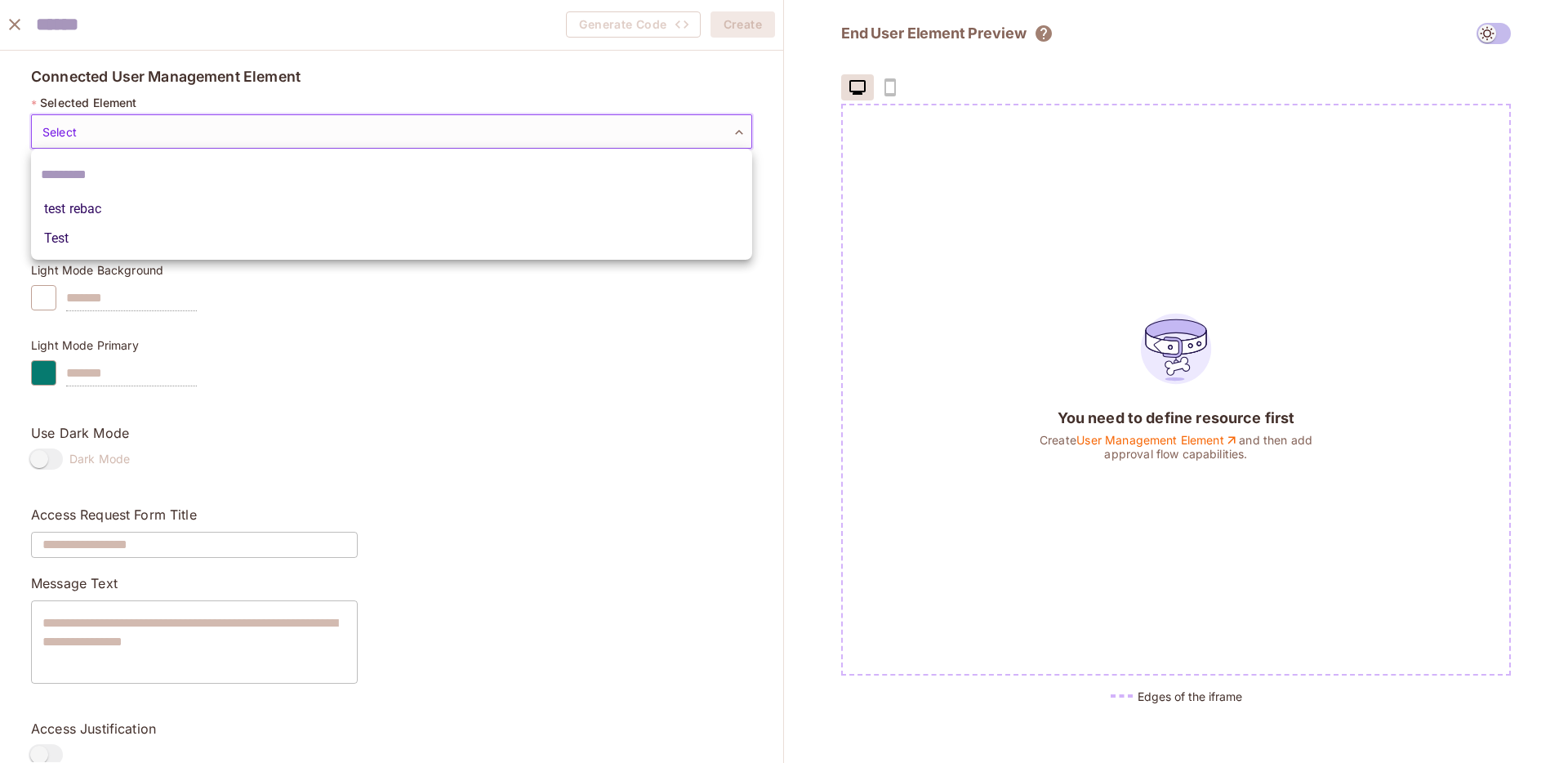
click at [211, 234] on li "Test" at bounding box center [391, 239] width 721 height 29
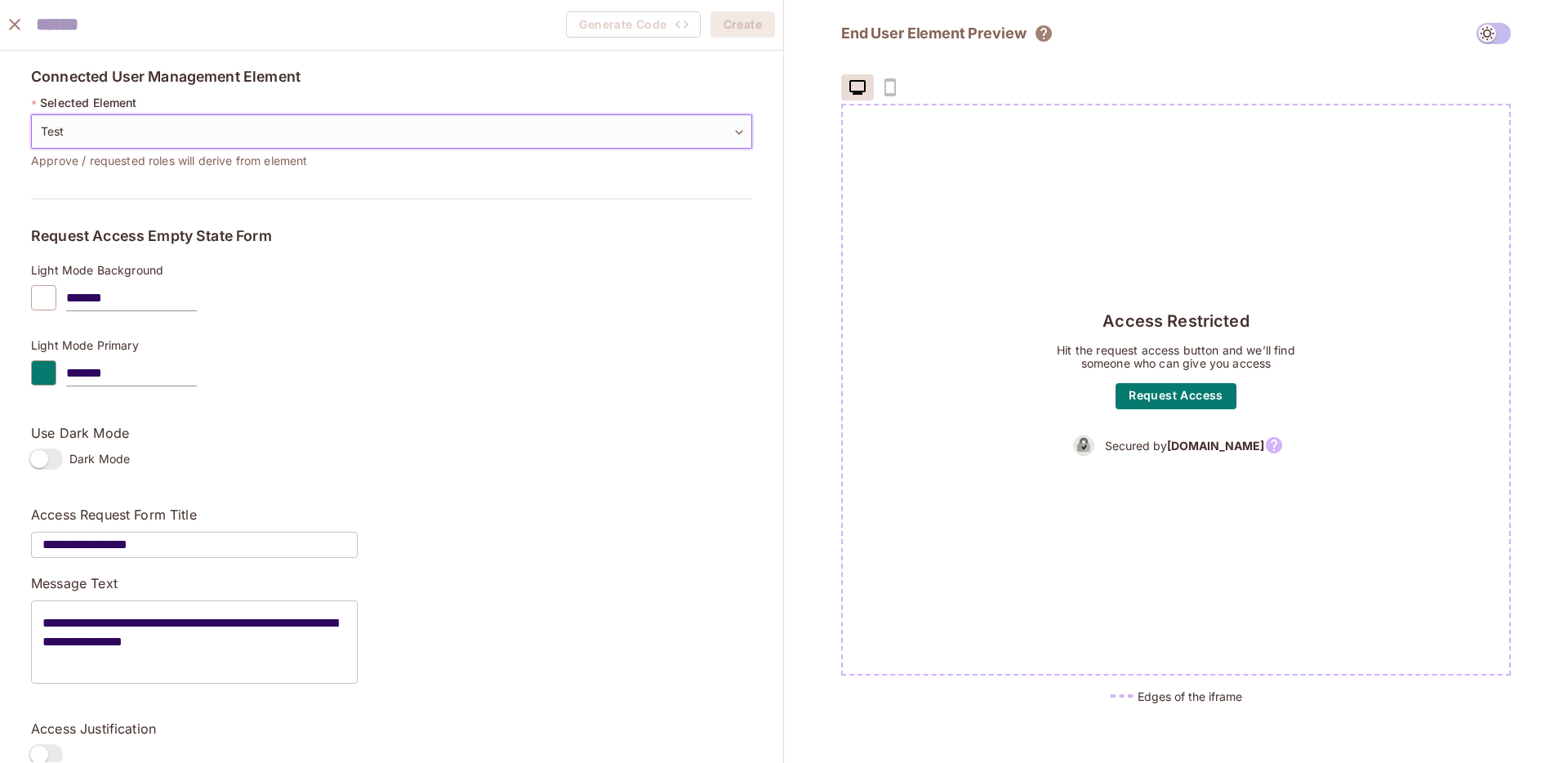
click at [286, 133] on body "Pro W wonderful Projects Monitoring Settings Default Project Production Home Po…" at bounding box center [784, 382] width 1568 height 763
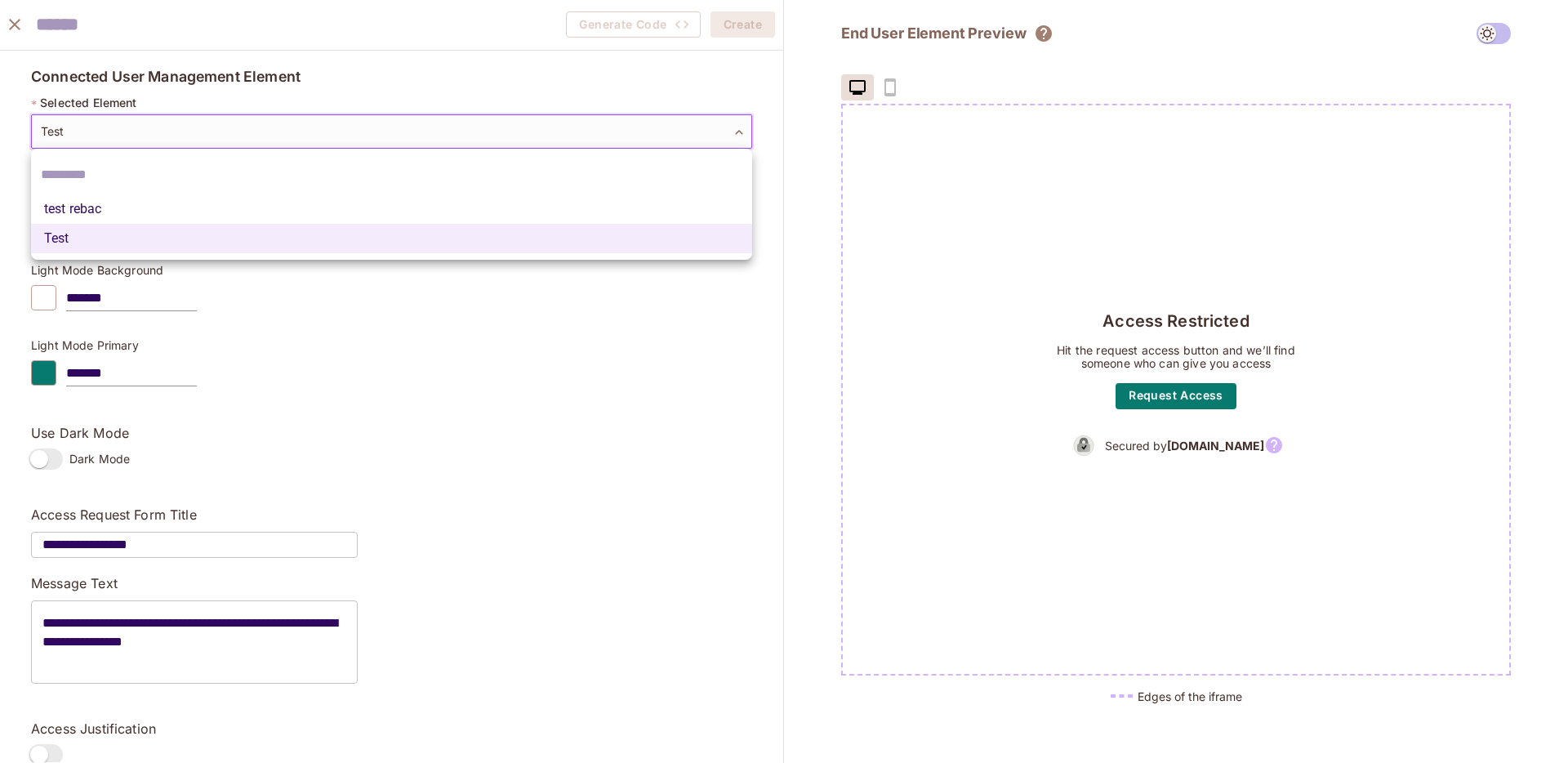
click at [268, 211] on li "test rebac" at bounding box center [391, 209] width 721 height 29
type input "**********"
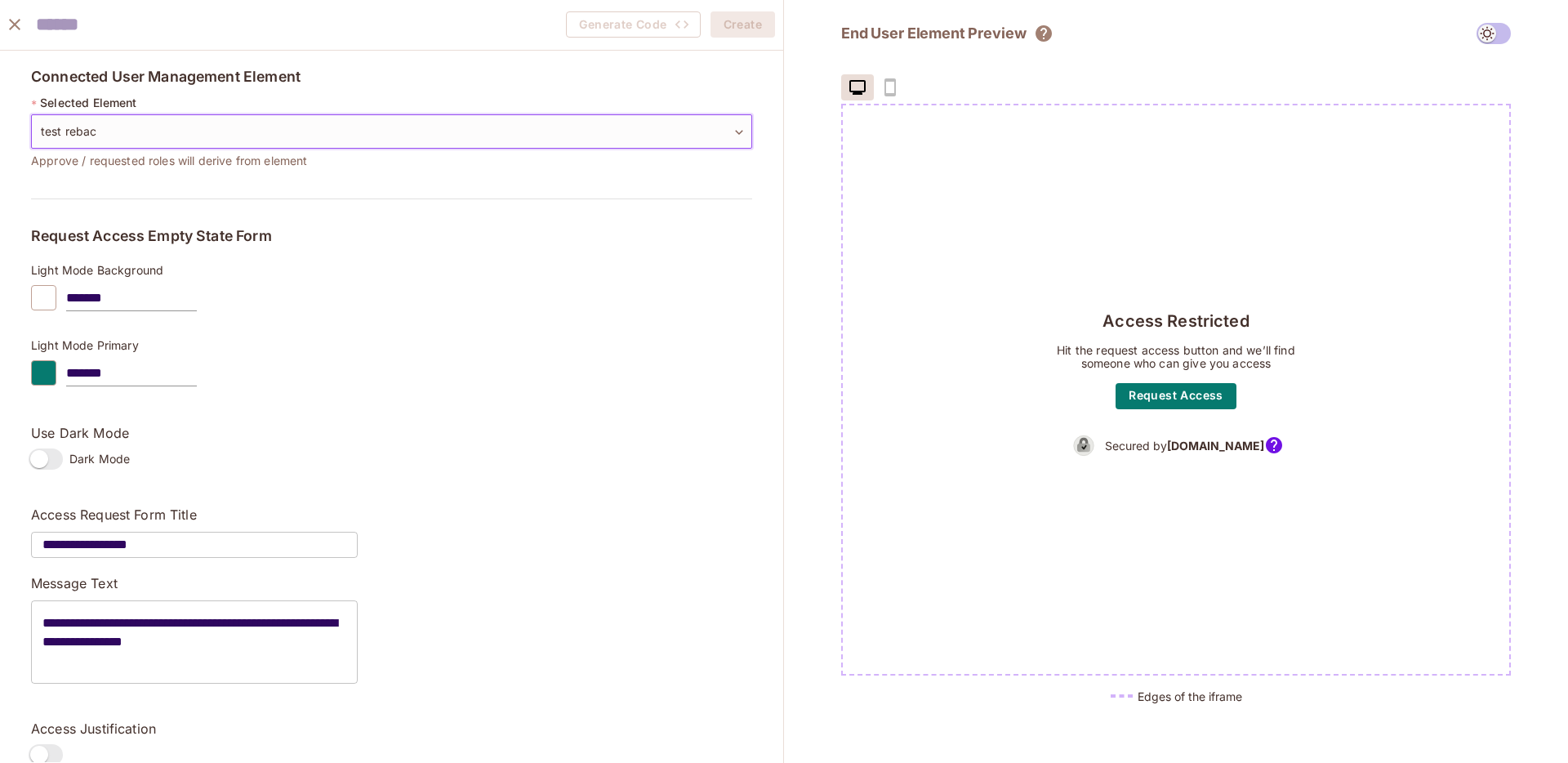
click at [1266, 445] on icon at bounding box center [1274, 445] width 16 height 16
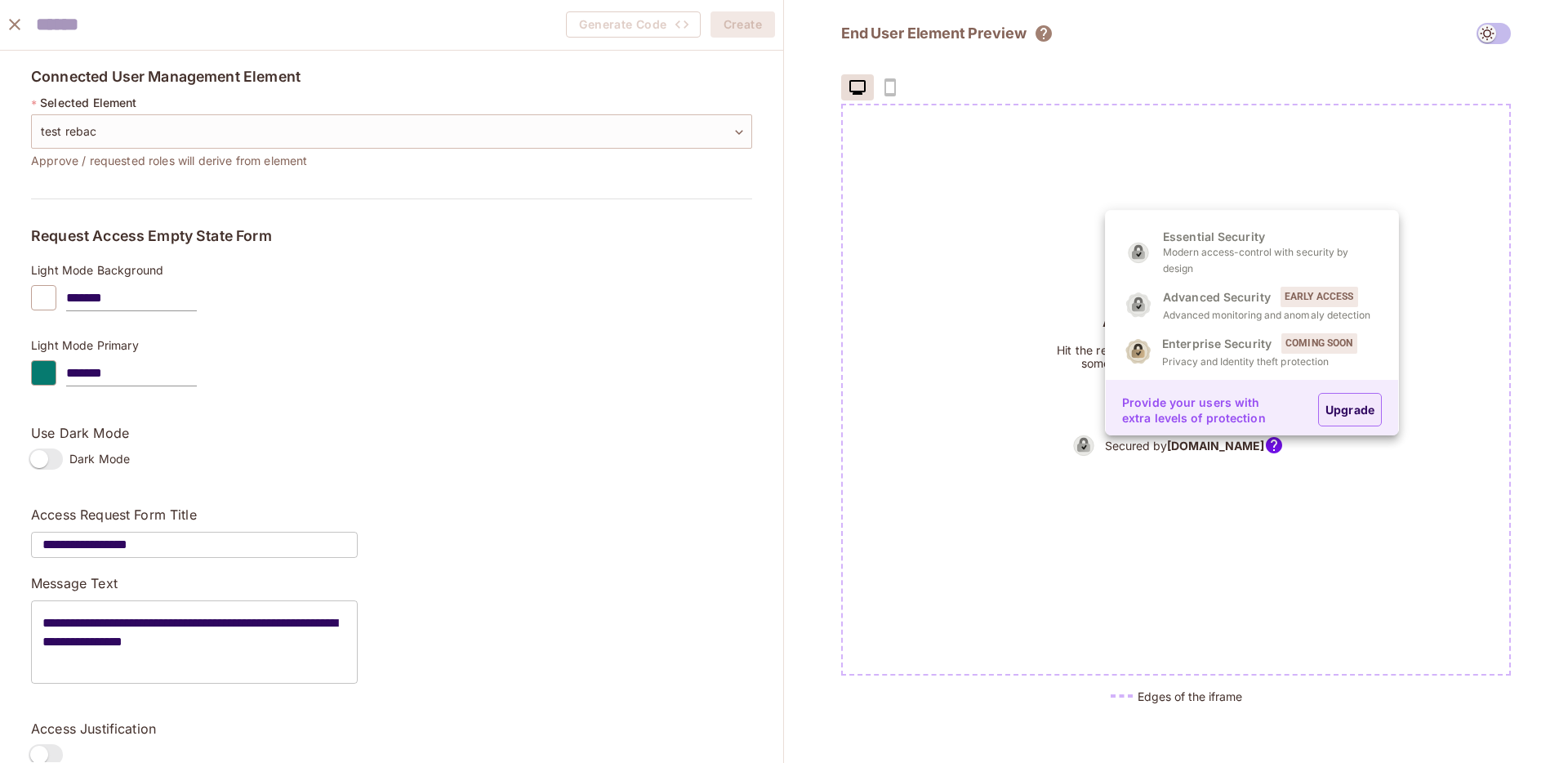
click at [583, 379] on div at bounding box center [784, 382] width 1568 height 763
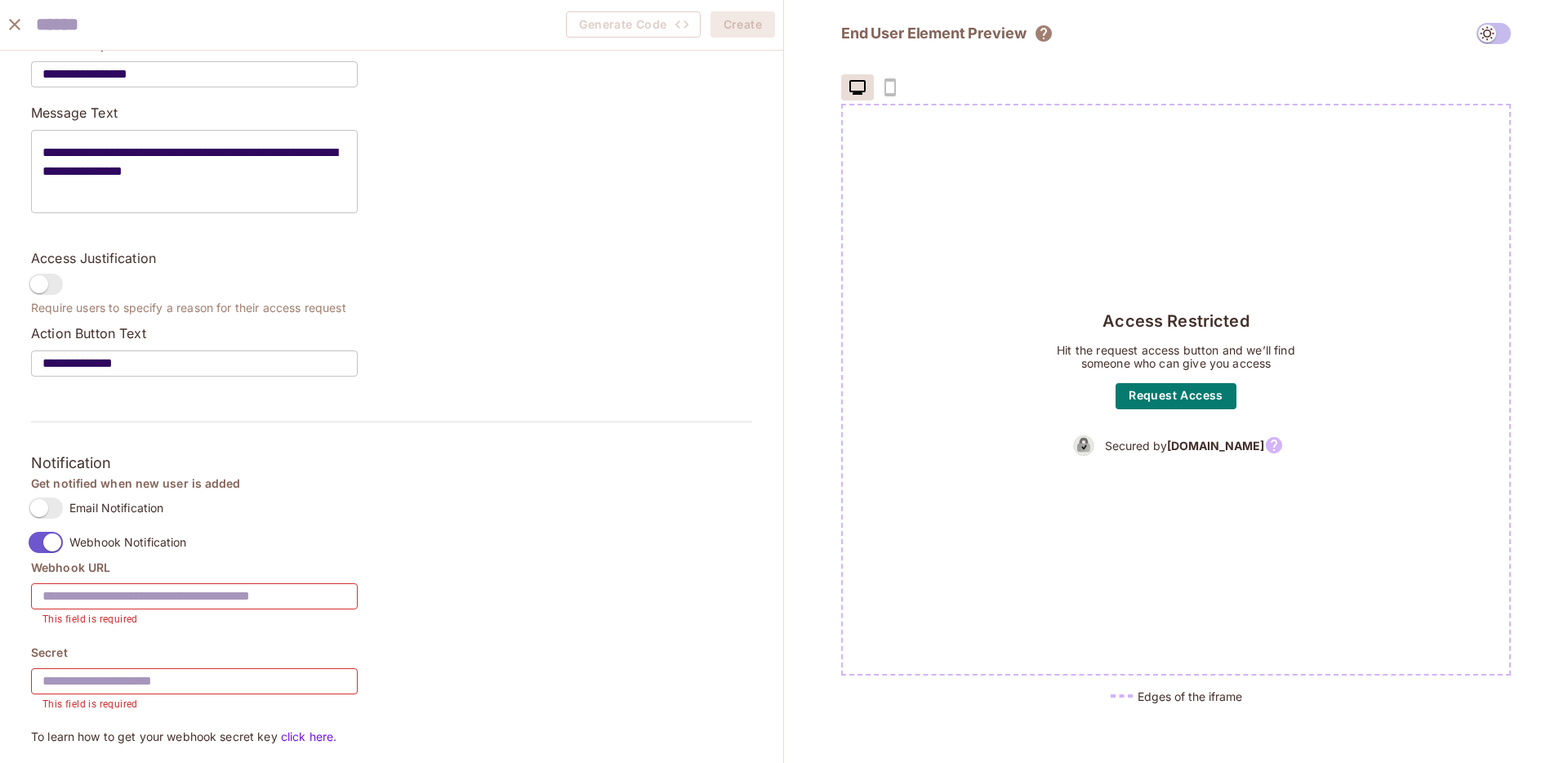
scroll to position [0, 0]
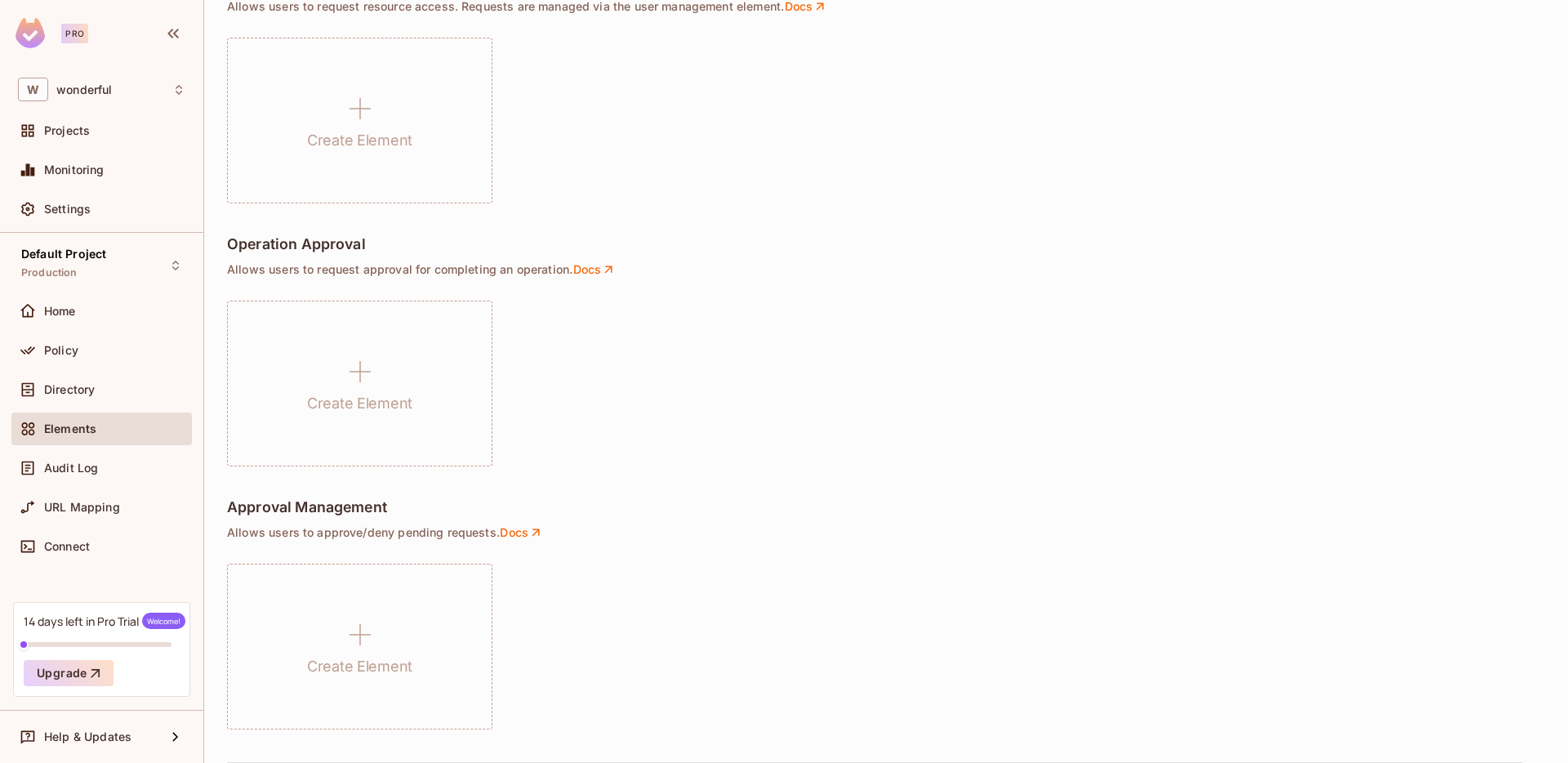
scroll to position [1055, 0]
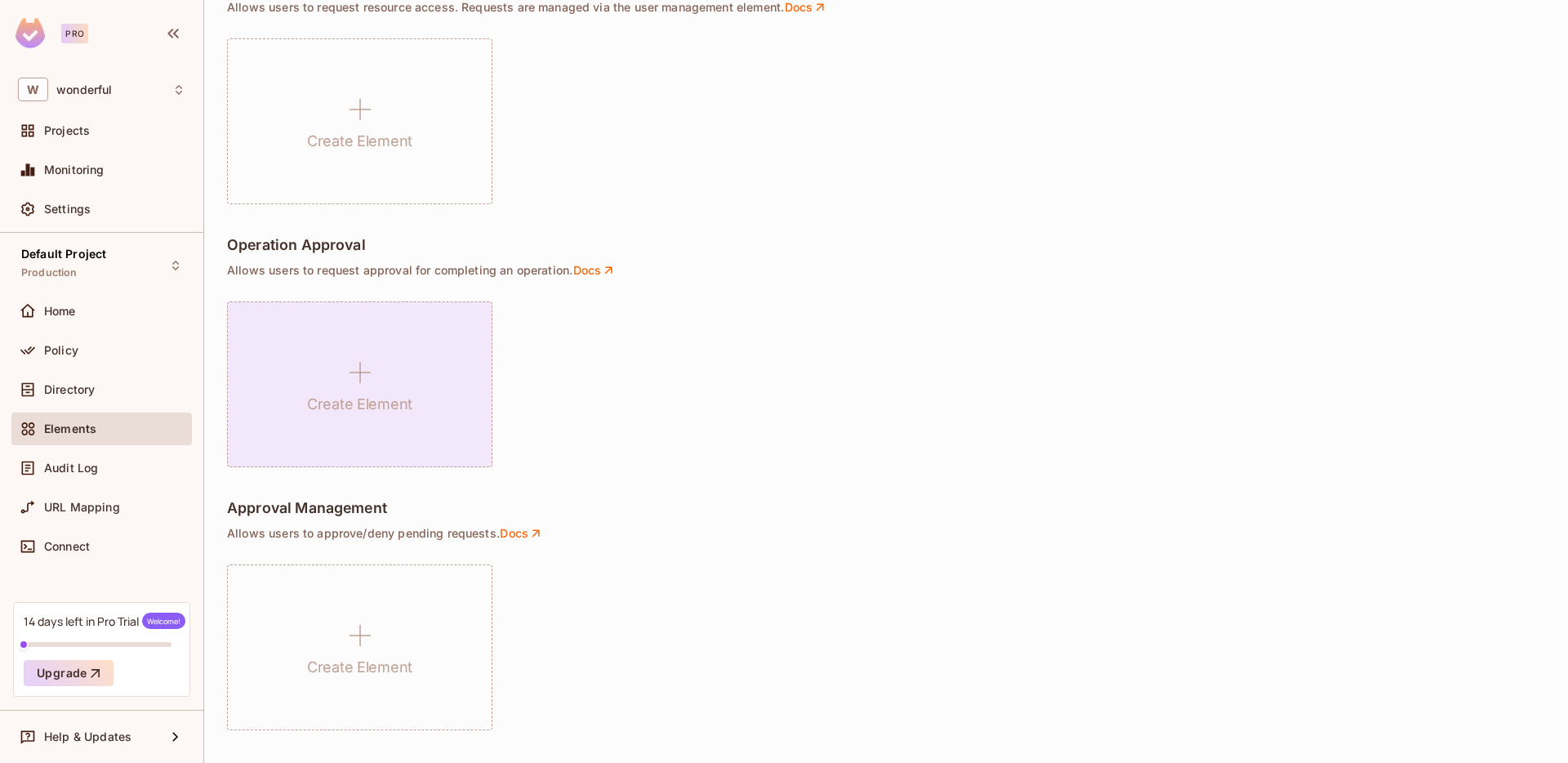
click at [444, 388] on div "Create Element" at bounding box center [359, 384] width 266 height 166
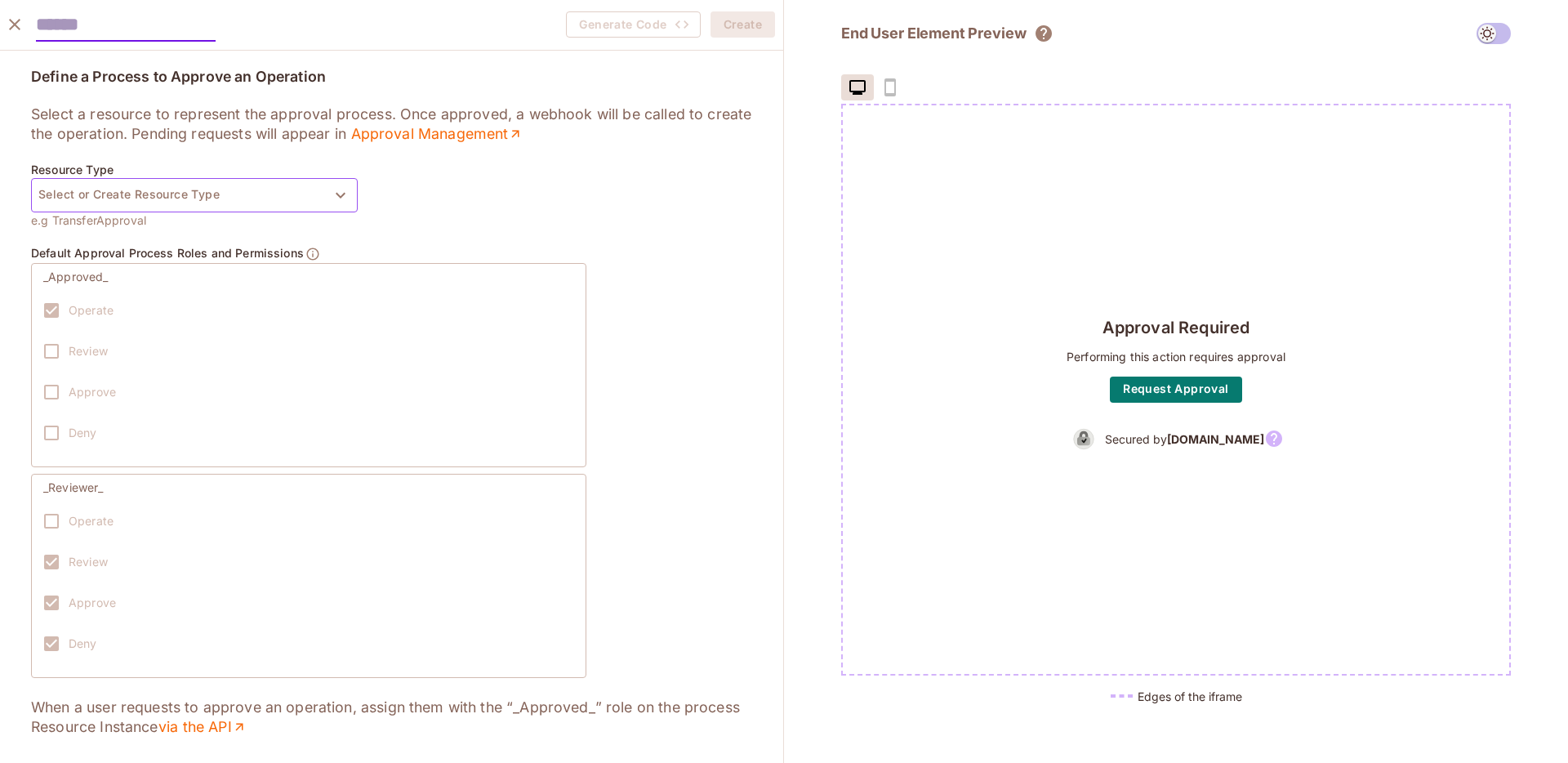
click at [292, 195] on button "Select or Create Resource Type" at bounding box center [195, 196] width 327 height 35
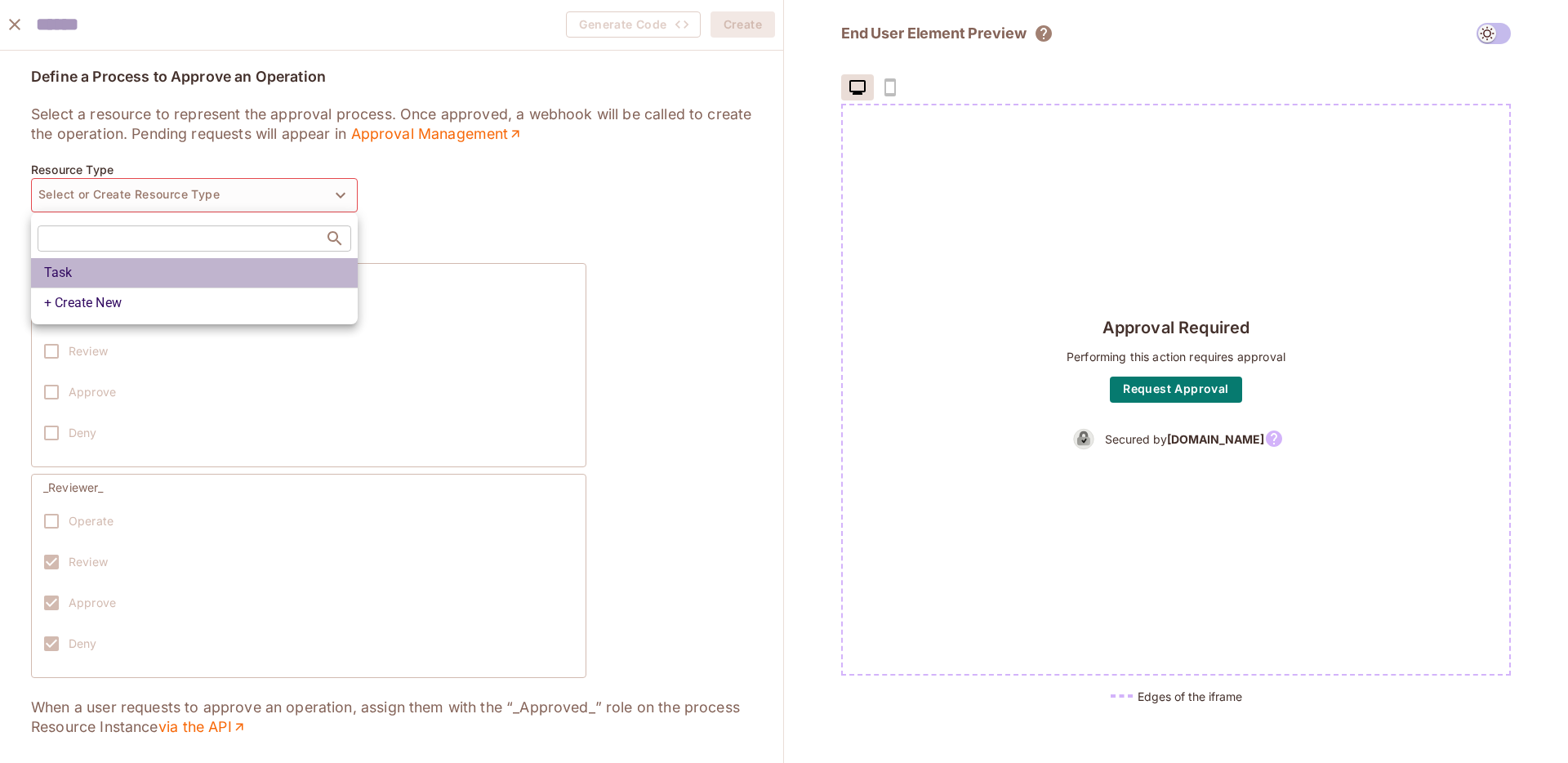
click at [251, 259] on li "Task" at bounding box center [195, 272] width 327 height 29
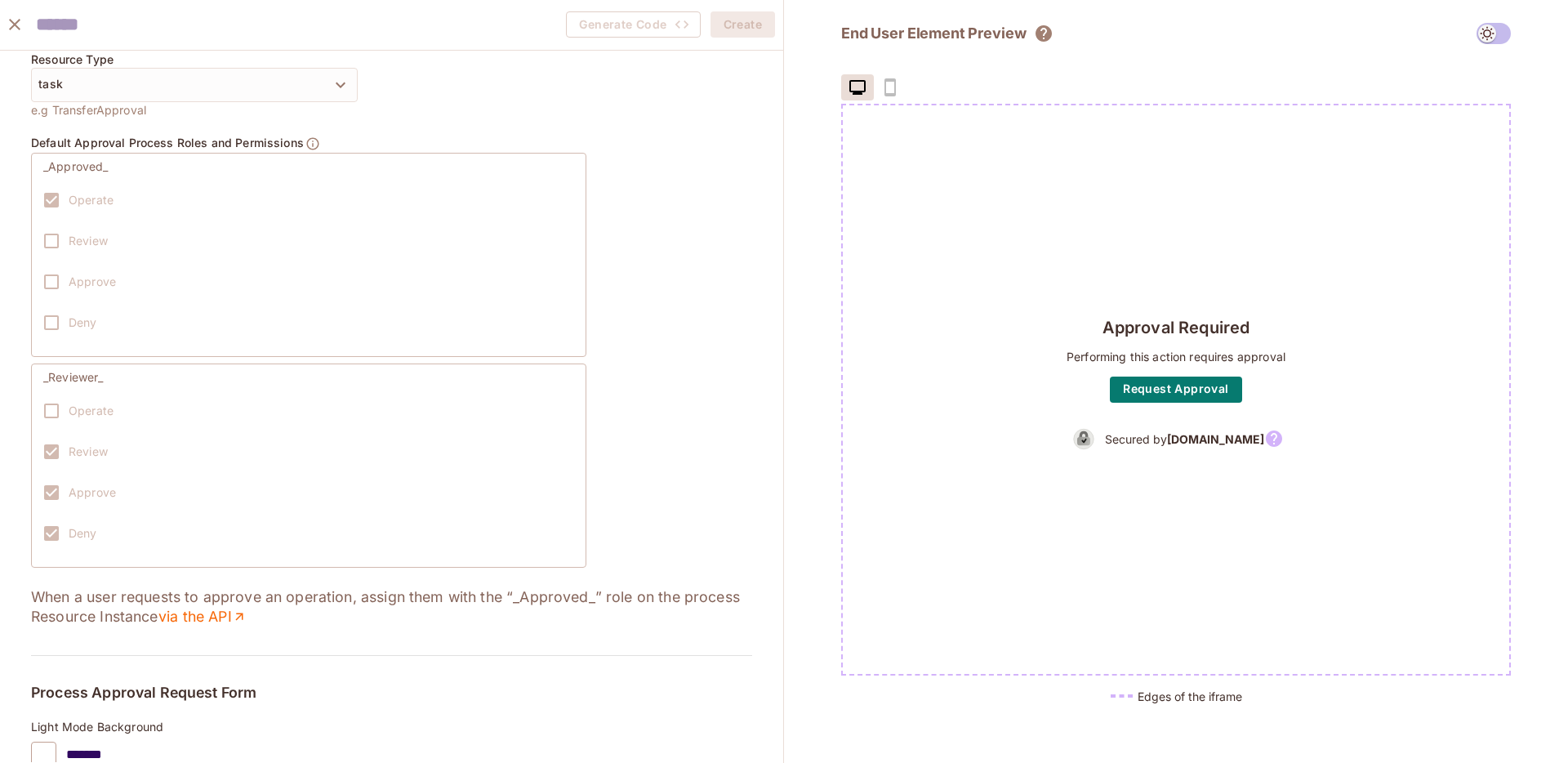
scroll to position [0, 0]
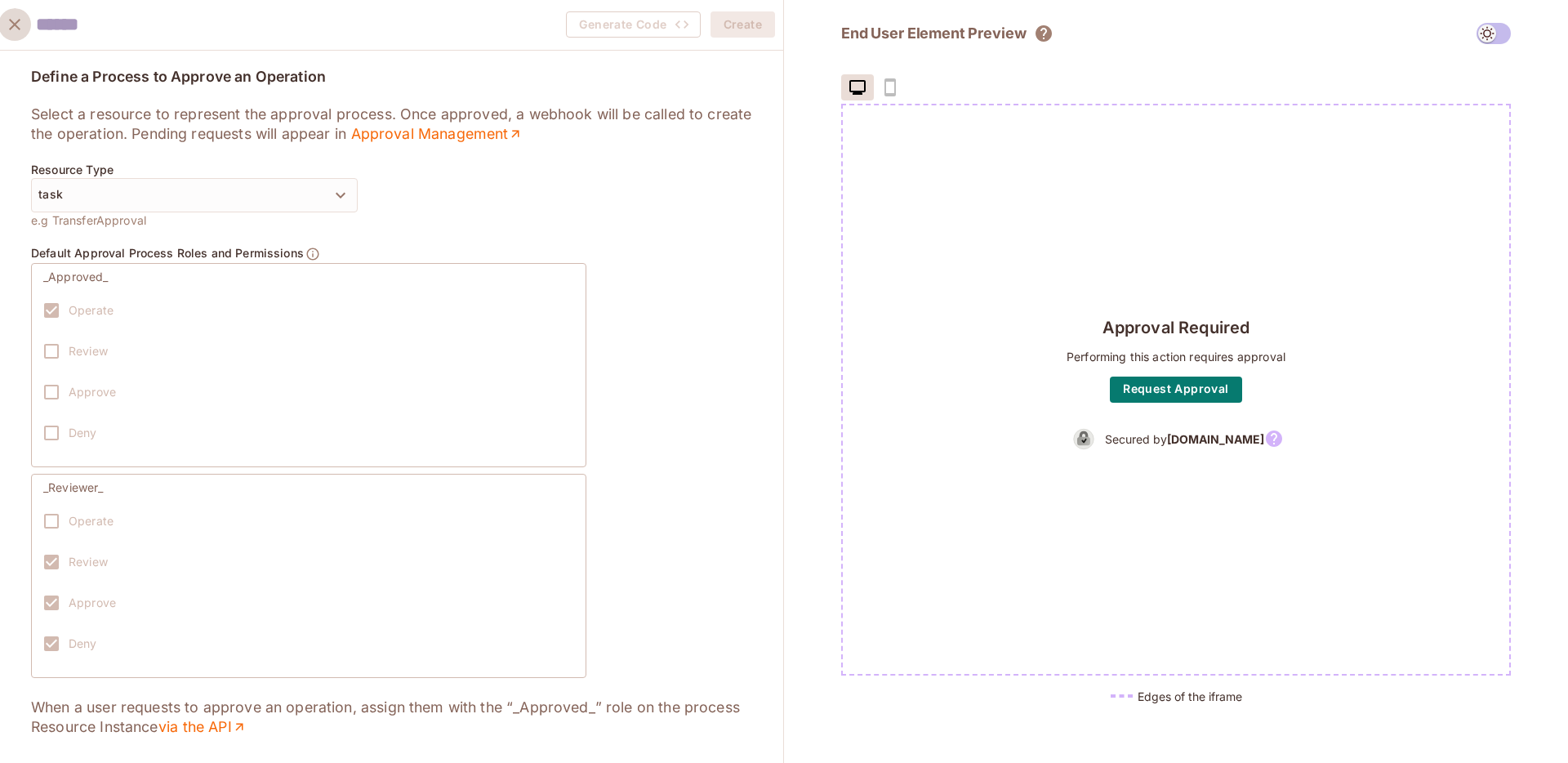
click at [22, 20] on icon "close" at bounding box center [15, 24] width 20 height 20
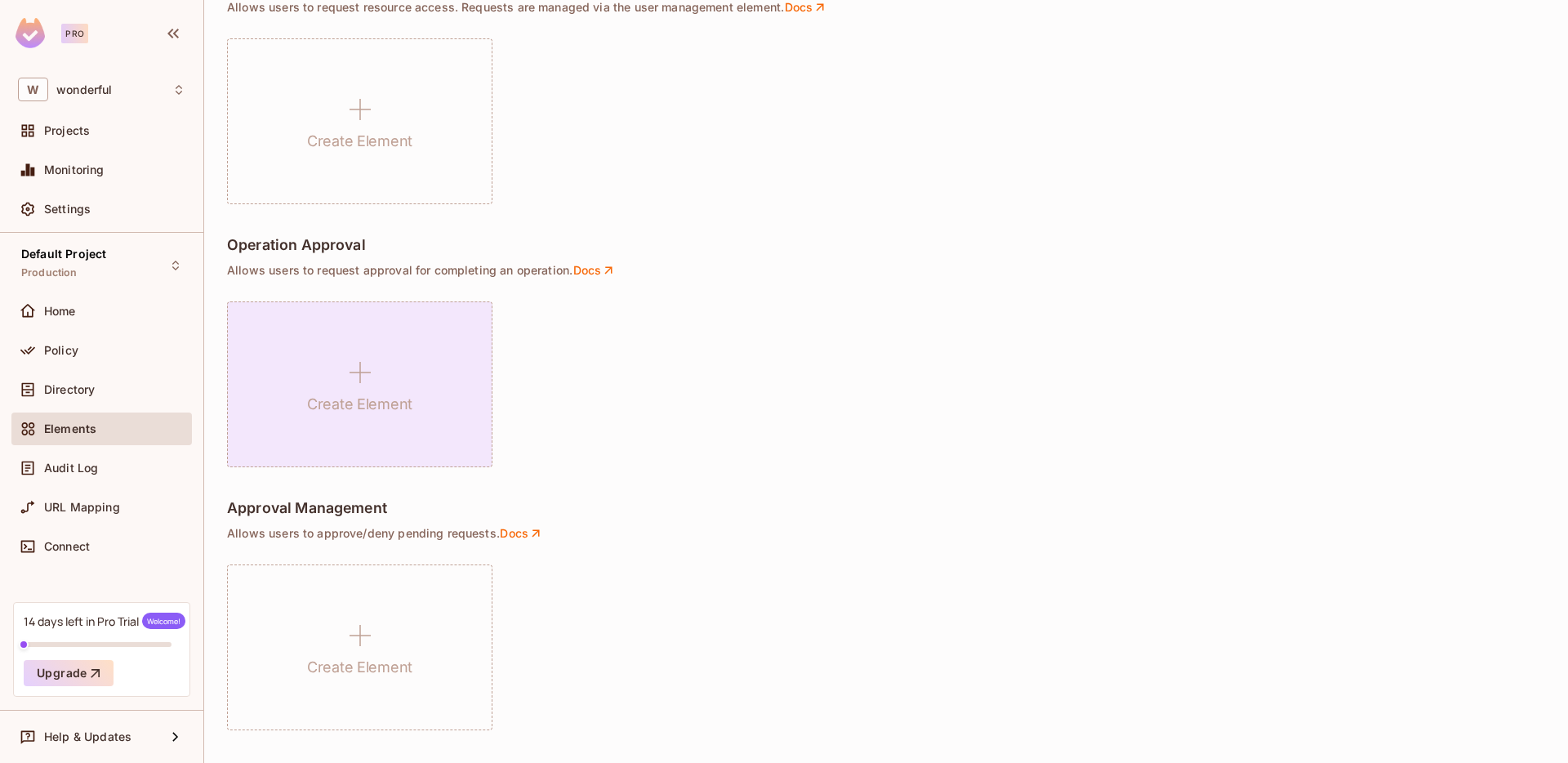
scroll to position [1056, 0]
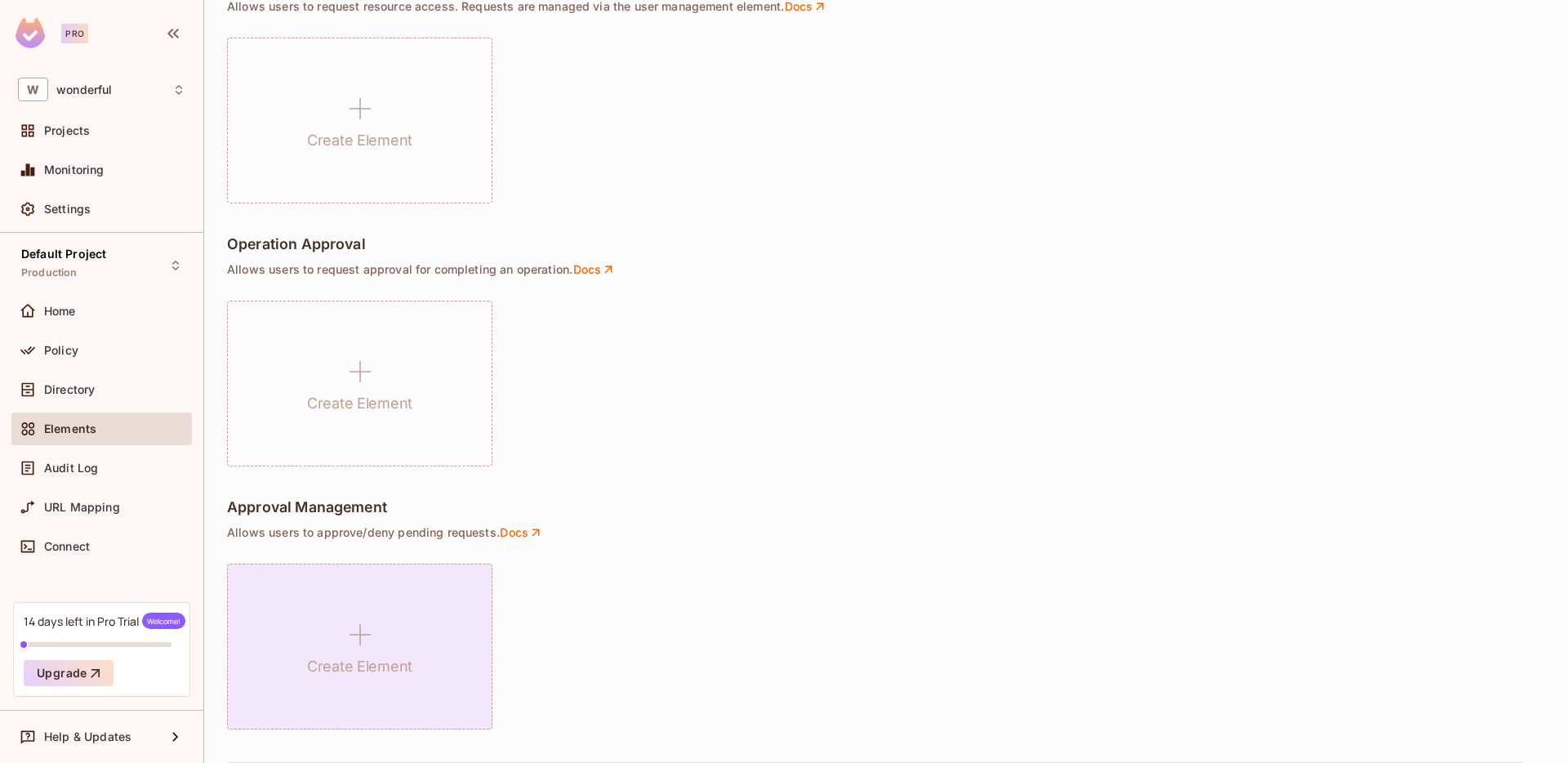
click at [402, 612] on div "Create Element" at bounding box center [359, 646] width 266 height 166
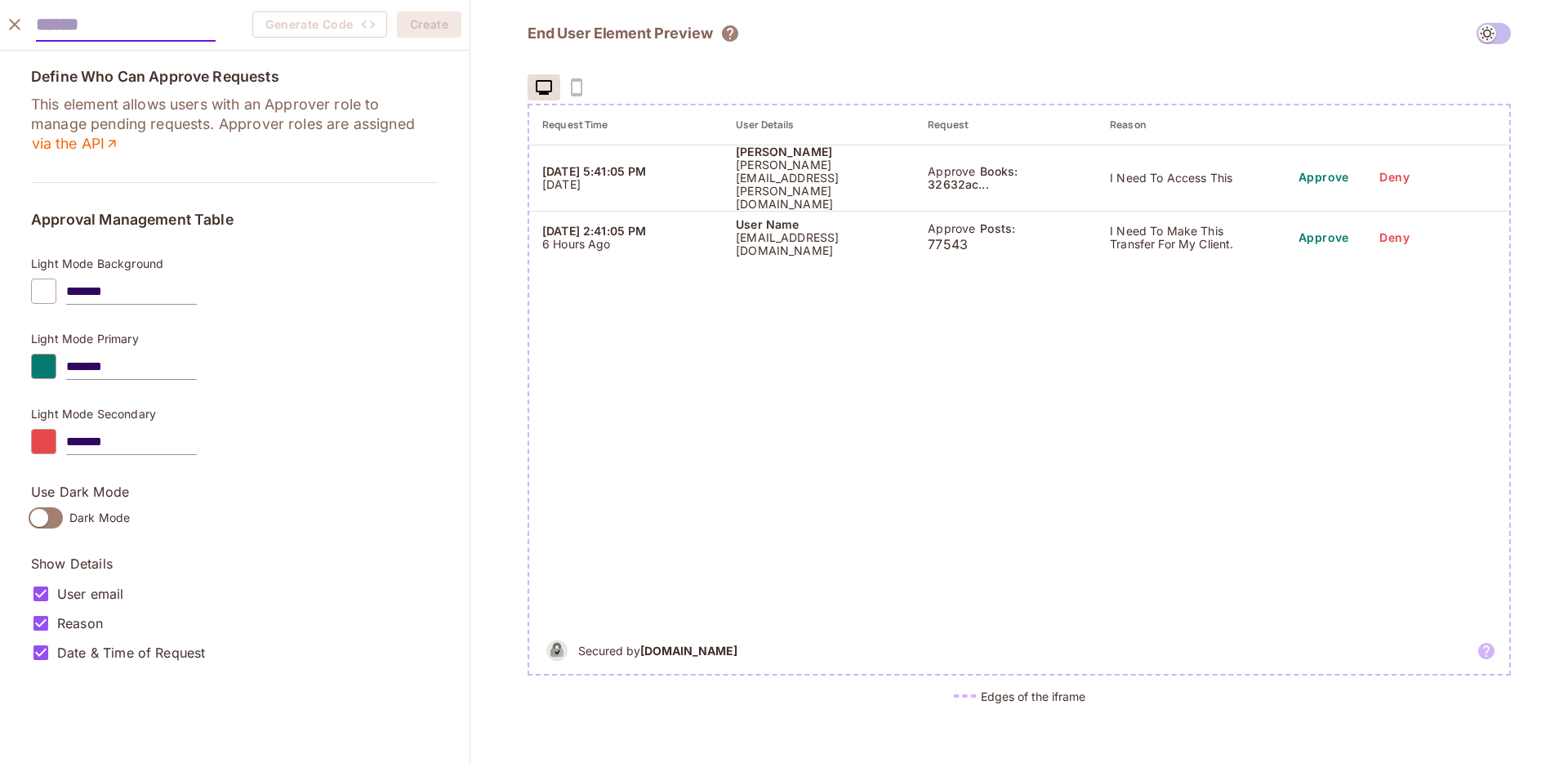
click at [18, 28] on icon "close" at bounding box center [14, 24] width 11 height 11
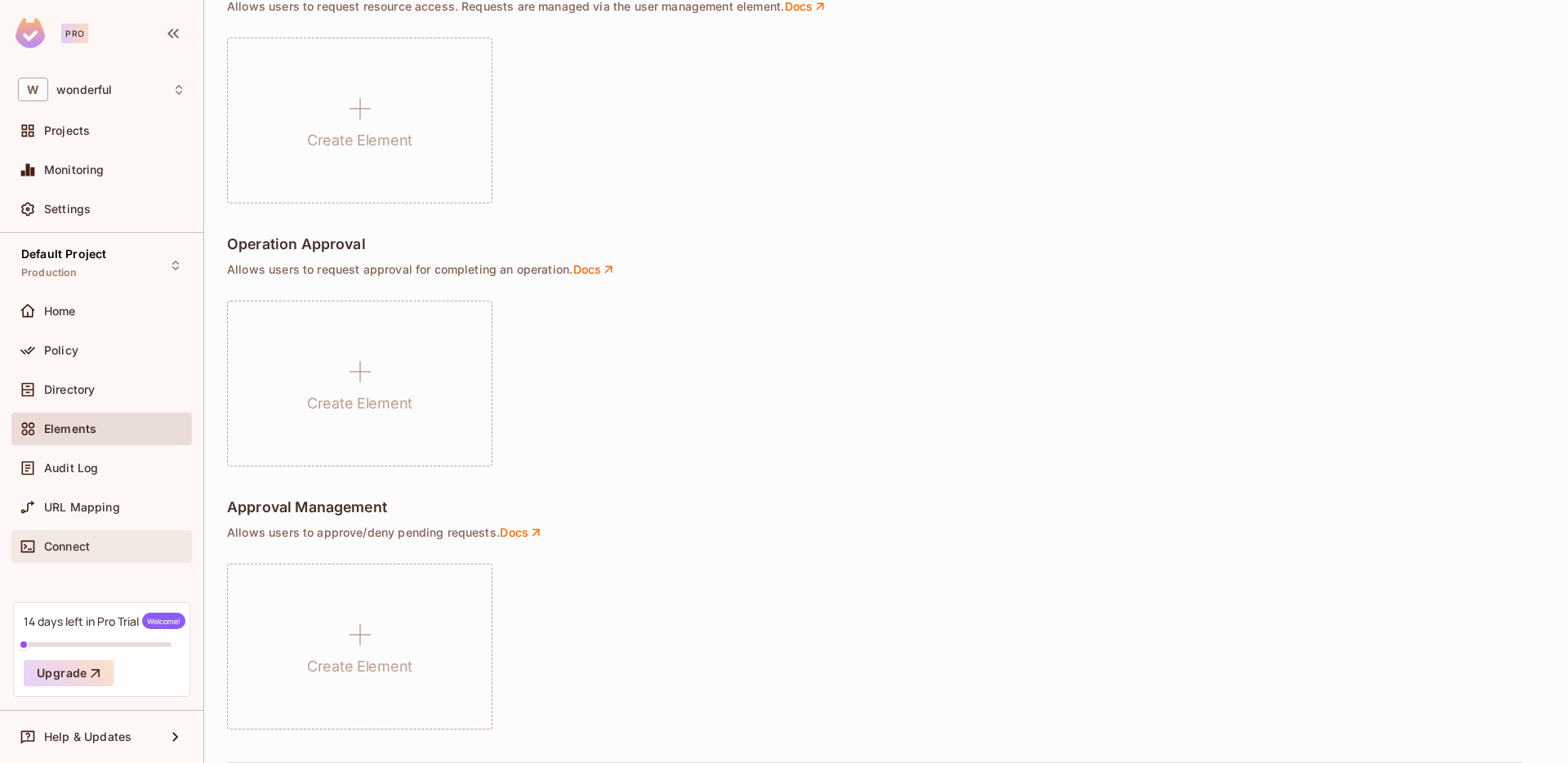
click at [109, 546] on div "Connect" at bounding box center [114, 546] width 141 height 13
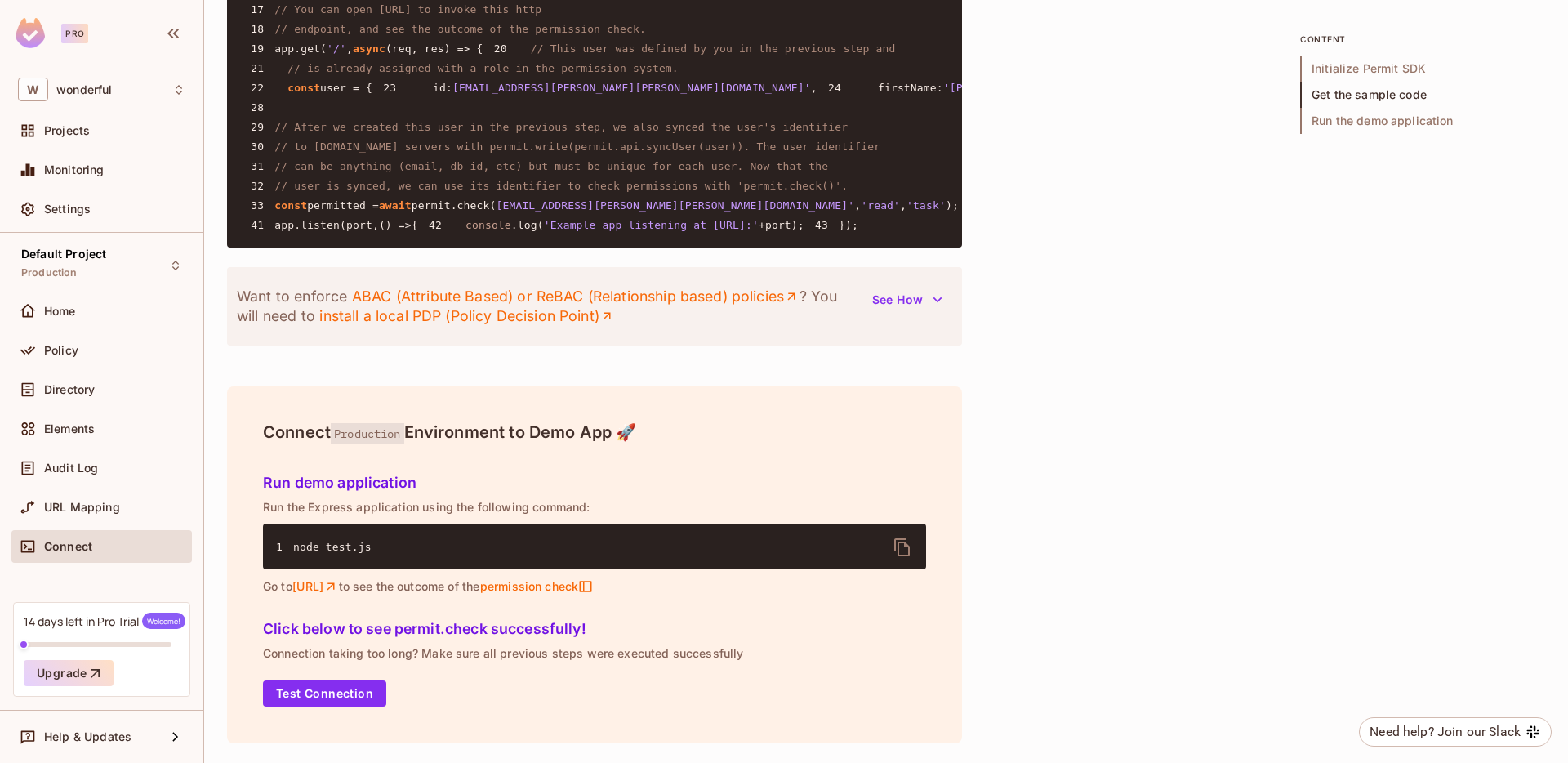
scroll to position [1926, 0]
click at [903, 298] on button "See How" at bounding box center [908, 299] width 90 height 26
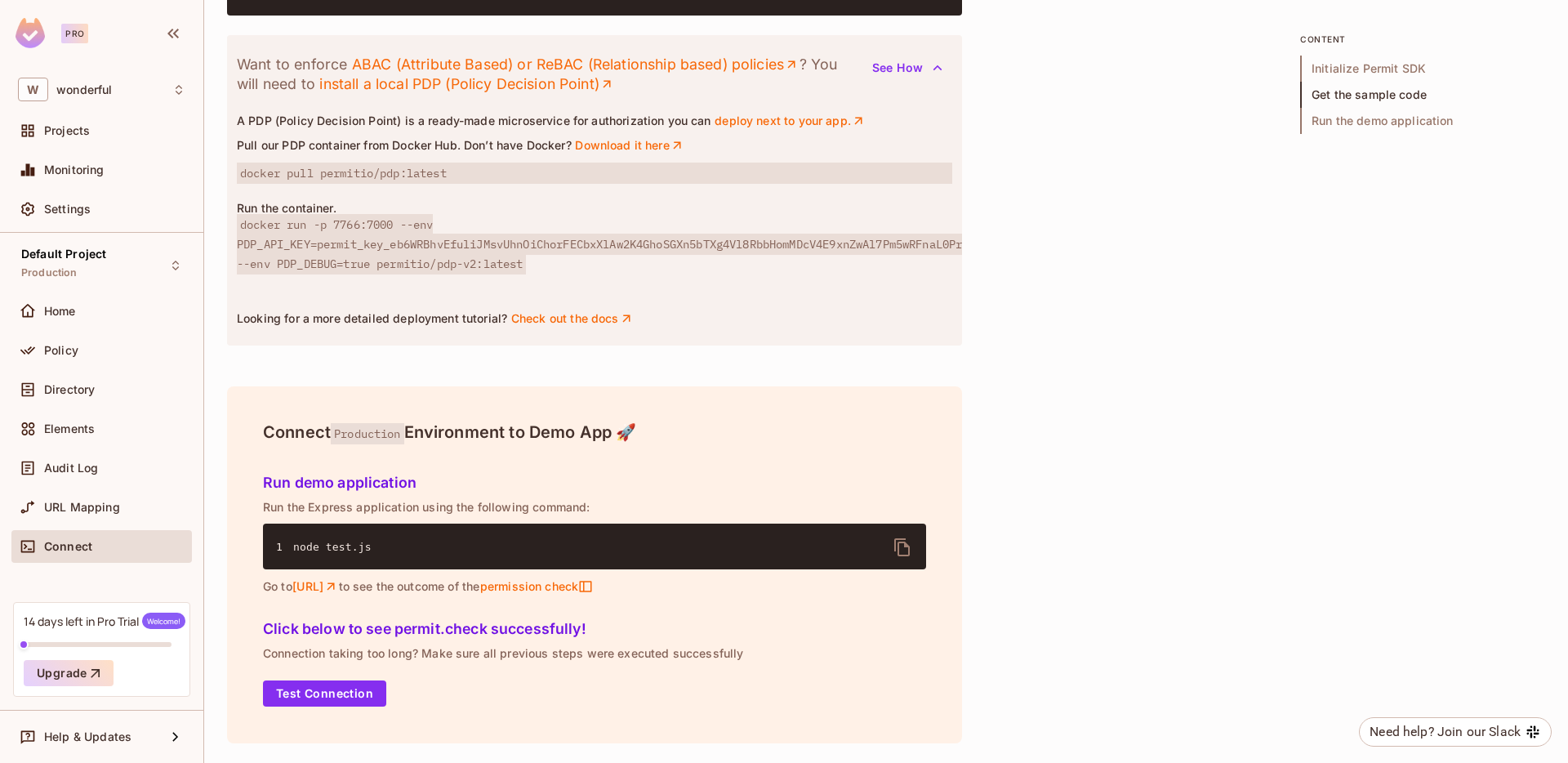
scroll to position [2157, 0]
click at [140, 618] on div "14 days left in Pro Trial Welcome!" at bounding box center [104, 620] width 162 height 16
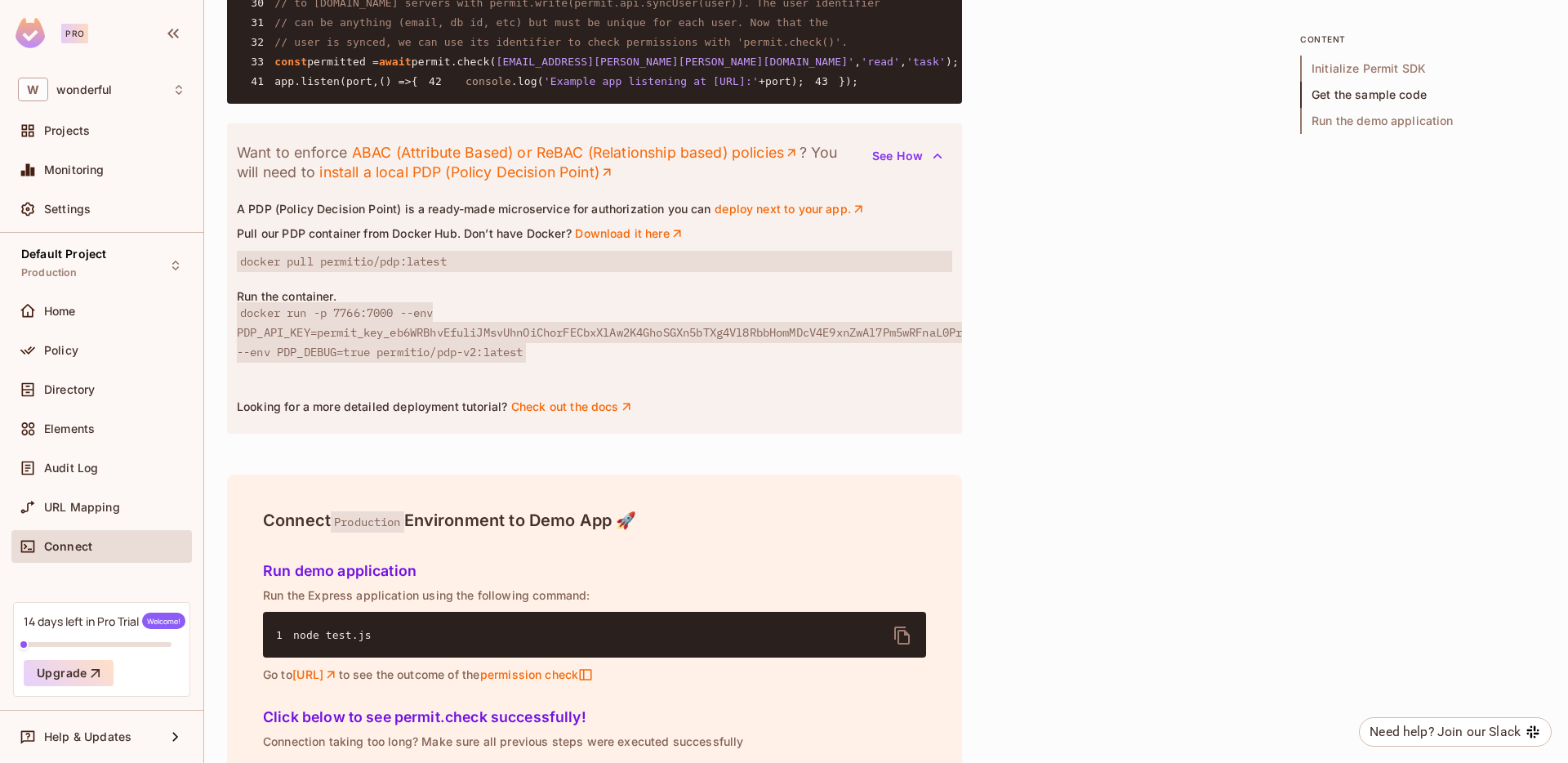
click at [118, 30] on div "Pro" at bounding box center [101, 35] width 203 height 71
click at [176, 30] on icon "button" at bounding box center [173, 33] width 20 height 20
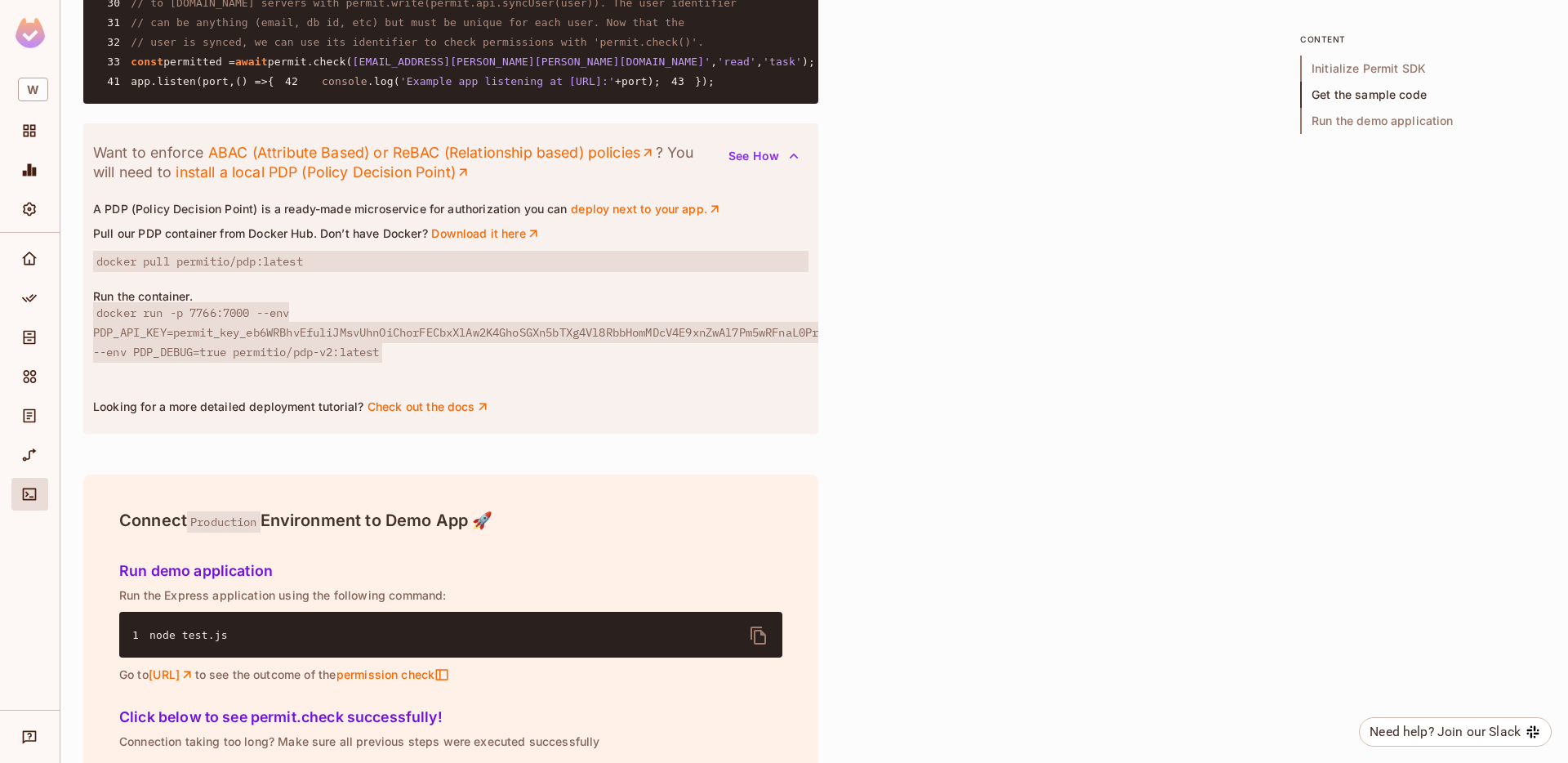
click at [42, 40] on img at bounding box center [30, 33] width 29 height 30
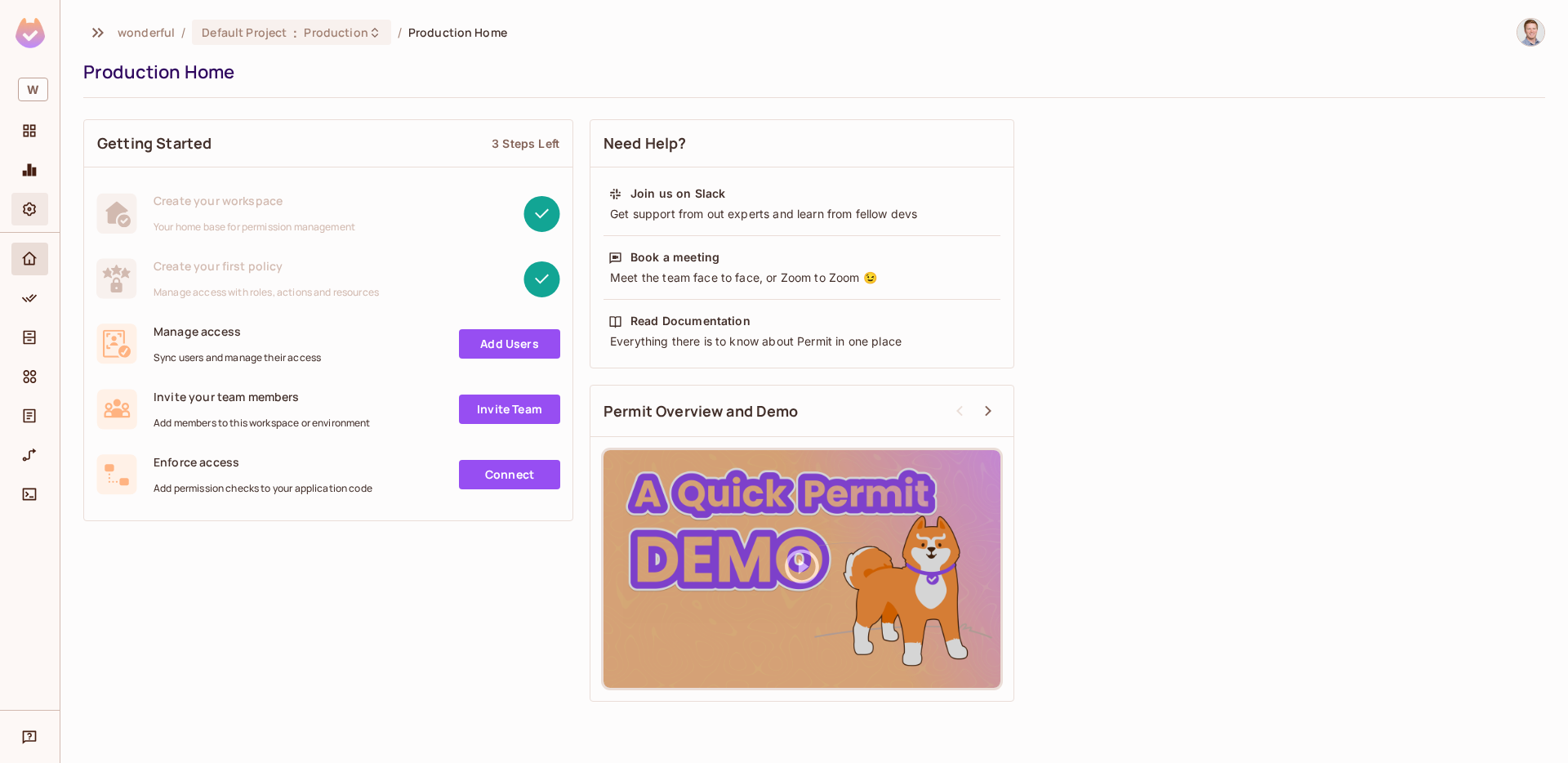
click at [28, 206] on icon "Settings" at bounding box center [29, 208] width 16 height 16
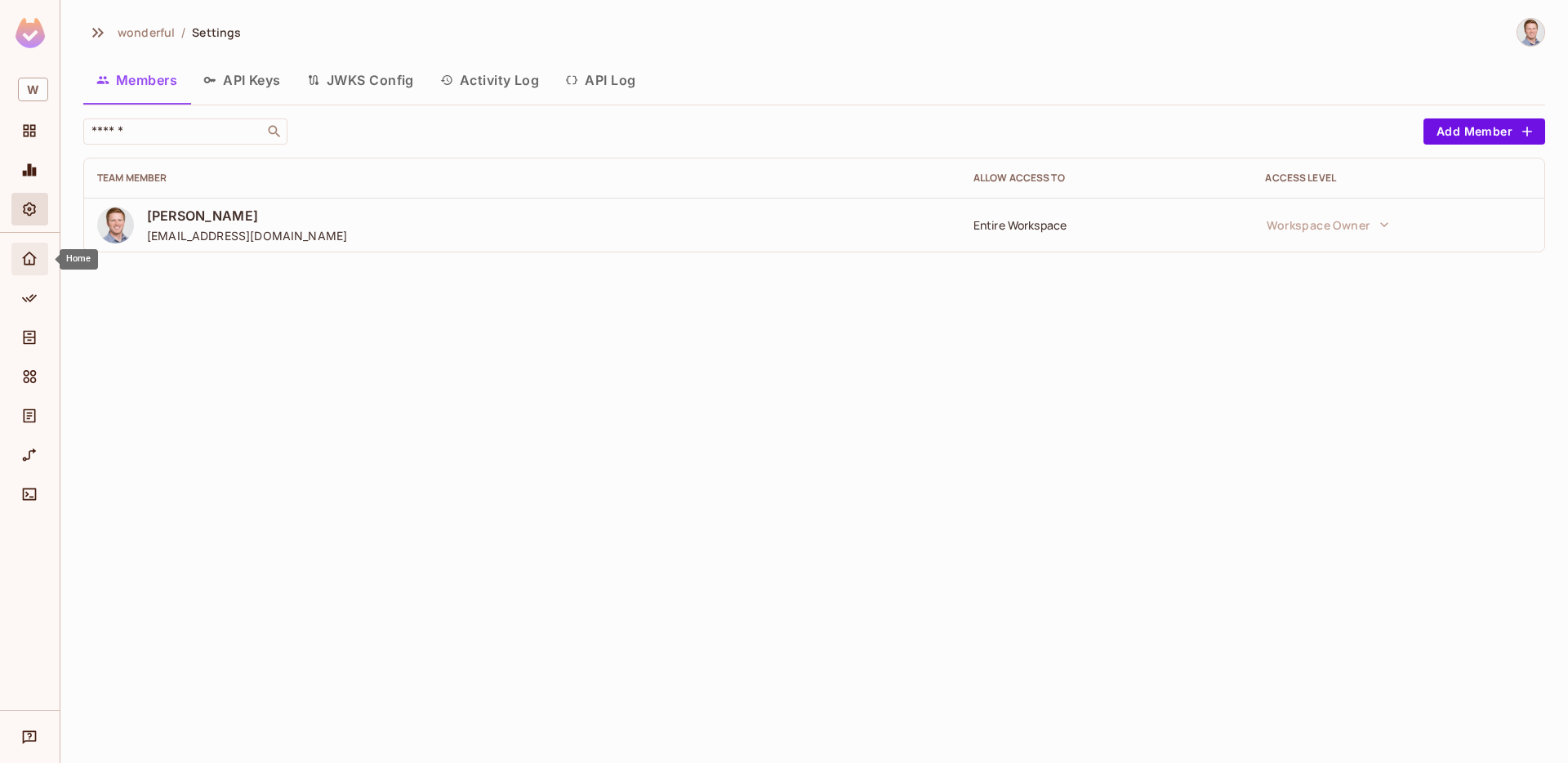
click at [27, 252] on icon "Home" at bounding box center [29, 259] width 16 height 16
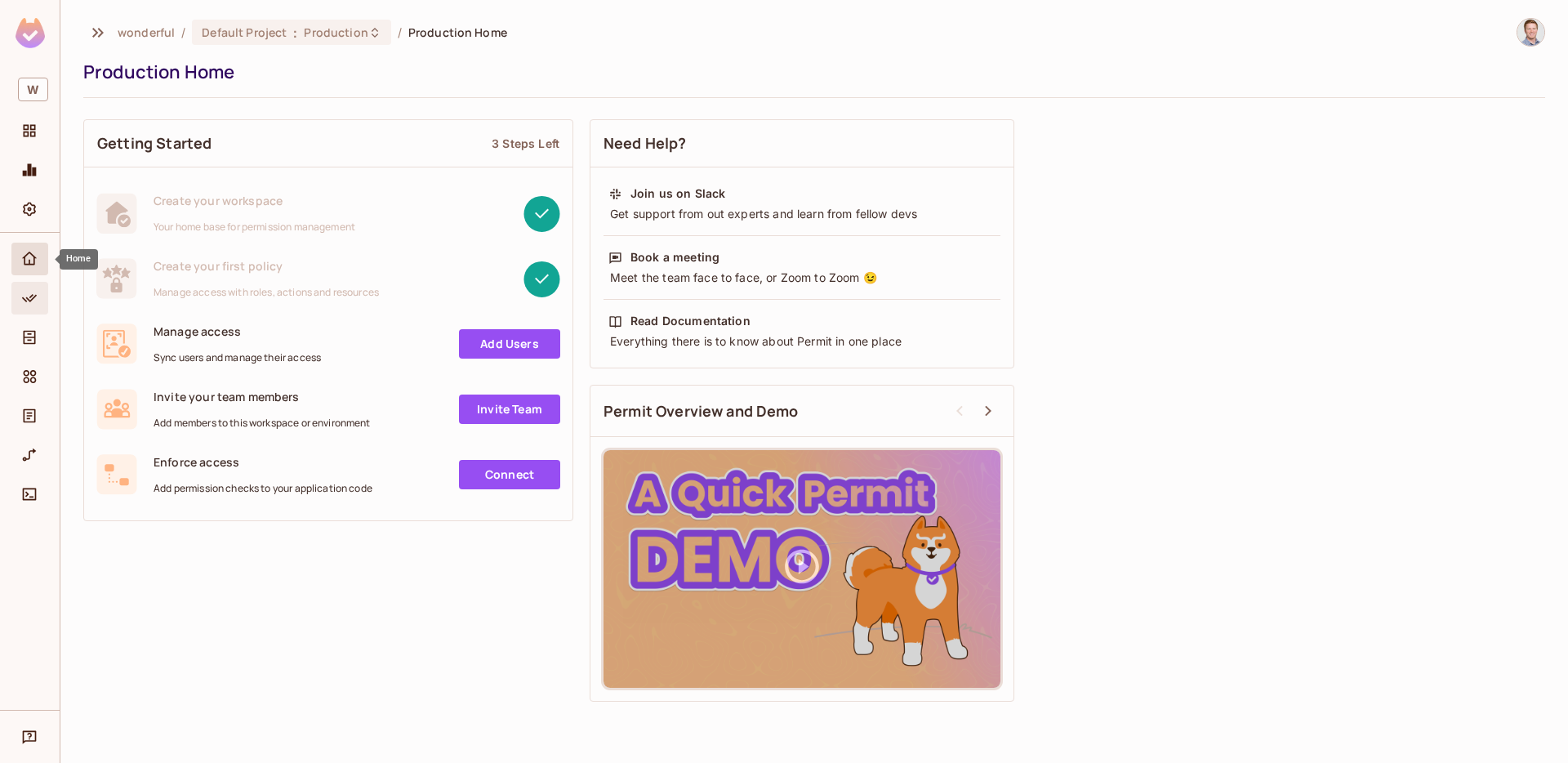
click at [28, 290] on icon "Policy" at bounding box center [29, 298] width 16 height 16
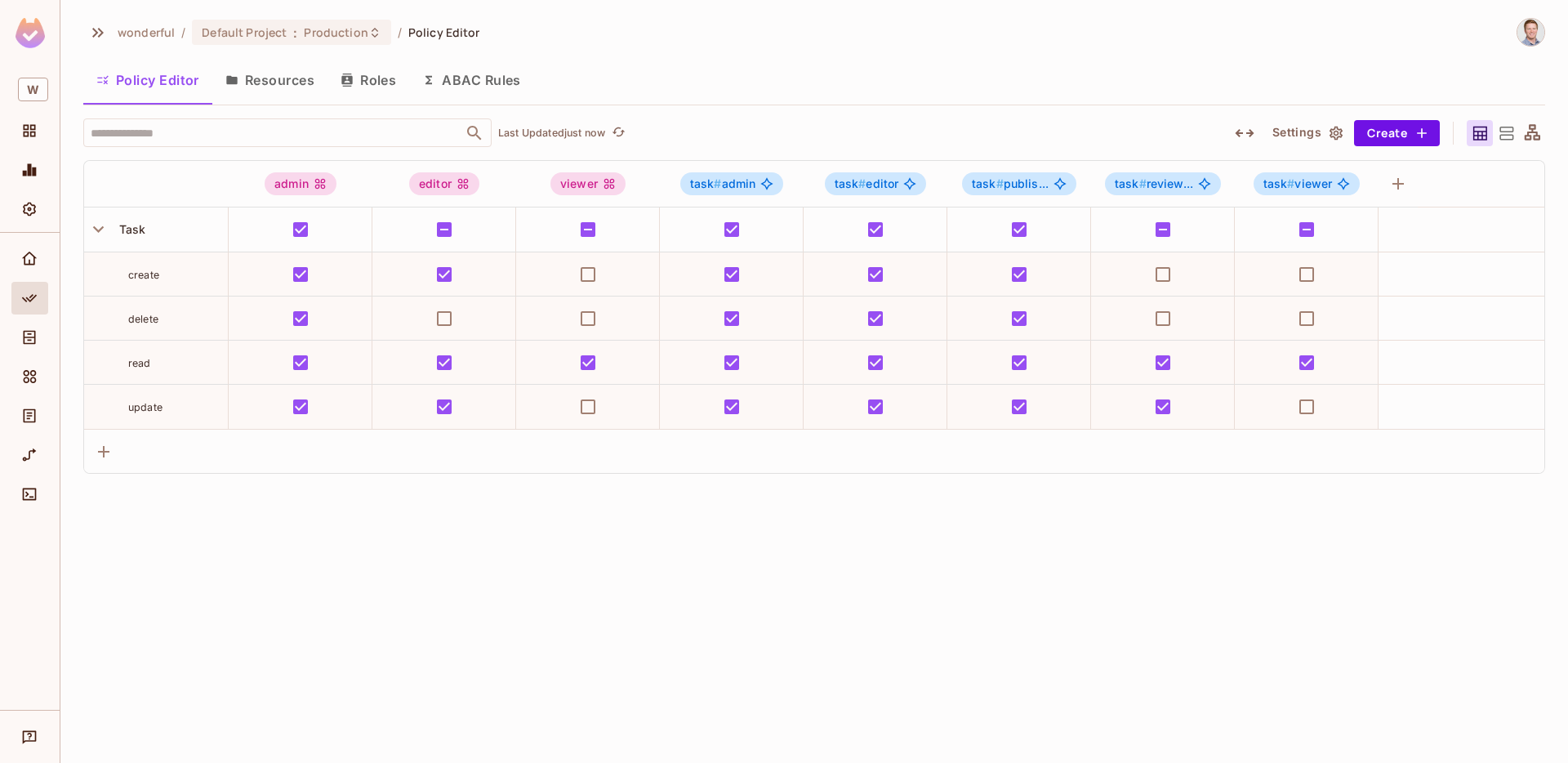
click at [260, 83] on button "Resources" at bounding box center [269, 80] width 115 height 41
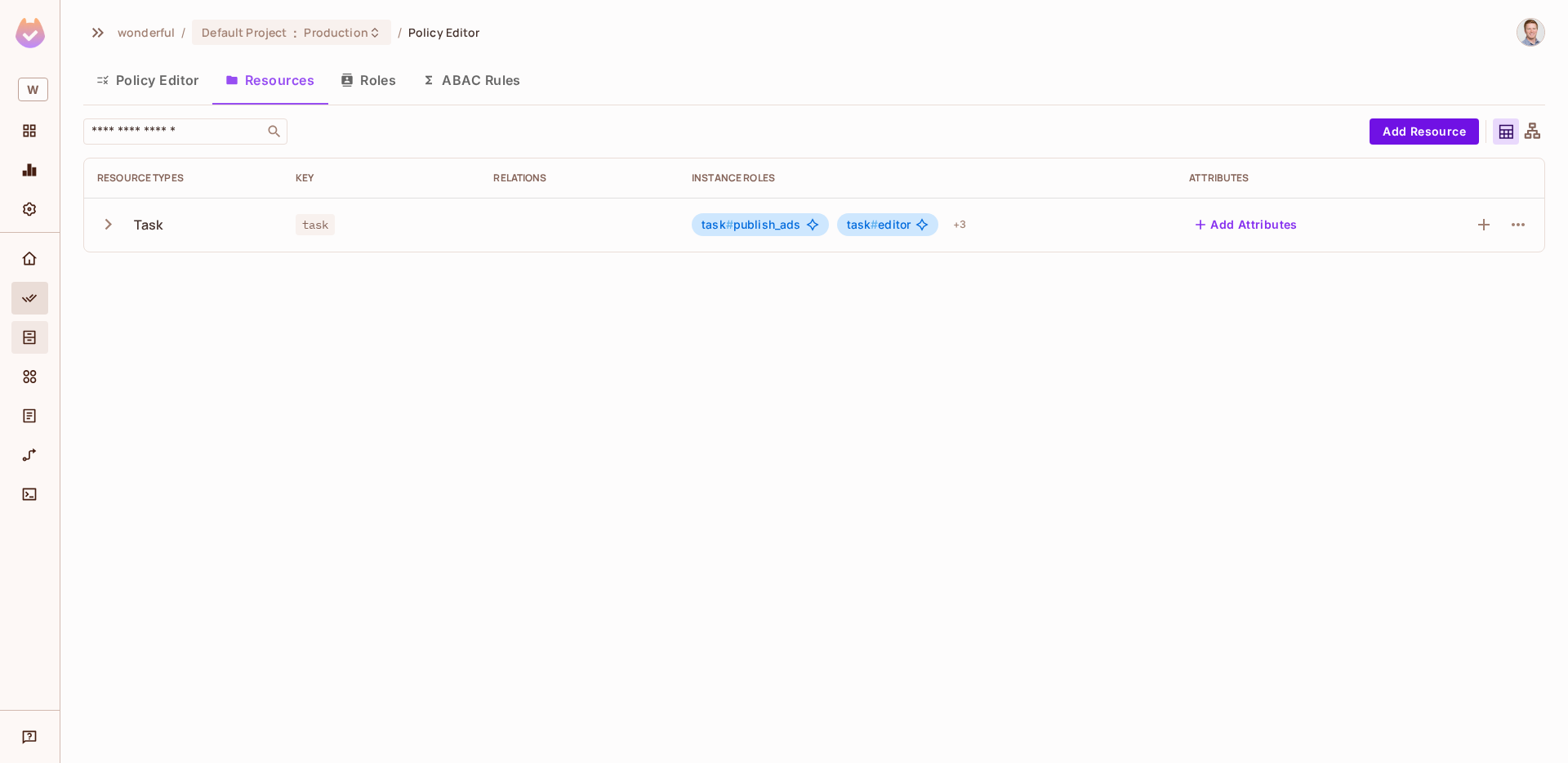
click at [24, 342] on icon "Directory" at bounding box center [29, 337] width 12 height 14
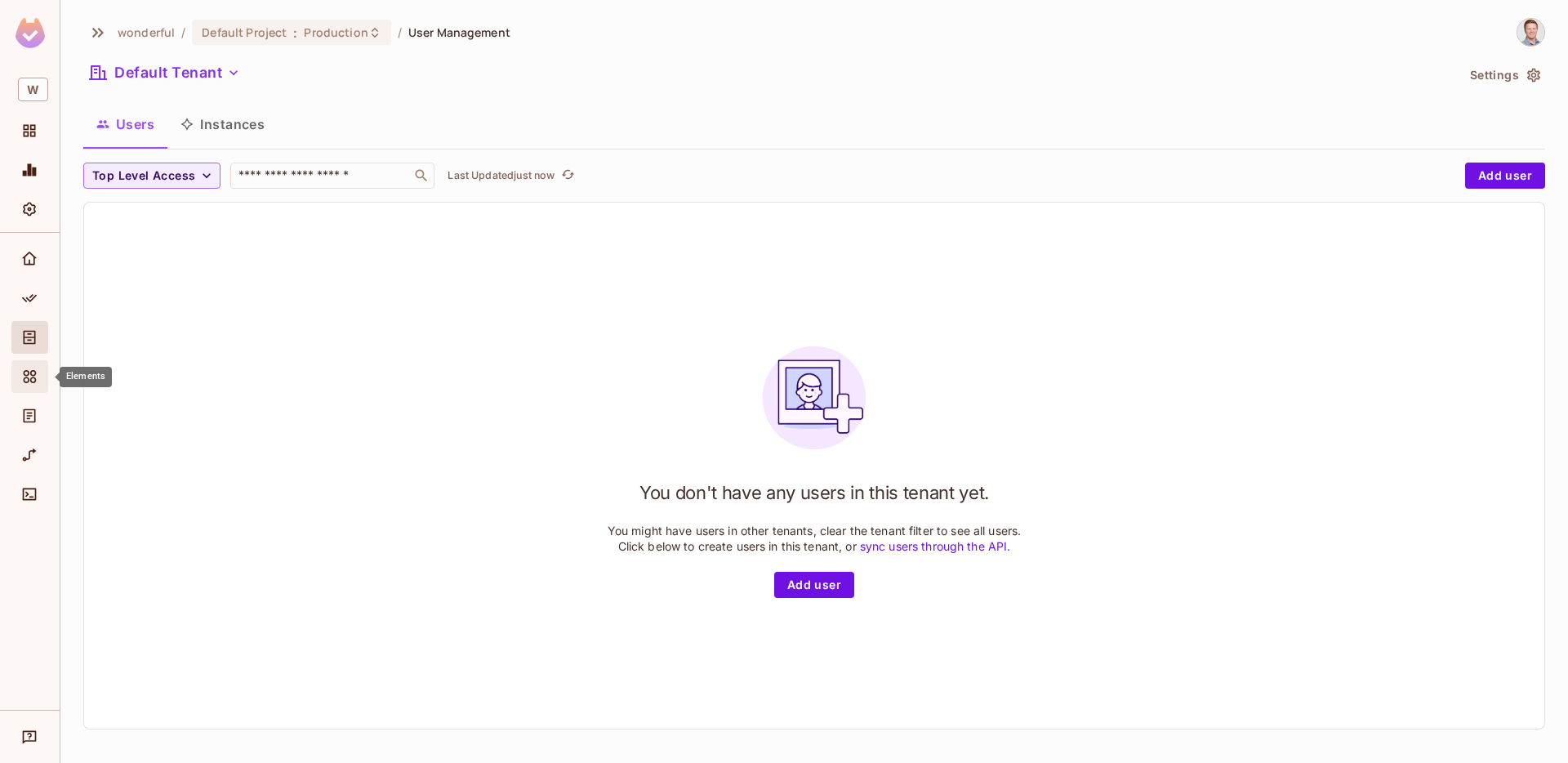
click at [26, 366] on div "Elements" at bounding box center [29, 376] width 36 height 33
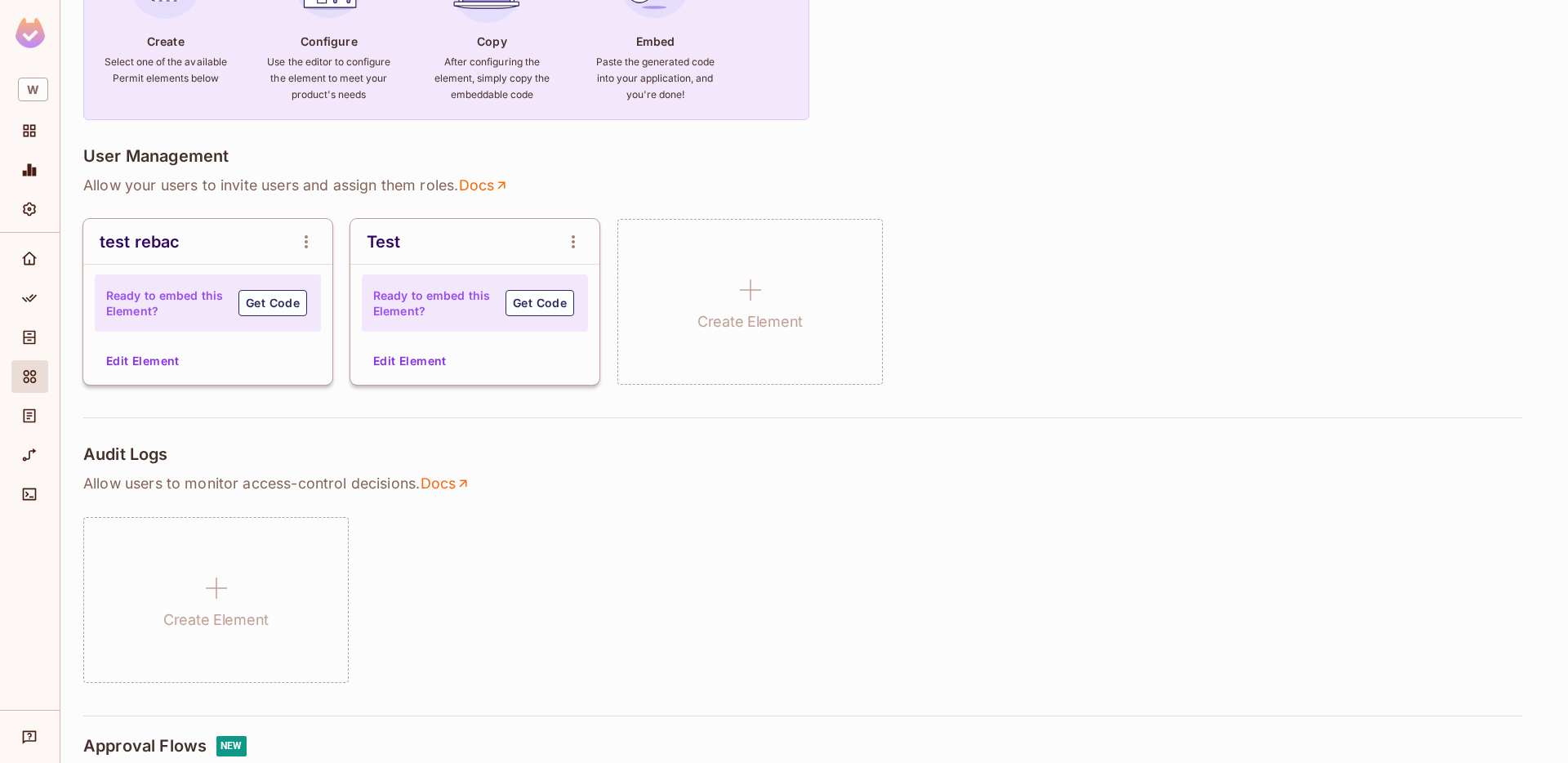
scroll to position [166, 0]
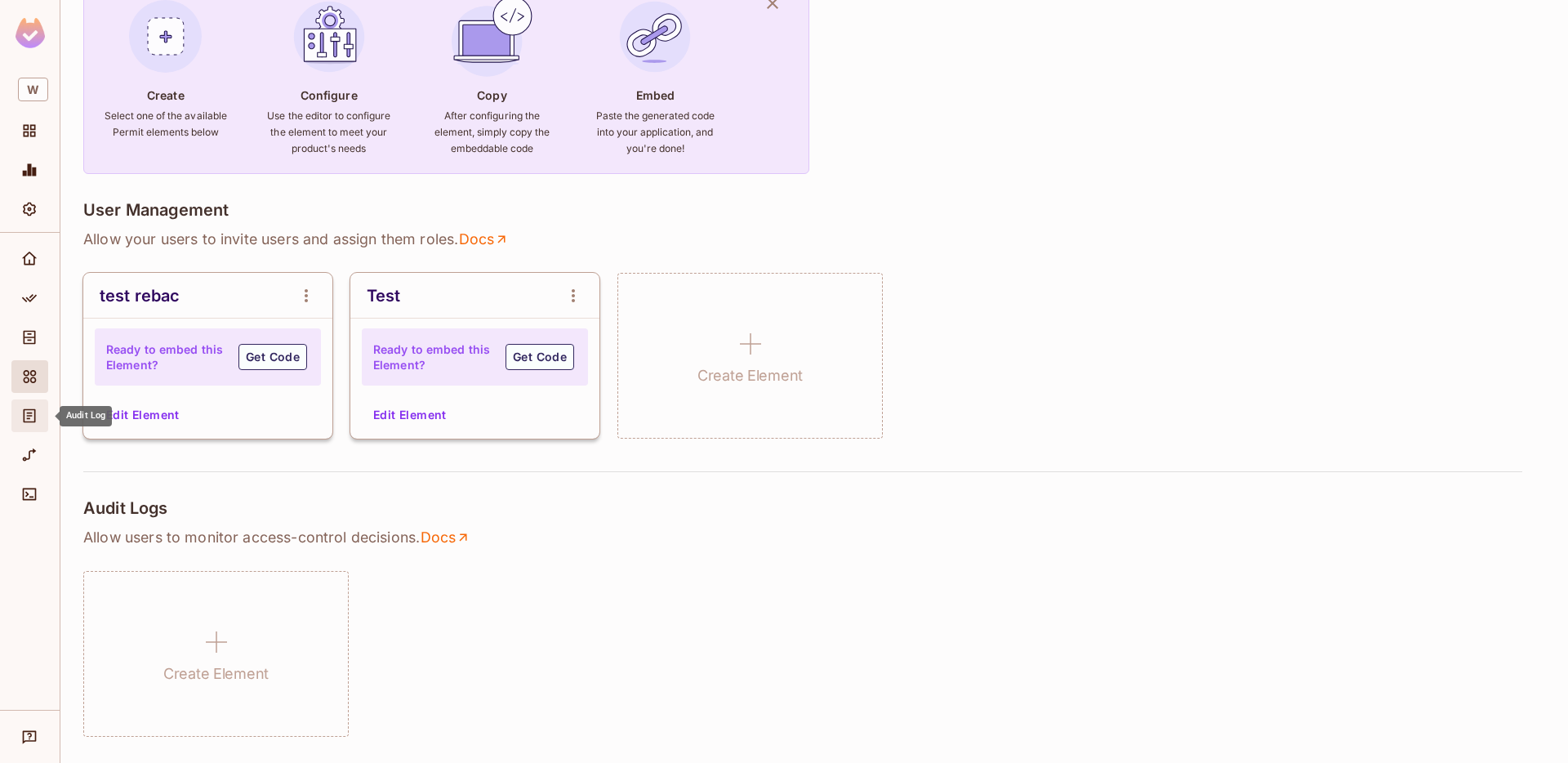
click at [33, 416] on icon "Audit Log" at bounding box center [29, 415] width 16 height 16
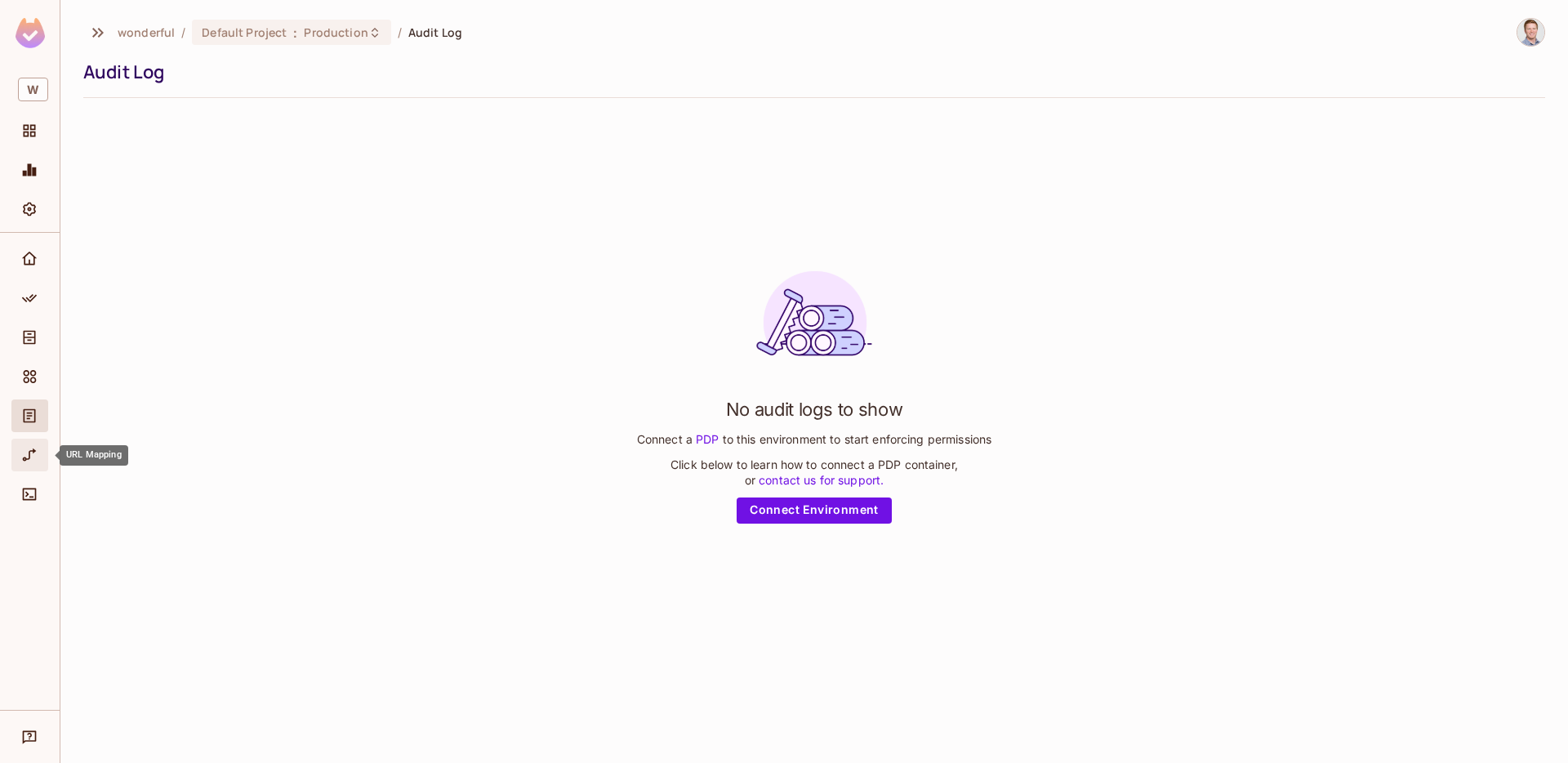
click at [28, 458] on icon "URL Mapping" at bounding box center [29, 454] width 16 height 16
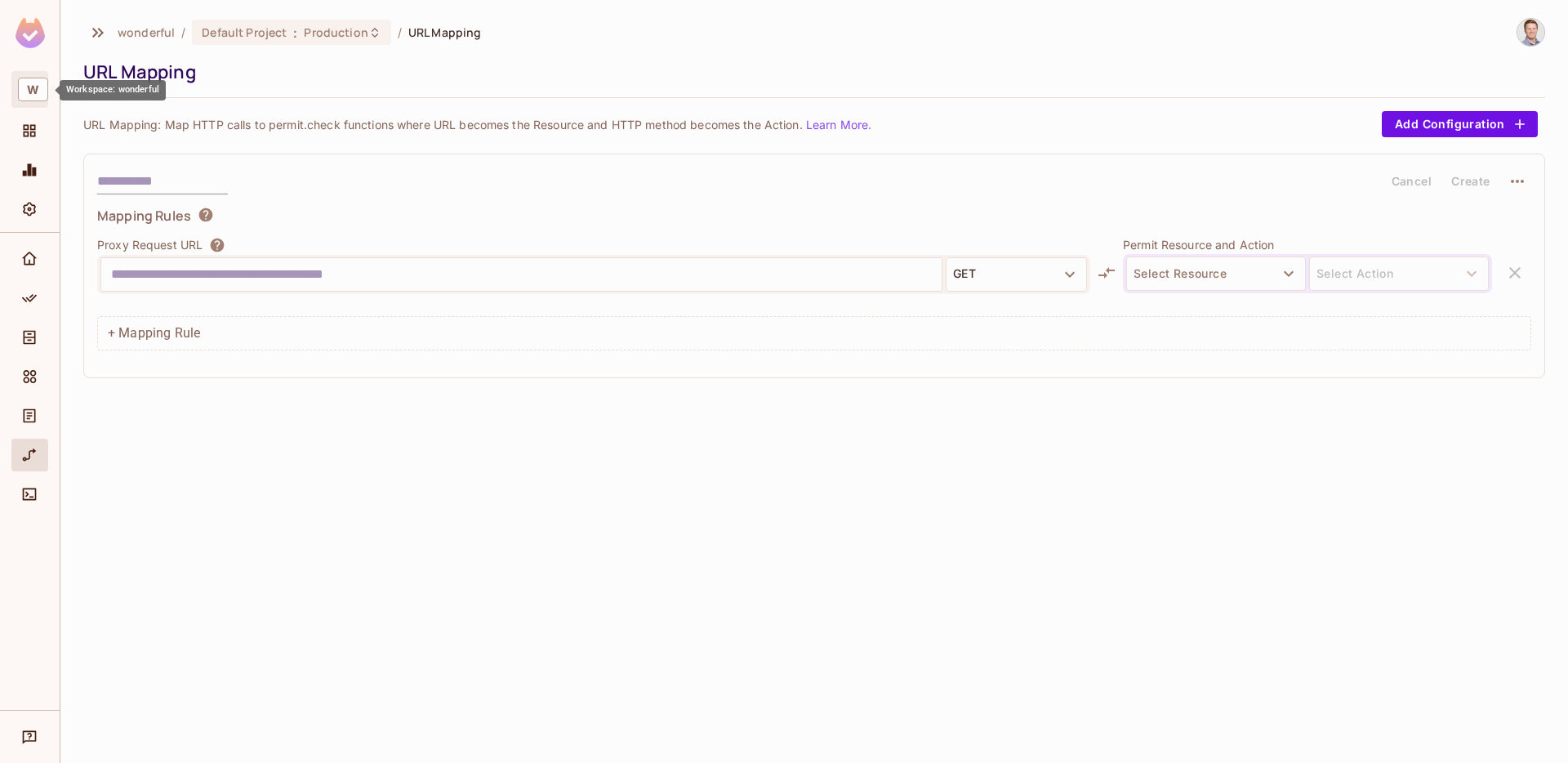
click at [40, 92] on span "W" at bounding box center [33, 89] width 30 height 23
click at [32, 85] on div at bounding box center [784, 382] width 1568 height 763
click at [28, 497] on icon "Connect" at bounding box center [29, 494] width 16 height 16
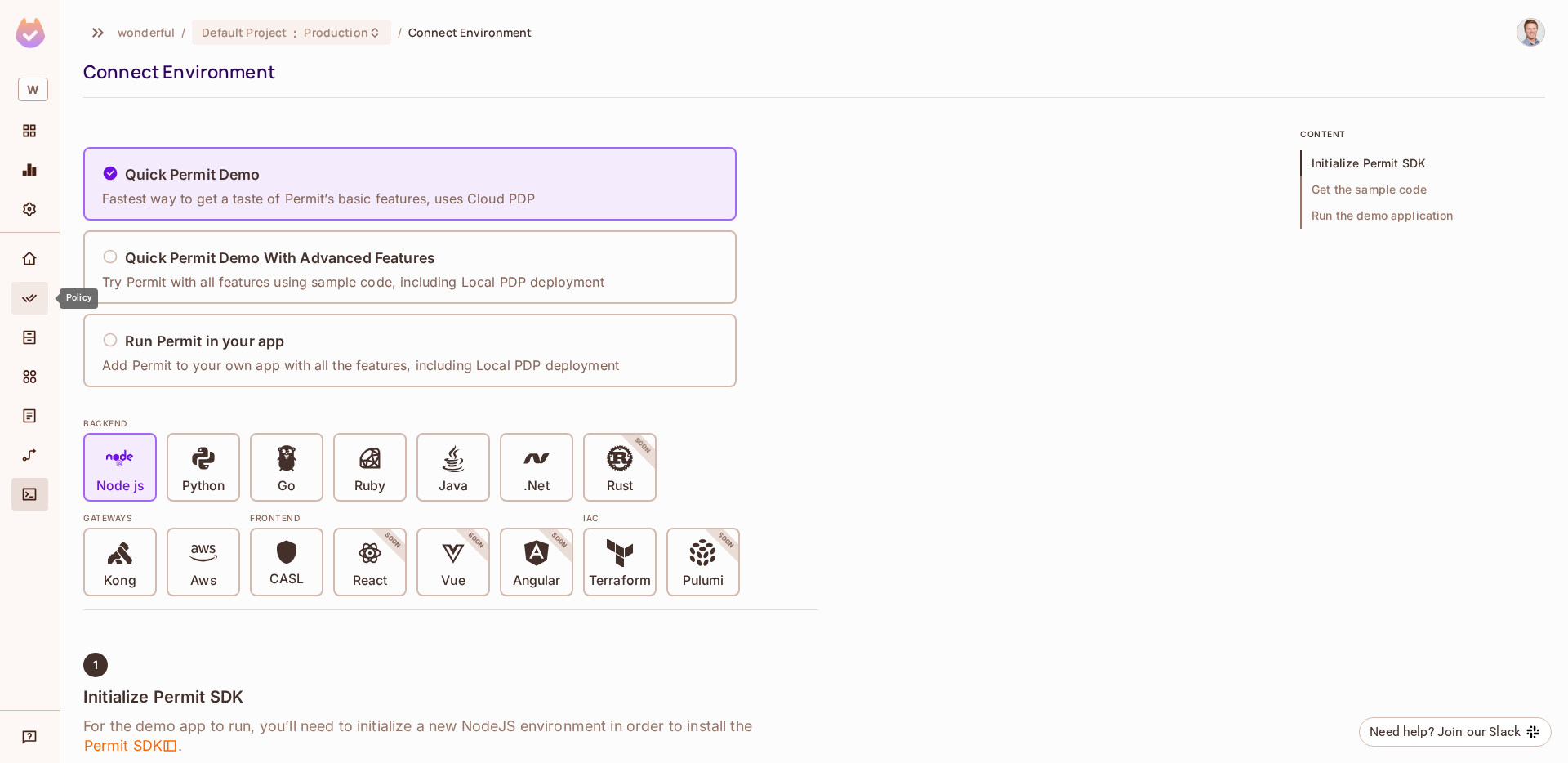
click at [30, 305] on icon "Policy" at bounding box center [29, 298] width 16 height 16
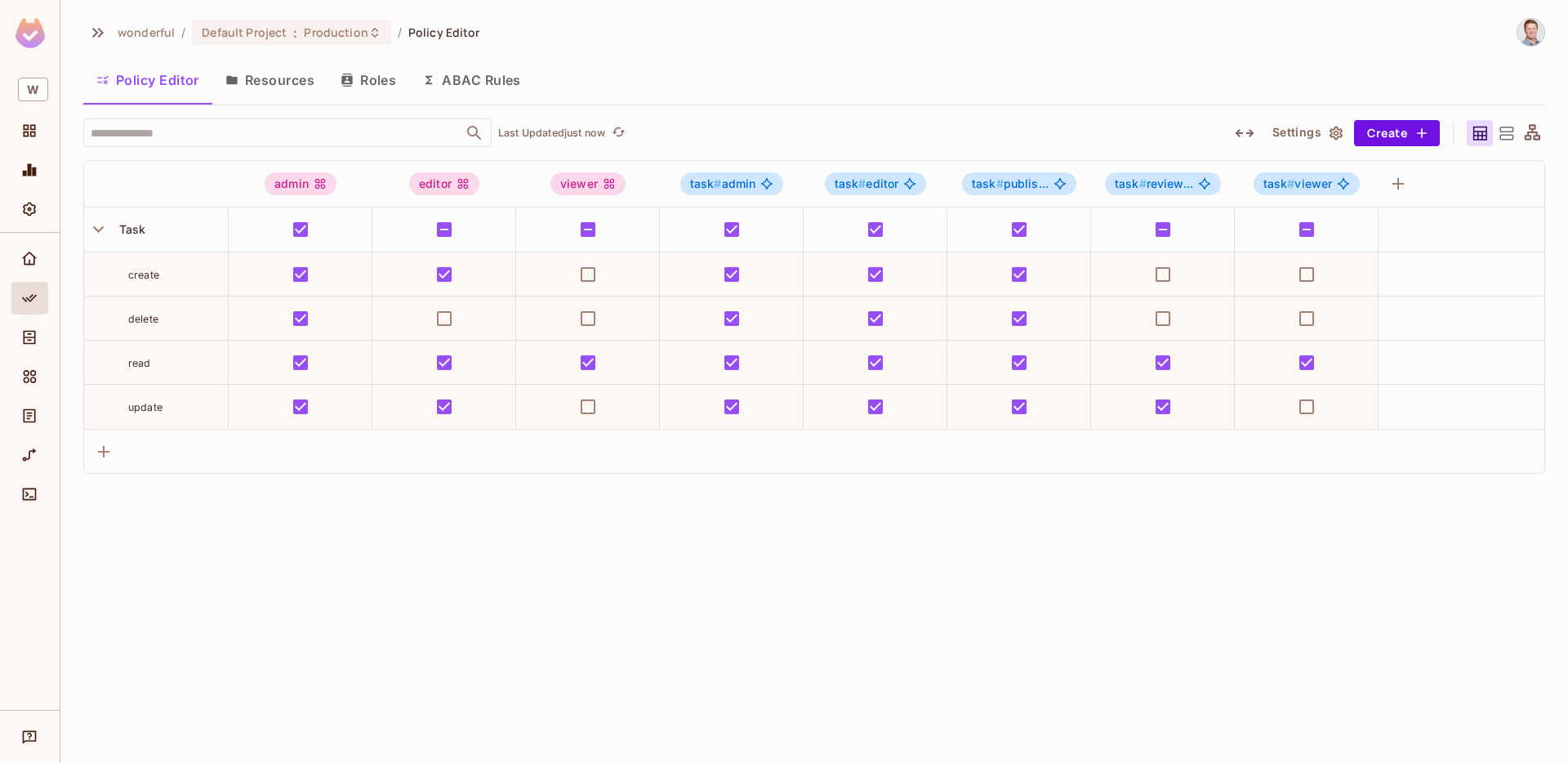
click at [1333, 126] on icon "button" at bounding box center [1336, 132] width 13 height 14
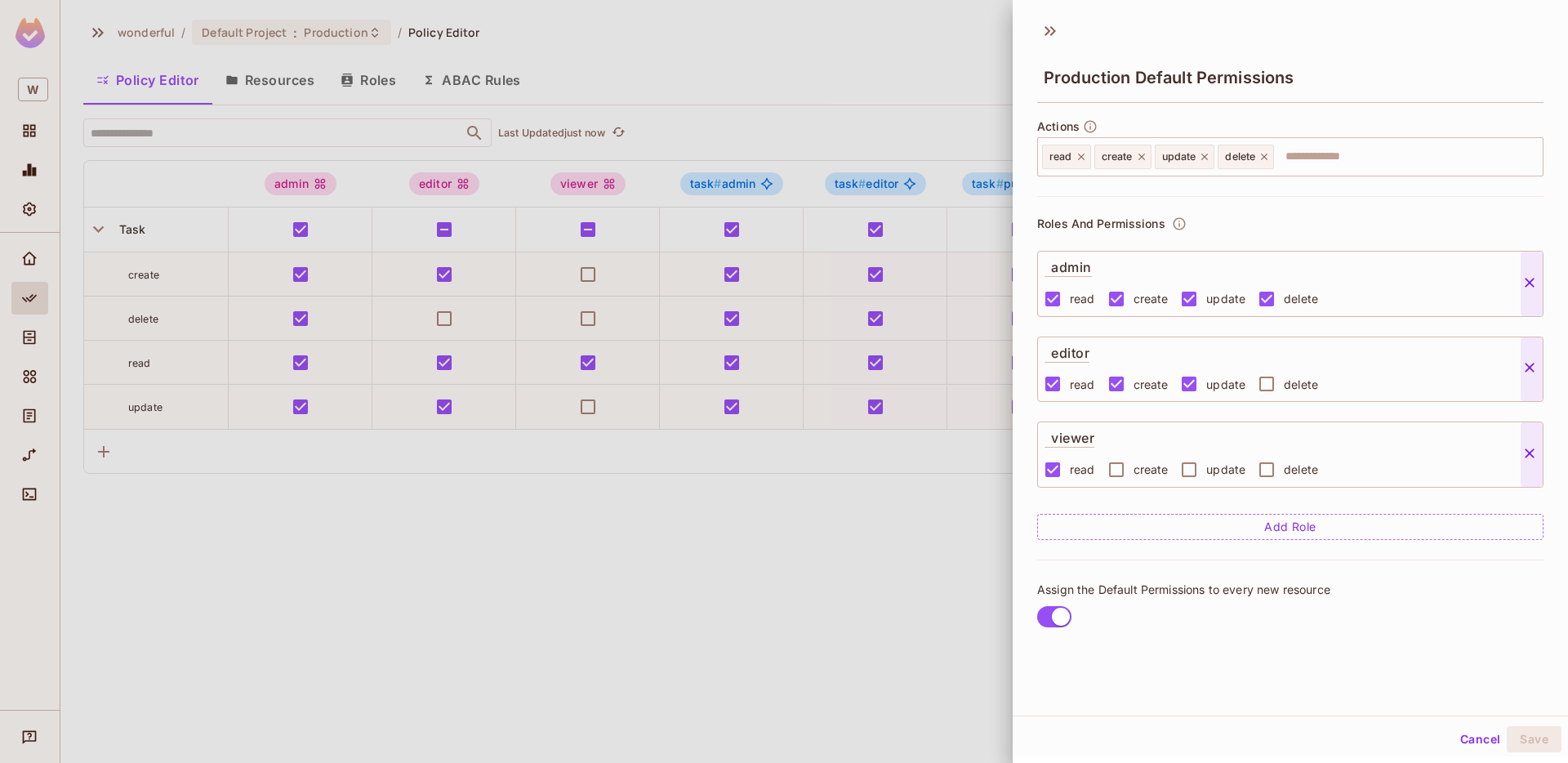
click at [925, 109] on div at bounding box center [784, 382] width 1568 height 763
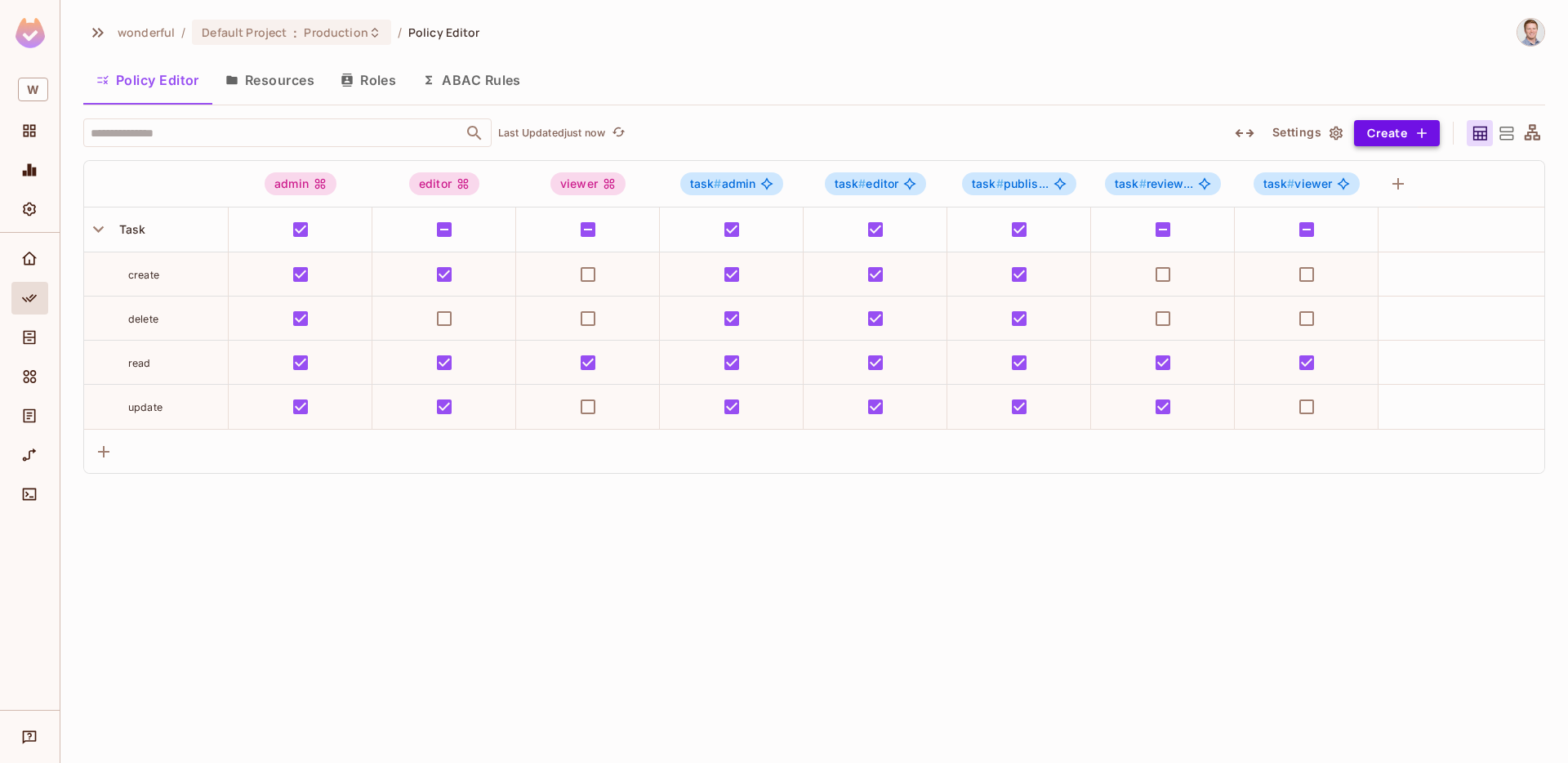
click at [1412, 131] on button "Create" at bounding box center [1397, 133] width 86 height 26
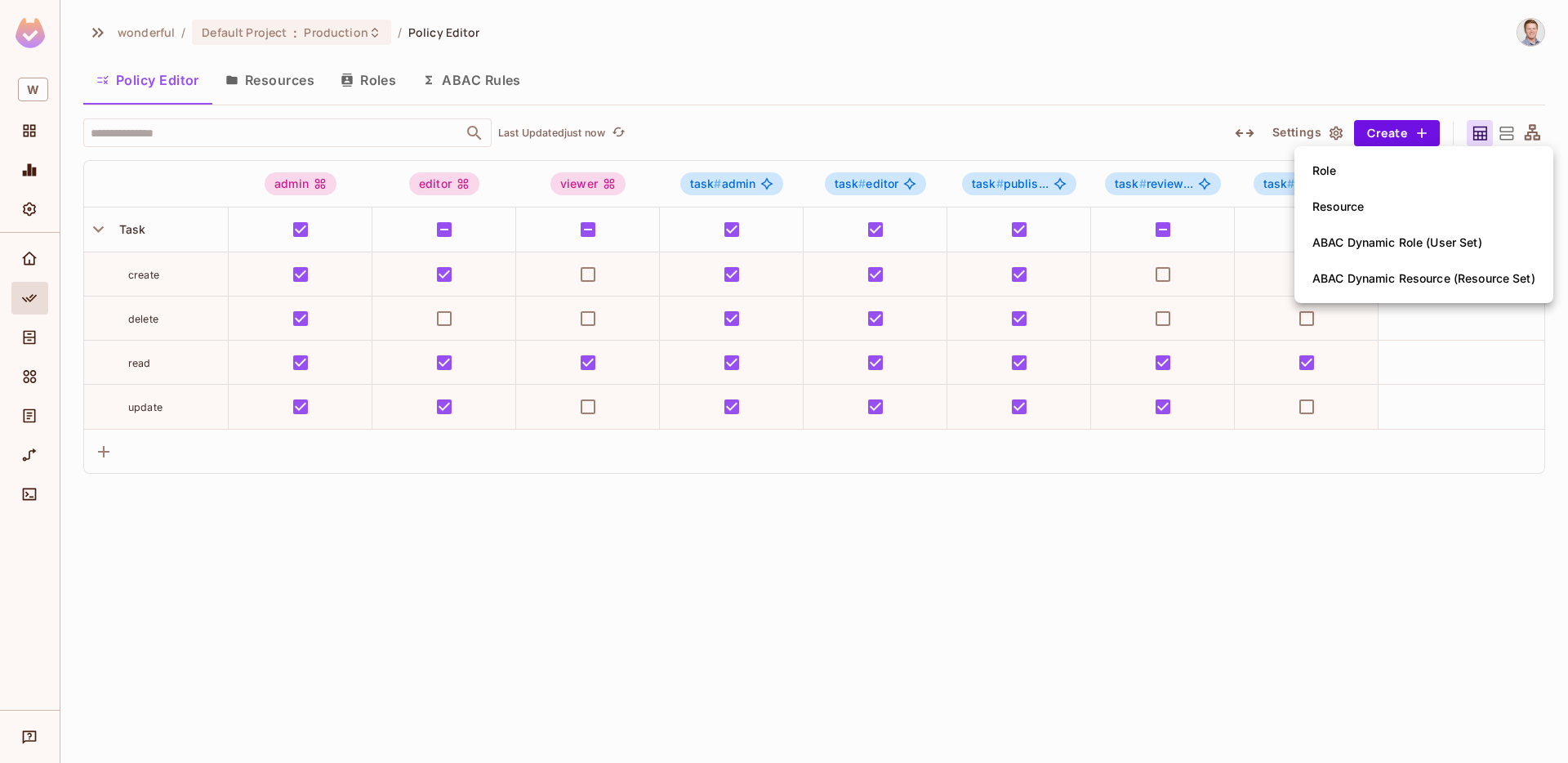
click at [1434, 285] on span "ABAC Dynamic Resource (Resource Set)" at bounding box center [1423, 279] width 233 height 26
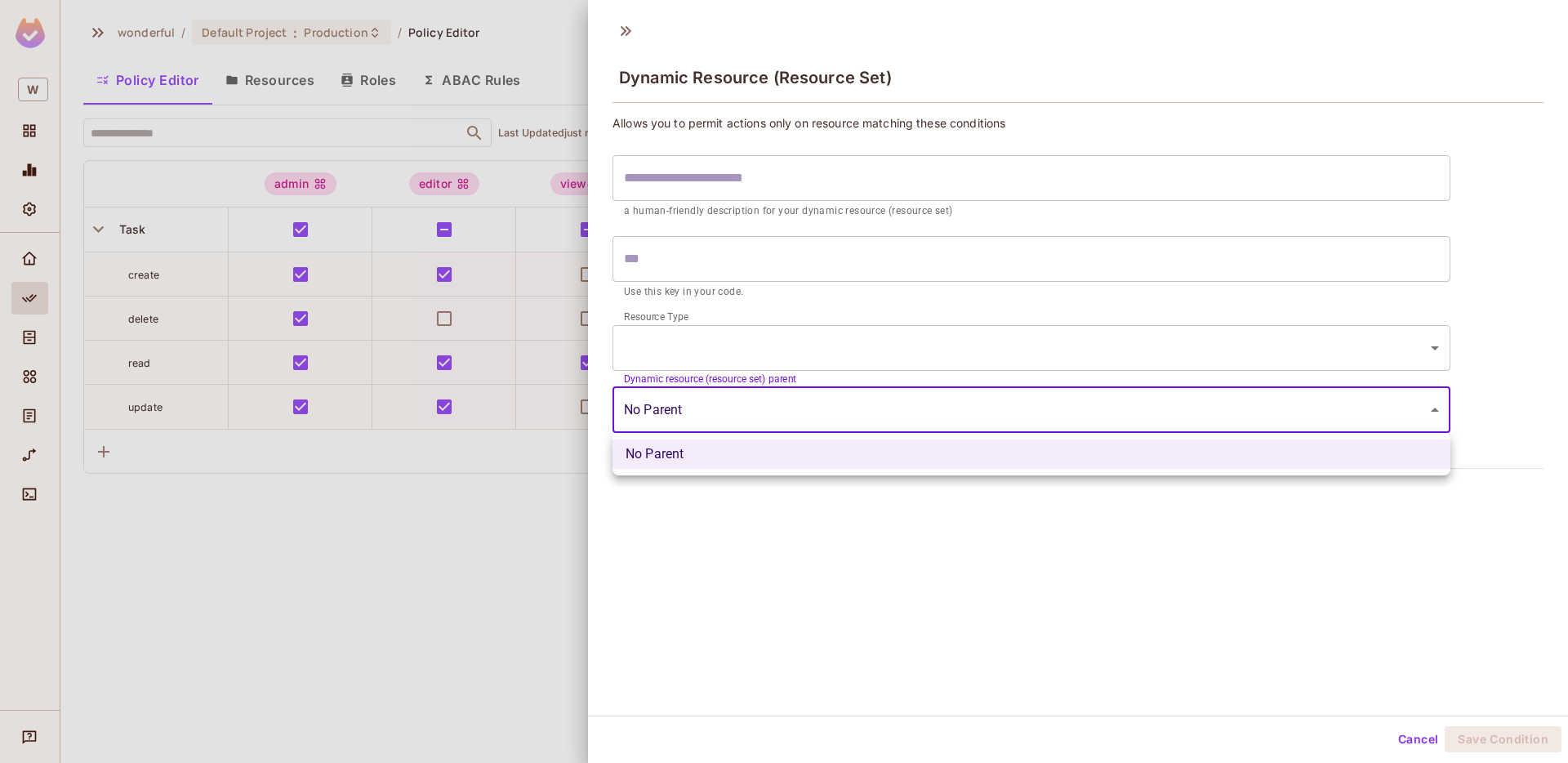
click at [1166, 409] on body "W wonderful / Default Project : Production / Policy Editor Policy Editor Resour…" at bounding box center [784, 382] width 1568 height 763
click at [1122, 545] on div at bounding box center [784, 382] width 1568 height 763
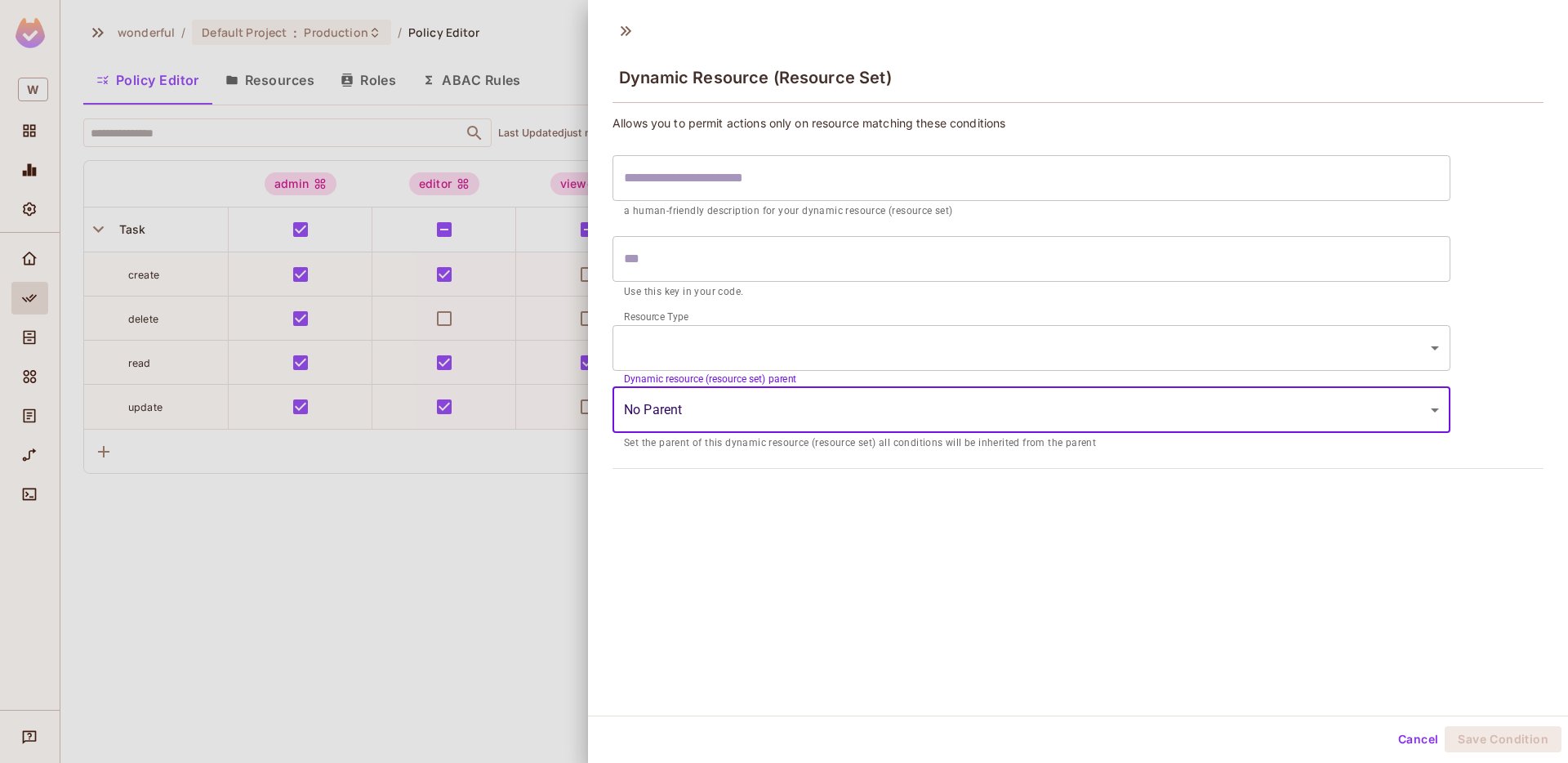
click at [1410, 742] on button "Cancel" at bounding box center [1417, 739] width 53 height 26
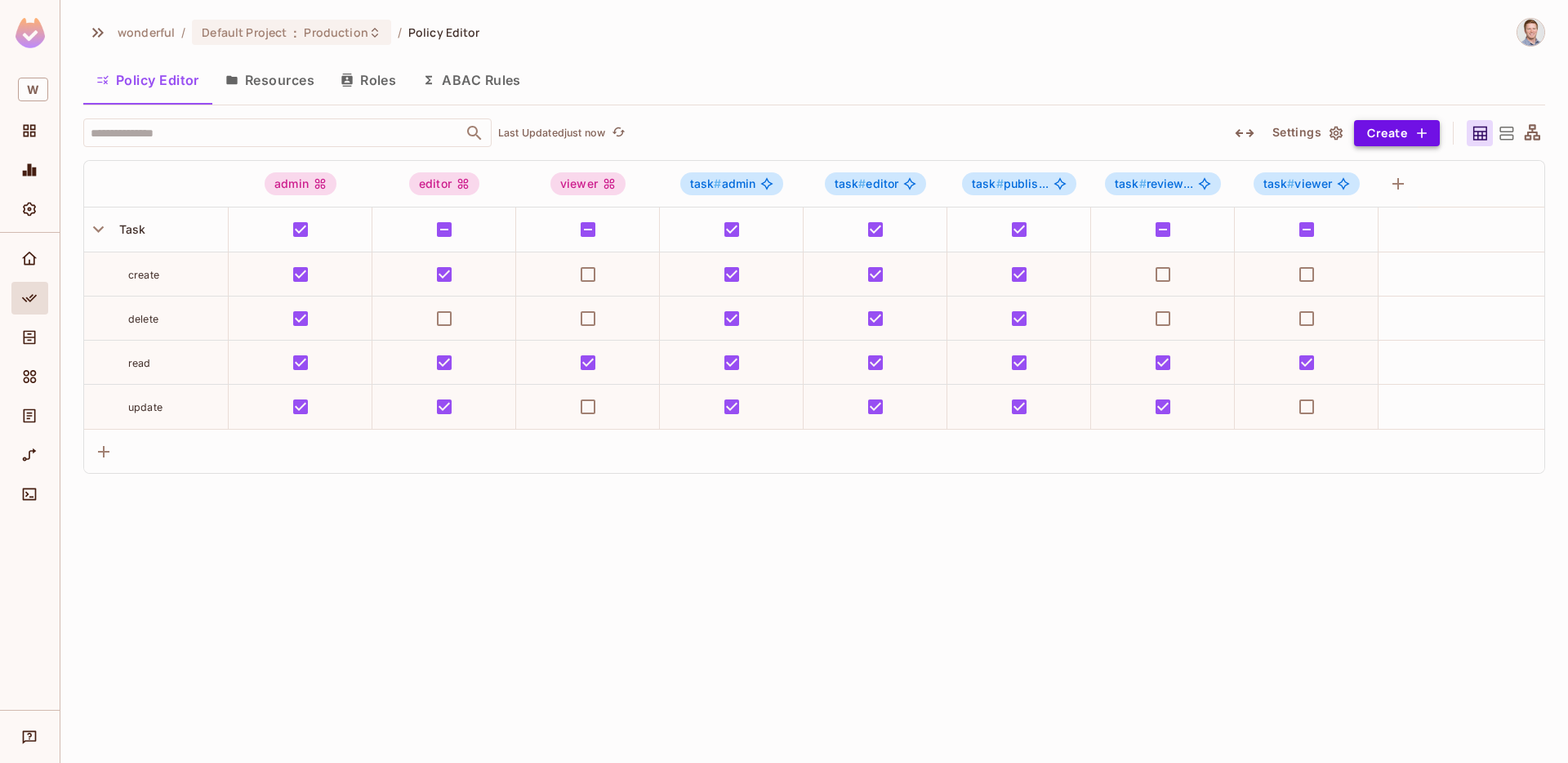
click at [1388, 137] on button "Create" at bounding box center [1397, 133] width 86 height 26
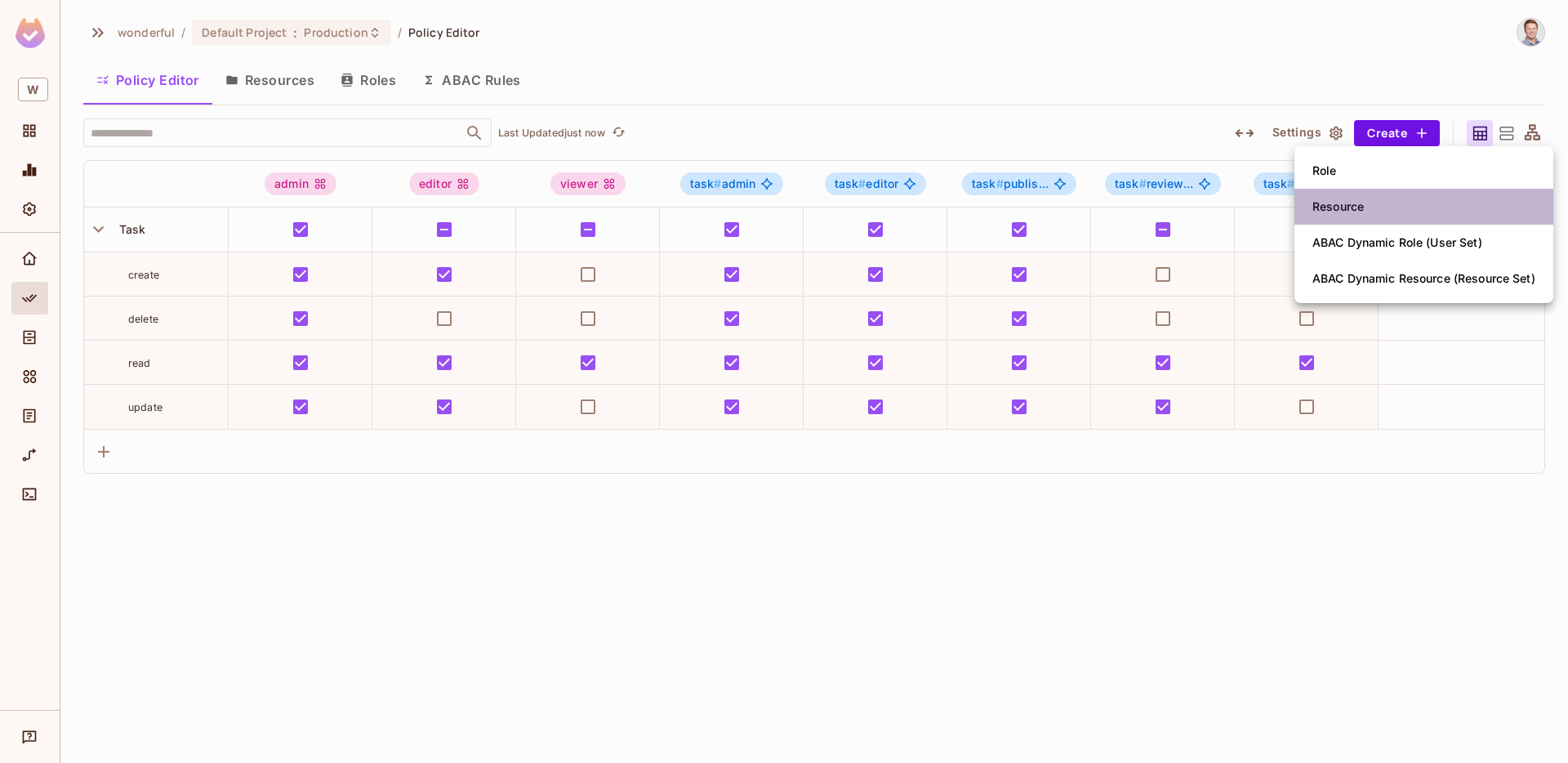
click at [1372, 208] on li "Resource" at bounding box center [1423, 207] width 259 height 36
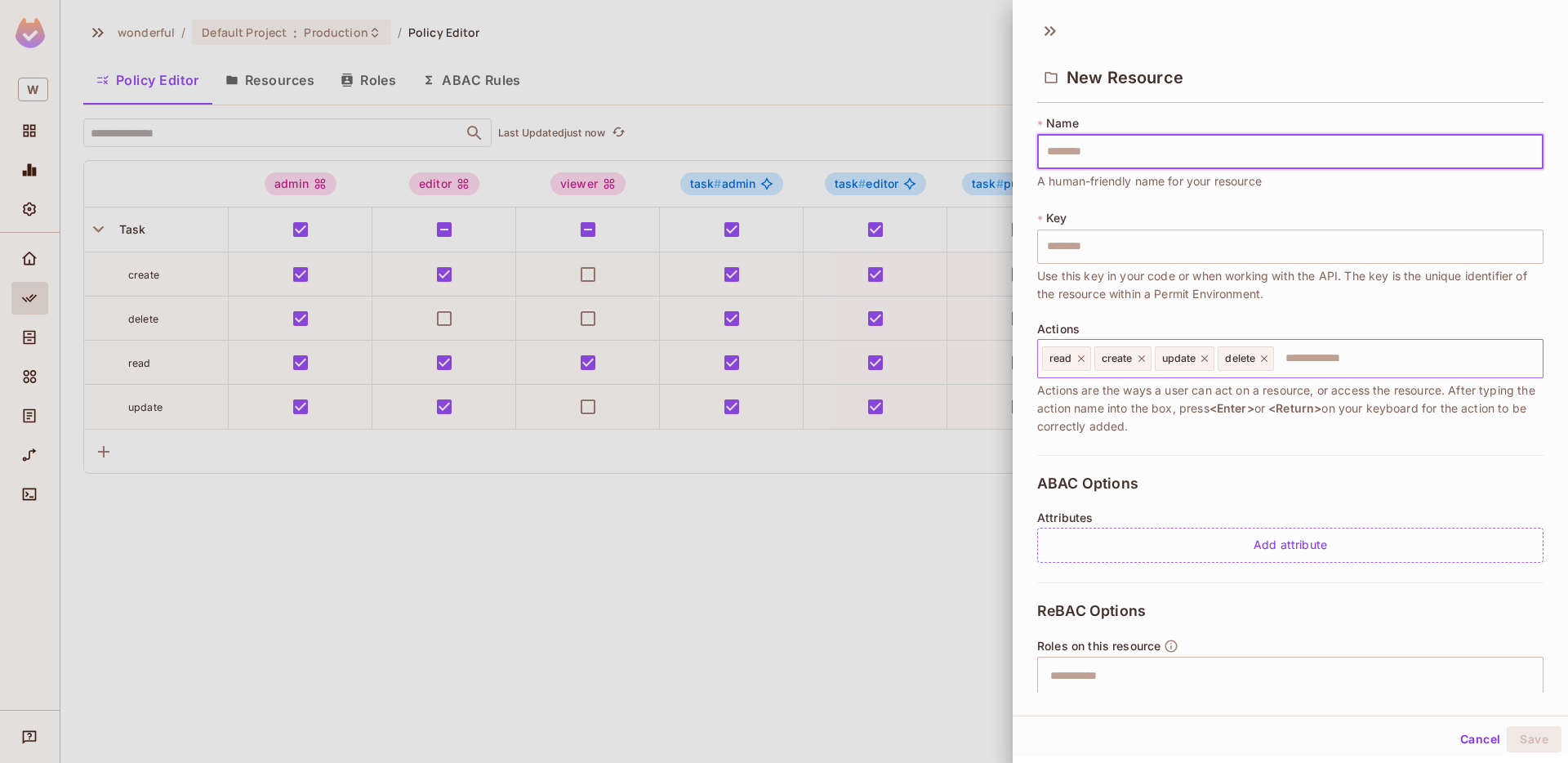
scroll to position [136, 0]
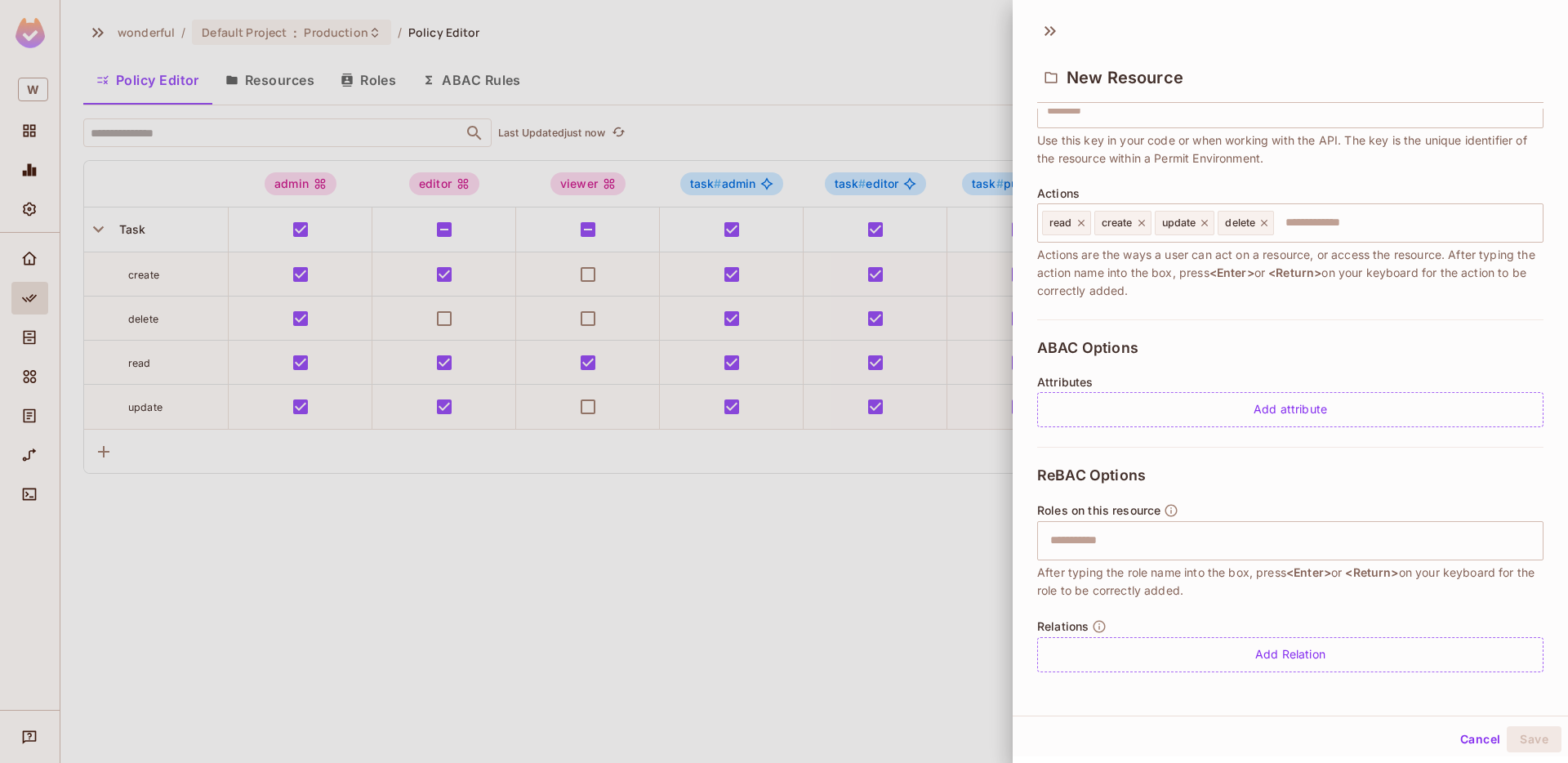
click at [872, 582] on div at bounding box center [784, 382] width 1568 height 763
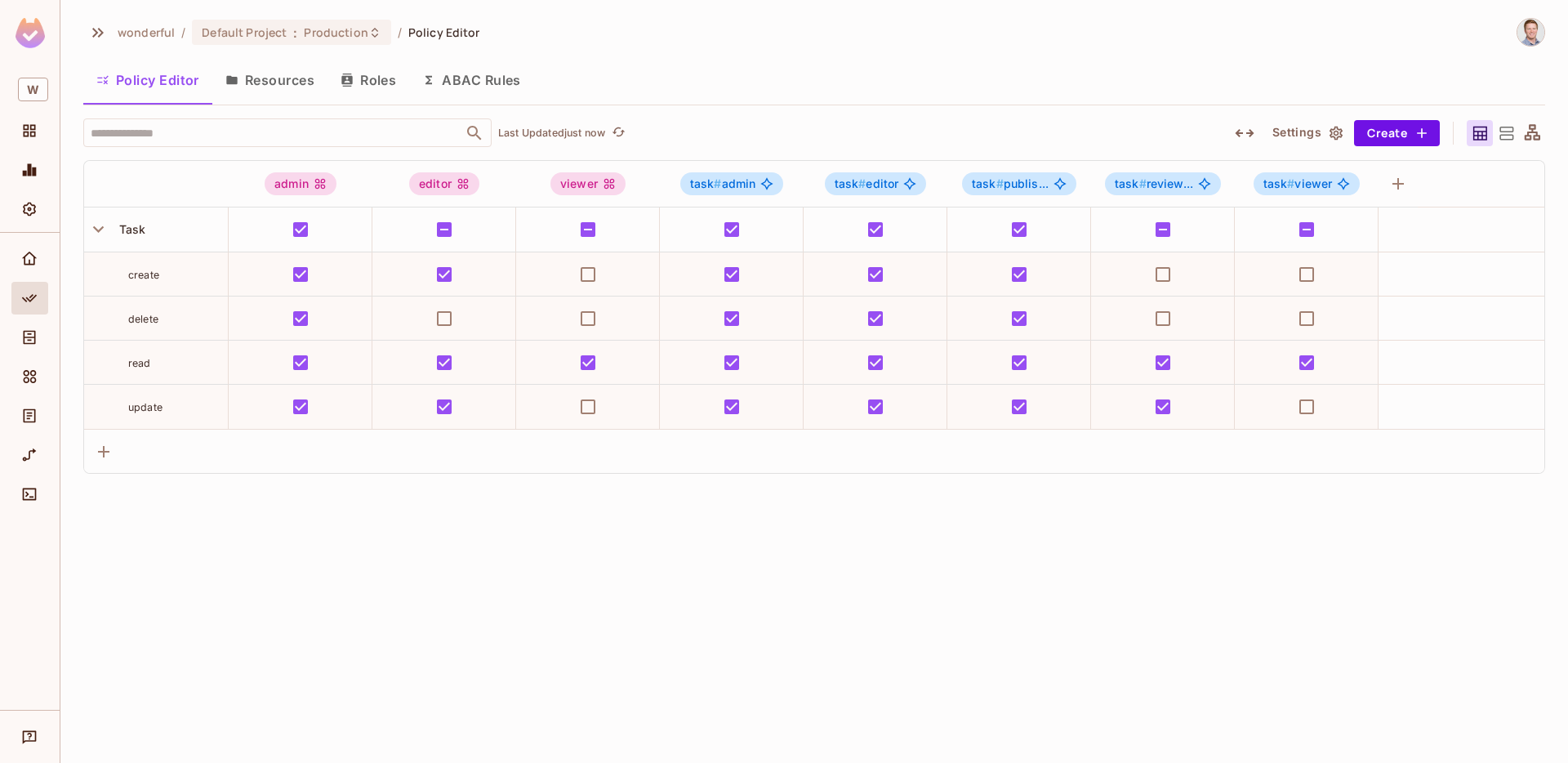
click at [299, 80] on button "Resources" at bounding box center [269, 80] width 115 height 41
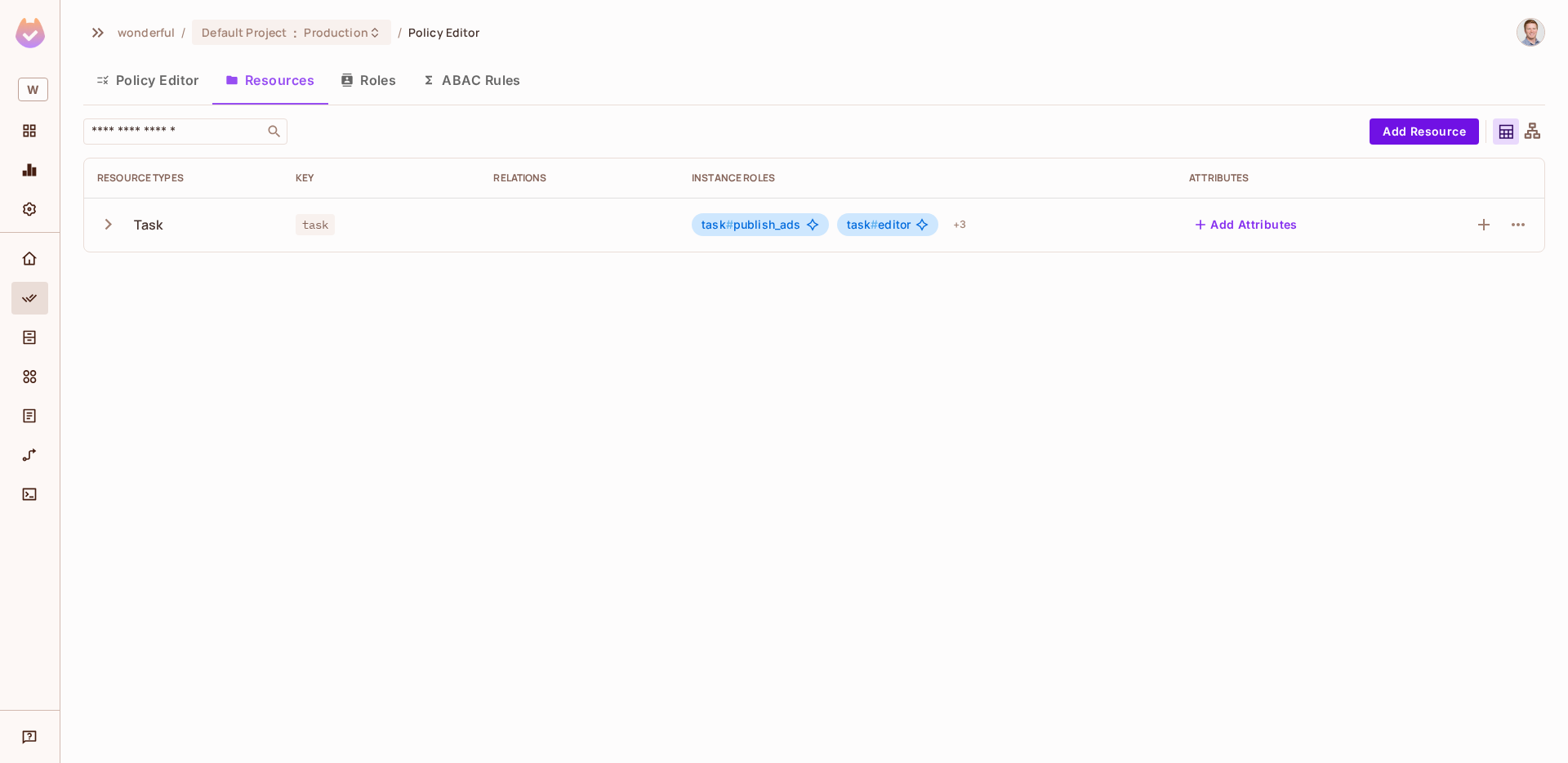
click at [373, 84] on button "Roles" at bounding box center [368, 80] width 81 height 41
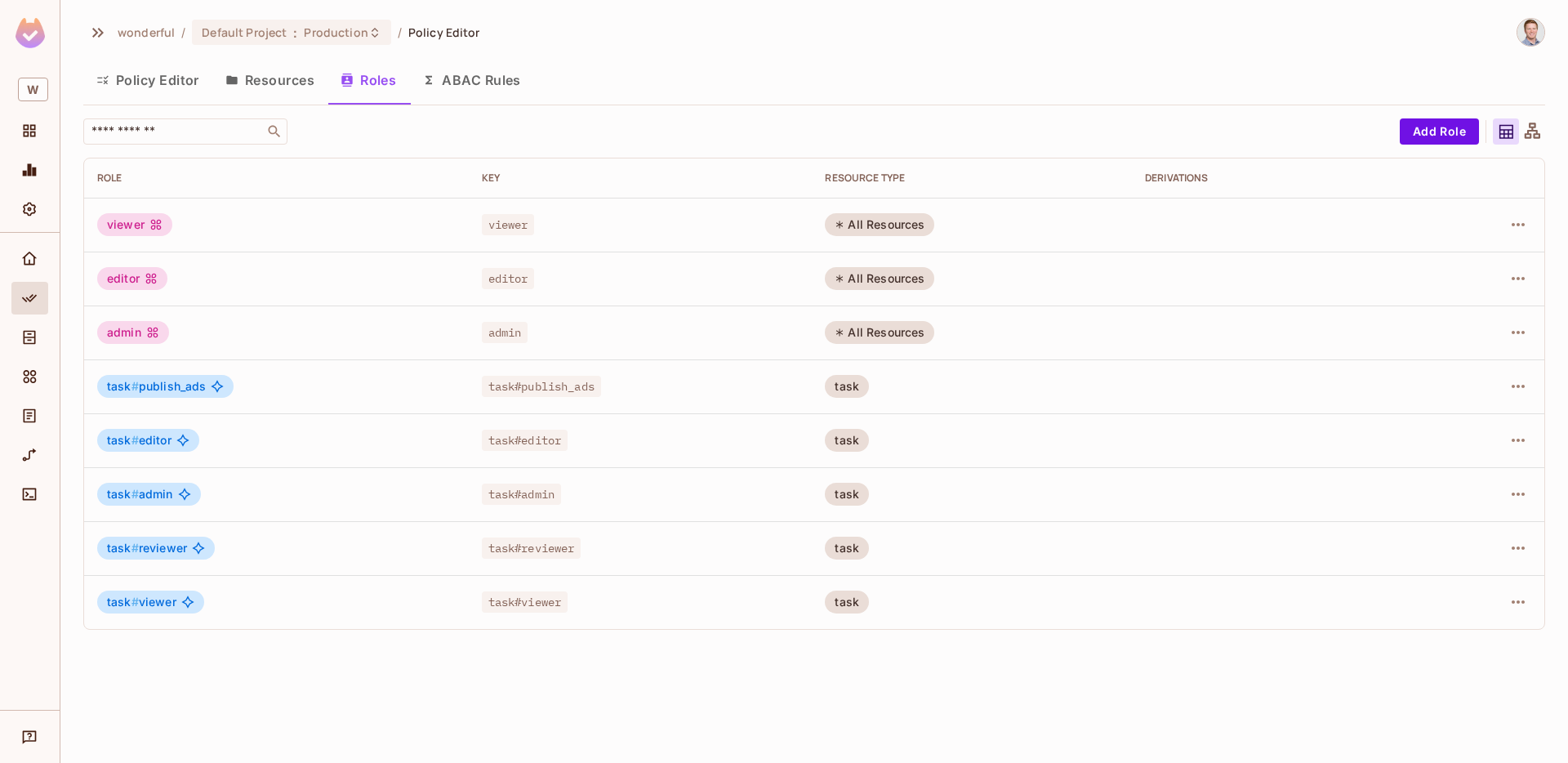
click at [174, 74] on button "Policy Editor" at bounding box center [147, 80] width 129 height 41
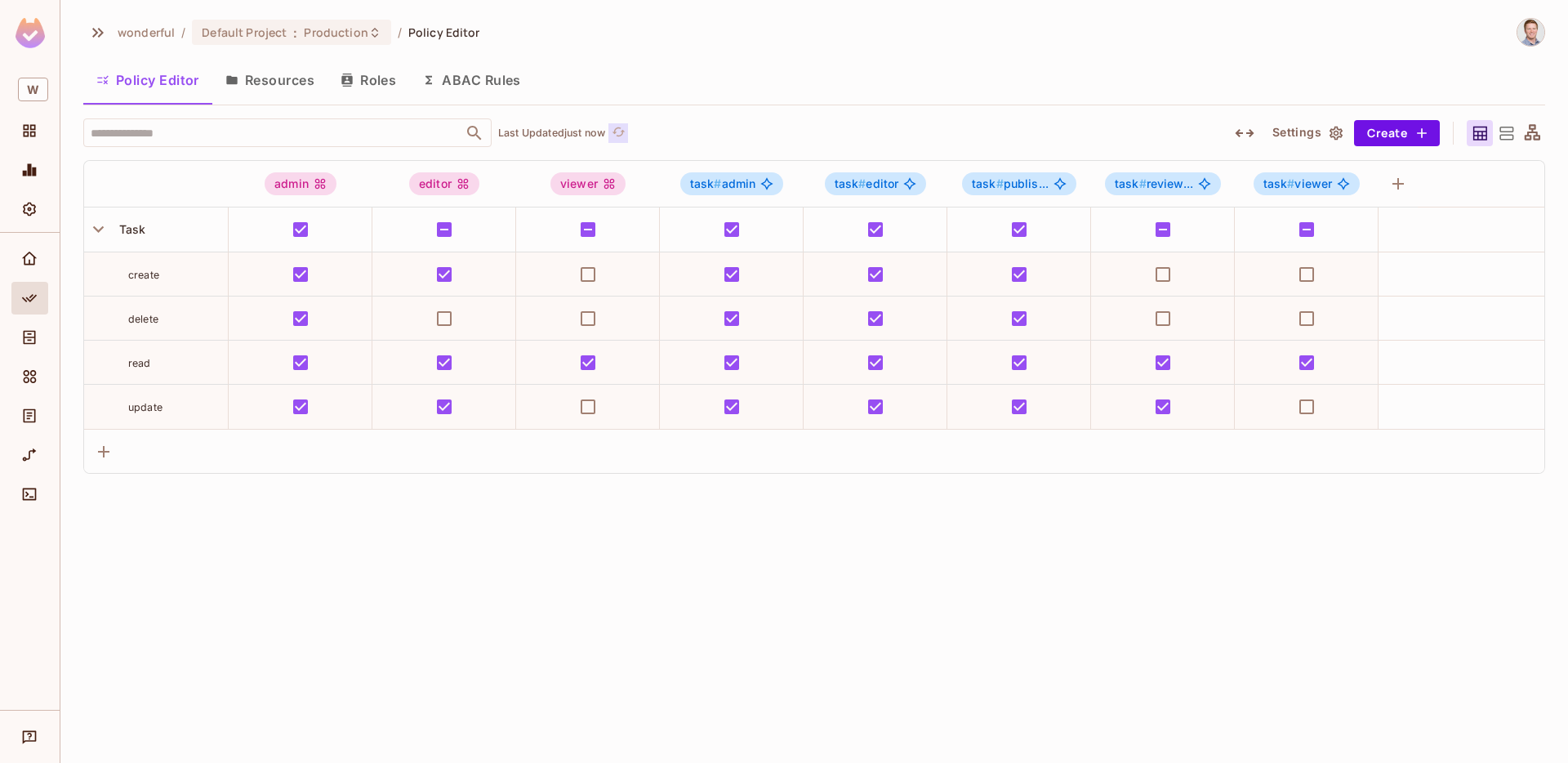
click at [620, 133] on icon "refresh" at bounding box center [619, 131] width 14 height 14
click at [568, 137] on p "Last Updated just now" at bounding box center [552, 132] width 107 height 13
click at [362, 39] on span "Production" at bounding box center [336, 32] width 64 height 16
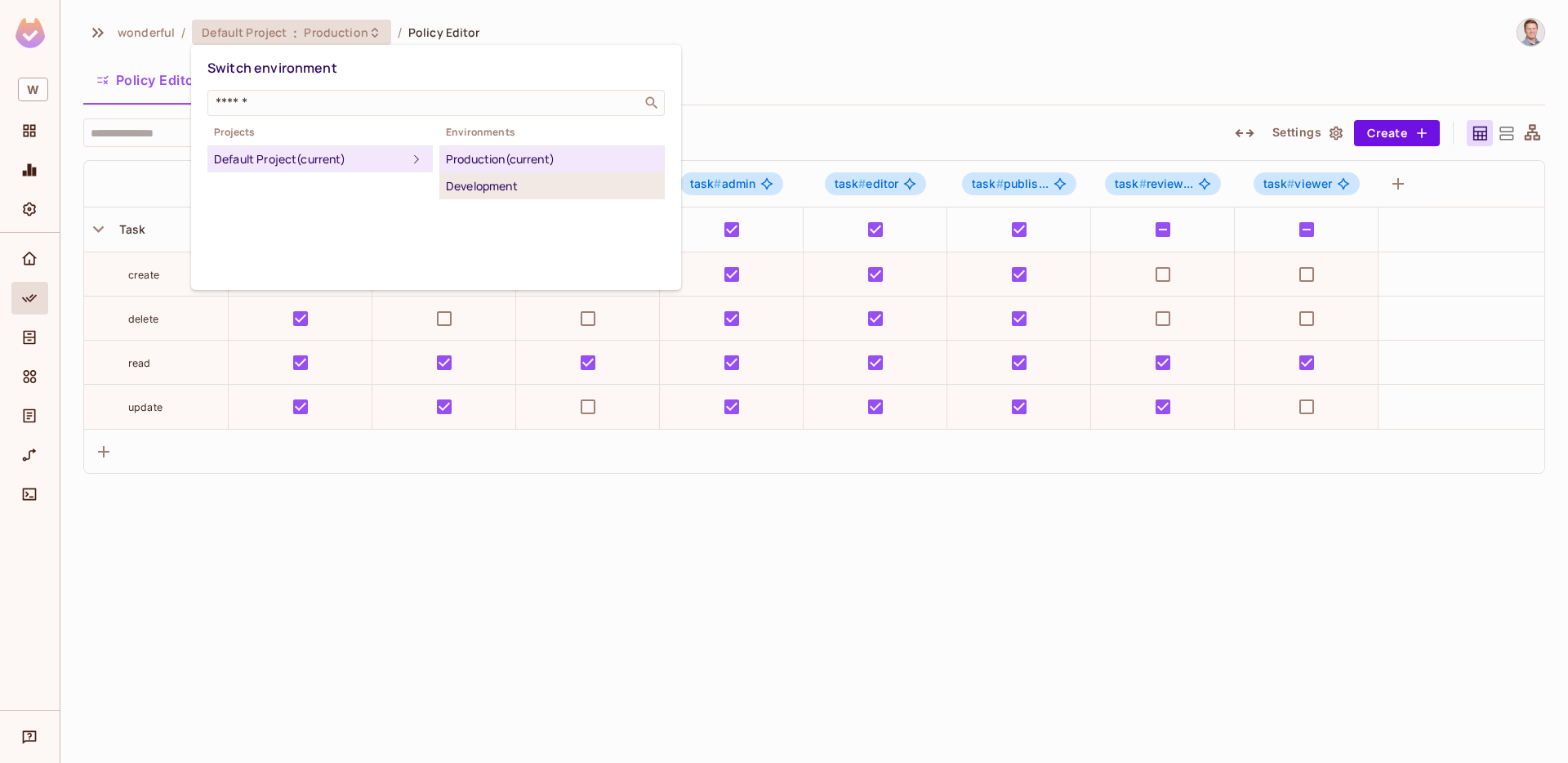
click at [478, 187] on div "Development" at bounding box center [551, 186] width 212 height 20
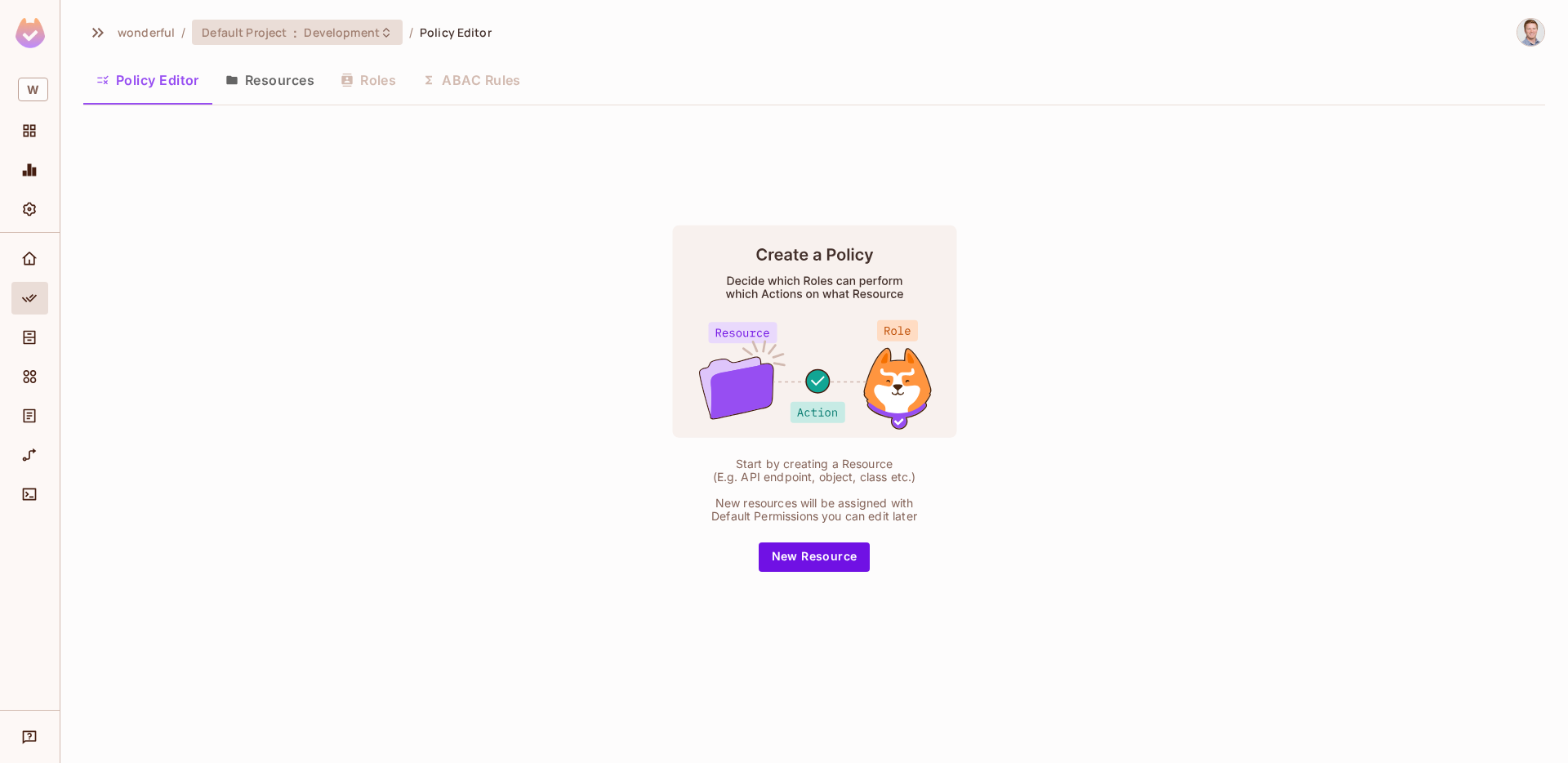
click at [380, 32] on icon at bounding box center [386, 32] width 13 height 13
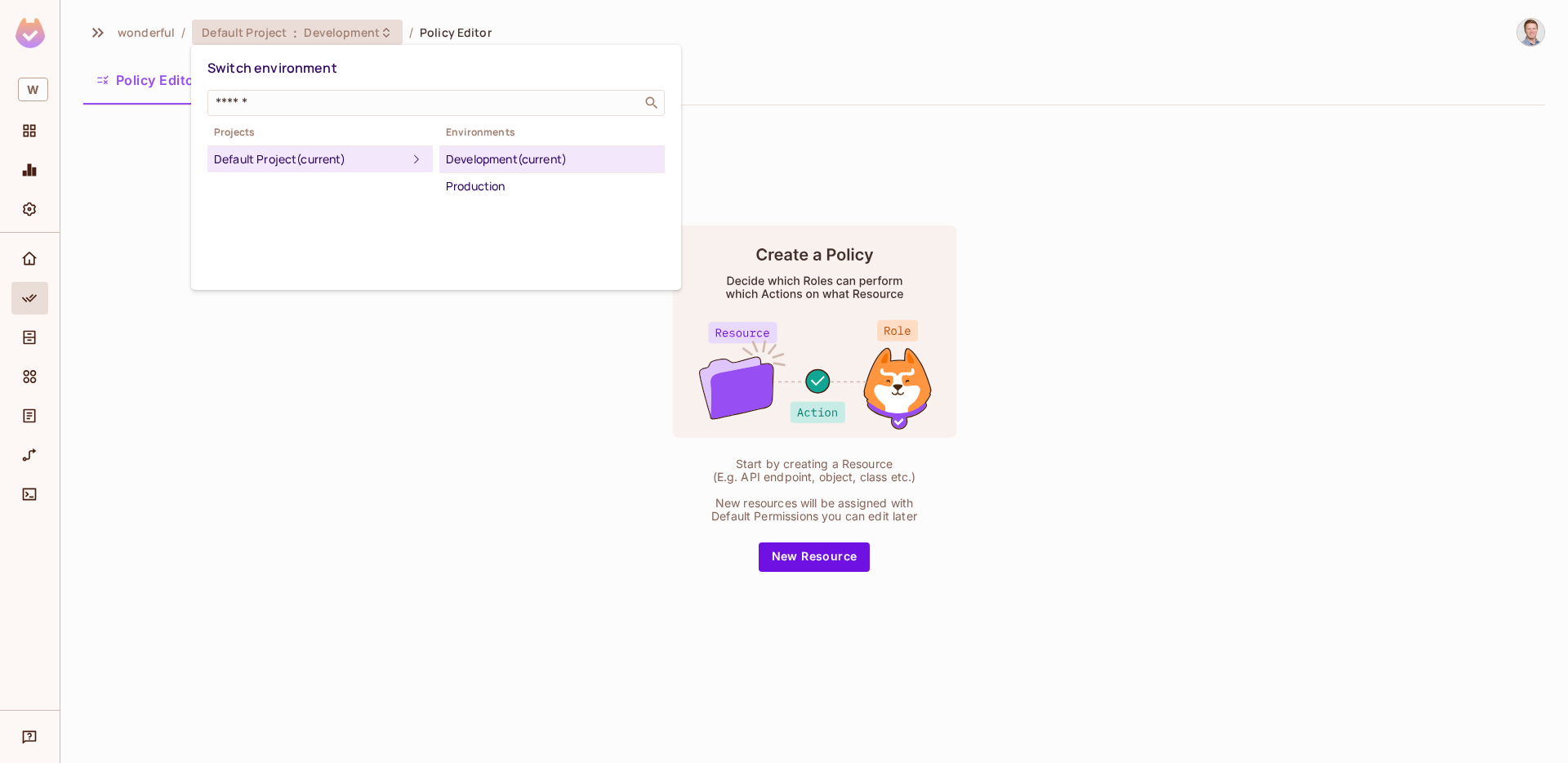
click at [790, 119] on div at bounding box center [784, 382] width 1568 height 763
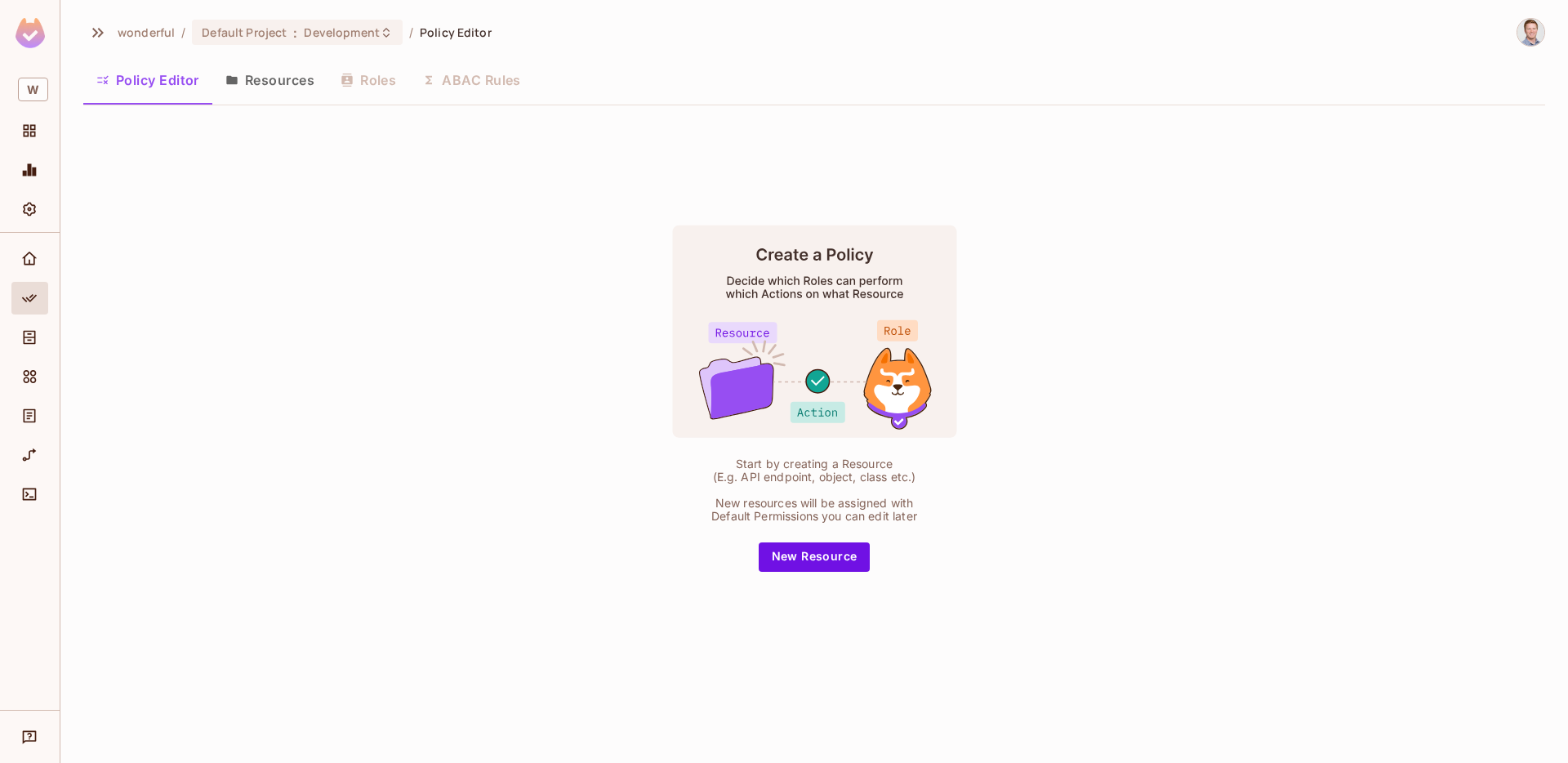
click at [292, 77] on button "Resources" at bounding box center [269, 80] width 115 height 41
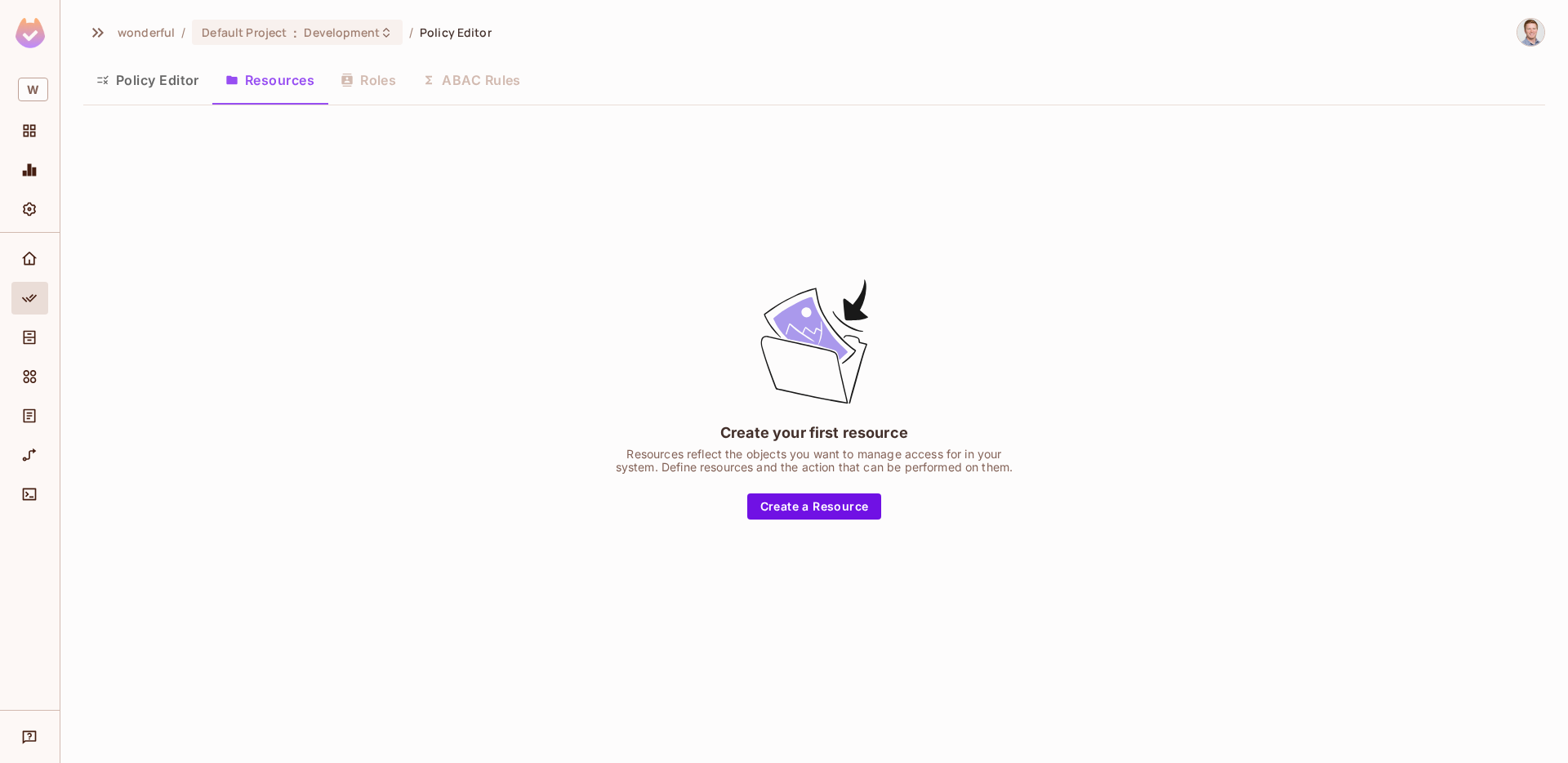
click at [385, 83] on div "Policy Editor Resources Roles ABAC Rules" at bounding box center [813, 80] width 1462 height 41
click at [480, 80] on div "Policy Editor Resources Roles ABAC Rules" at bounding box center [813, 80] width 1462 height 41
click at [365, 46] on div "wonderful / Default Project : Development / Policy Editor" at bounding box center [287, 32] width 408 height 29
click at [363, 42] on div "Default Project : Development" at bounding box center [298, 32] width 211 height 25
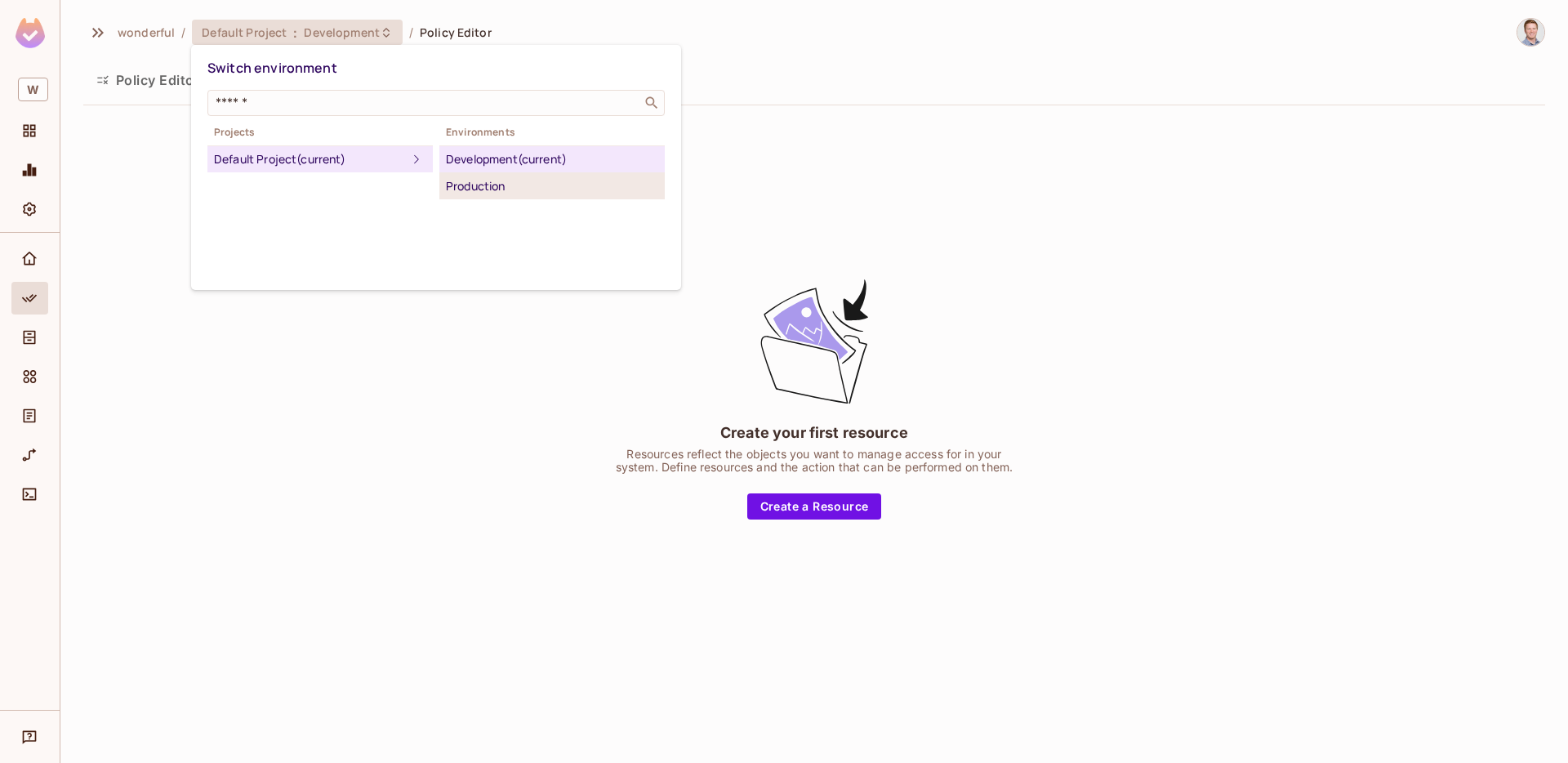
click at [493, 181] on div "Production" at bounding box center [551, 186] width 212 height 20
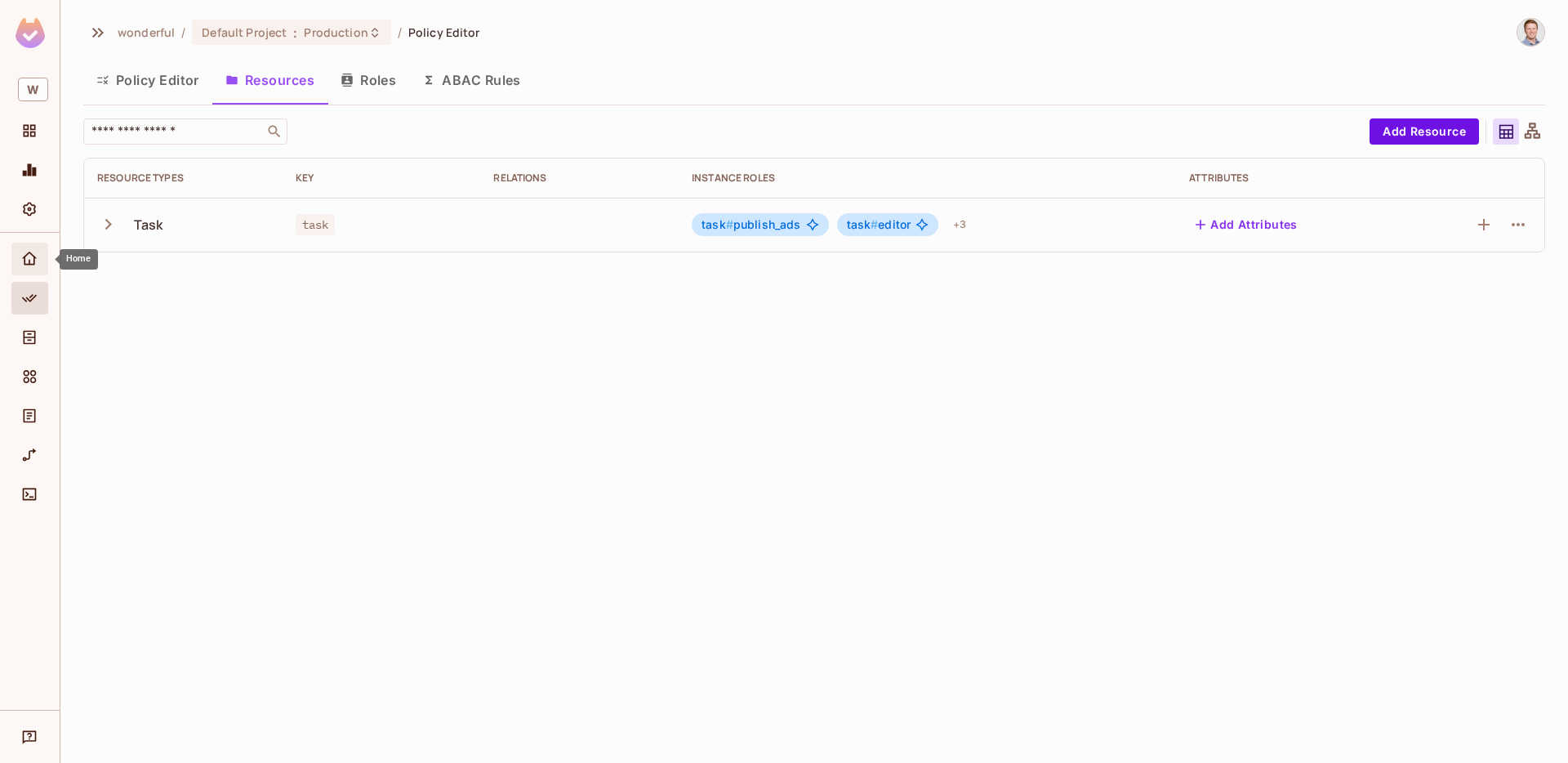
click at [40, 259] on div "Home" at bounding box center [32, 259] width 28 height 20
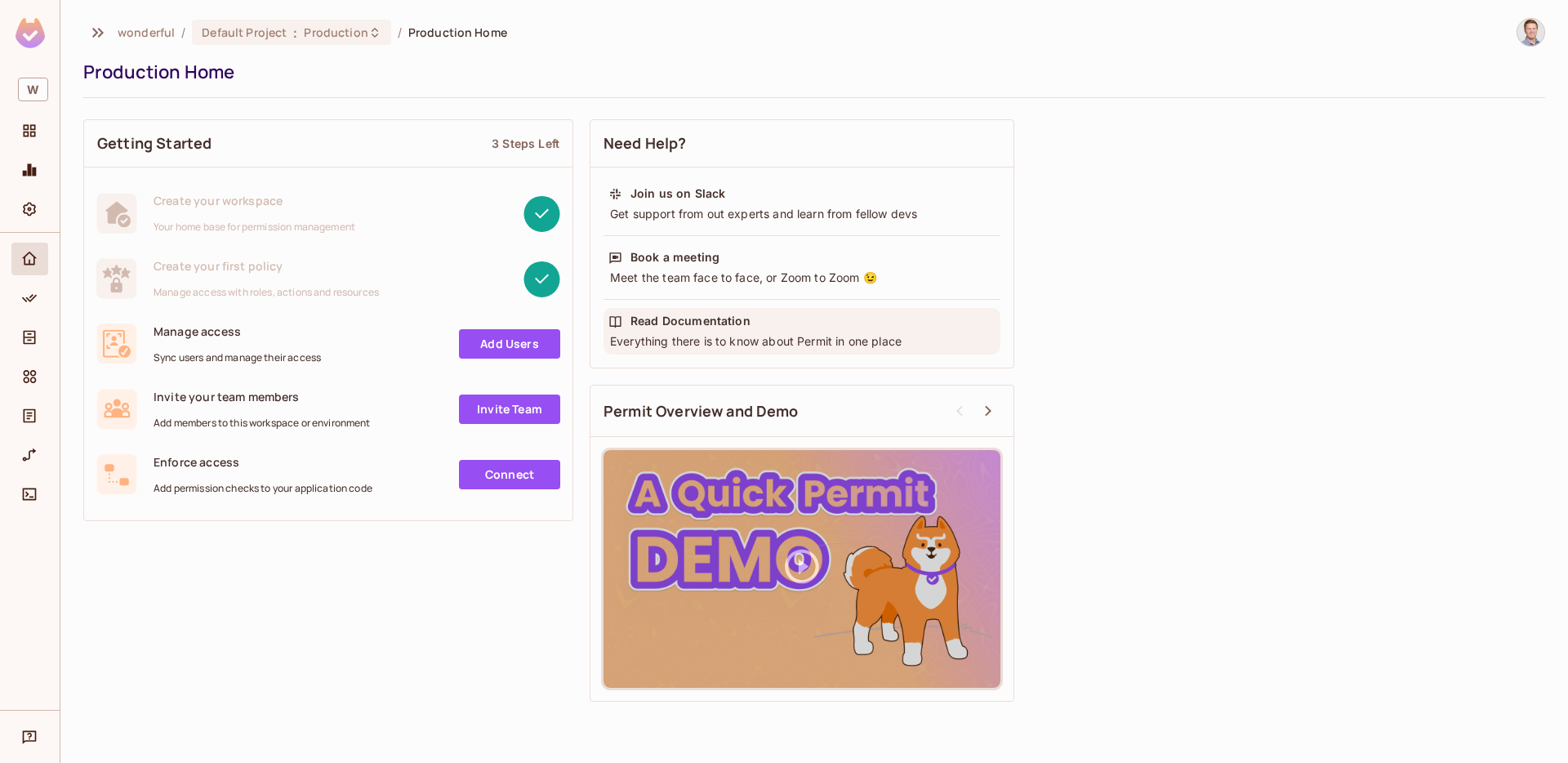
click at [832, 342] on div "Everything there is to know about Permit in one place" at bounding box center [801, 341] width 387 height 16
